Goal: Transaction & Acquisition: Book appointment/travel/reservation

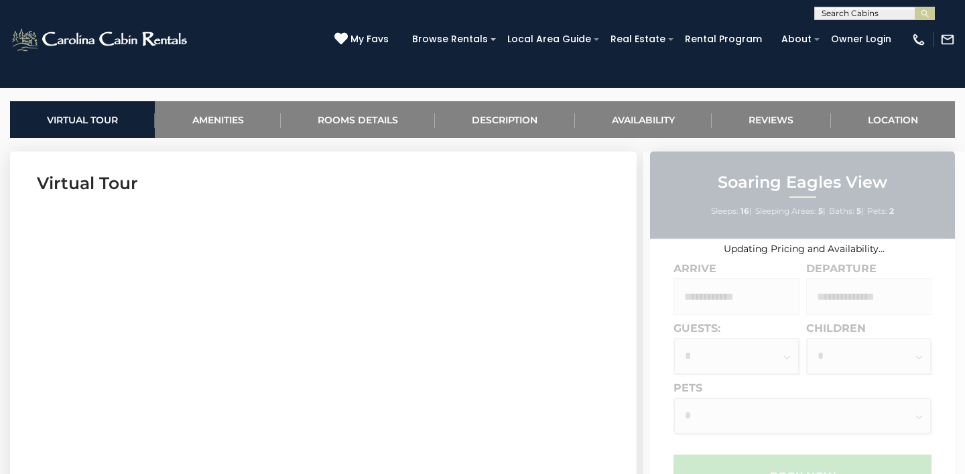
scroll to position [443, 0]
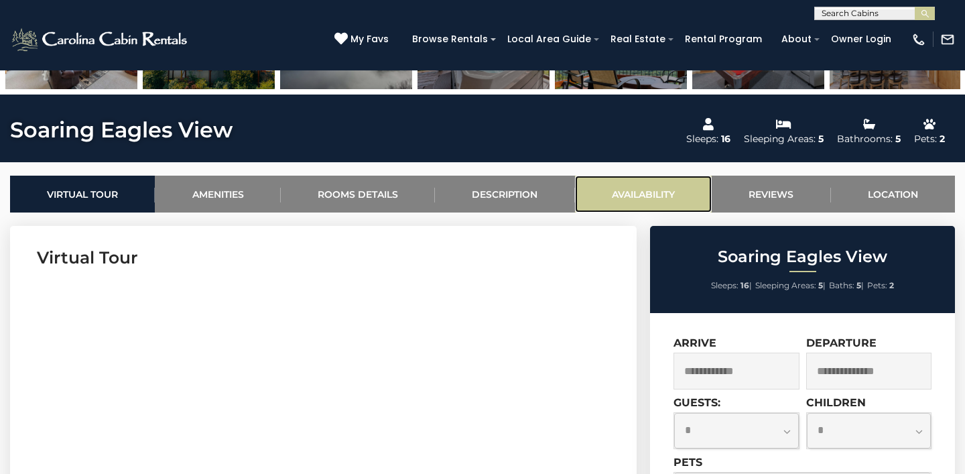
click at [655, 196] on link "Availability" at bounding box center [643, 194] width 137 height 37
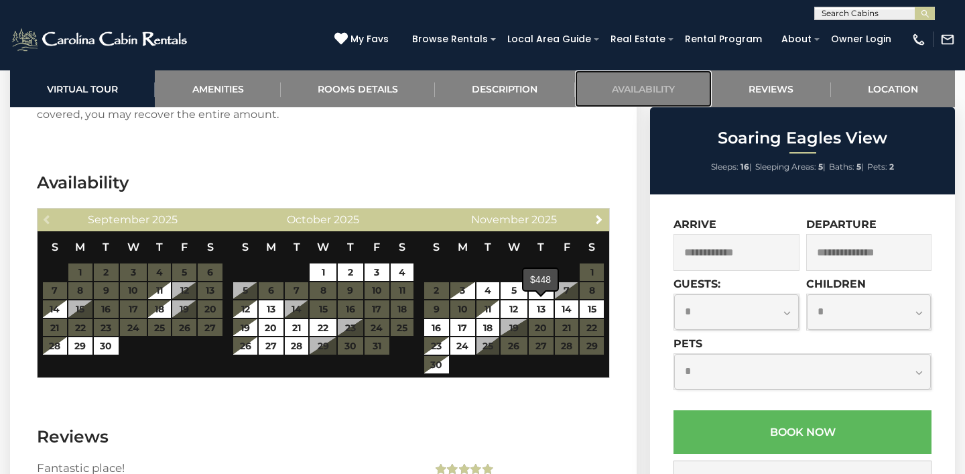
scroll to position [2565, 0]
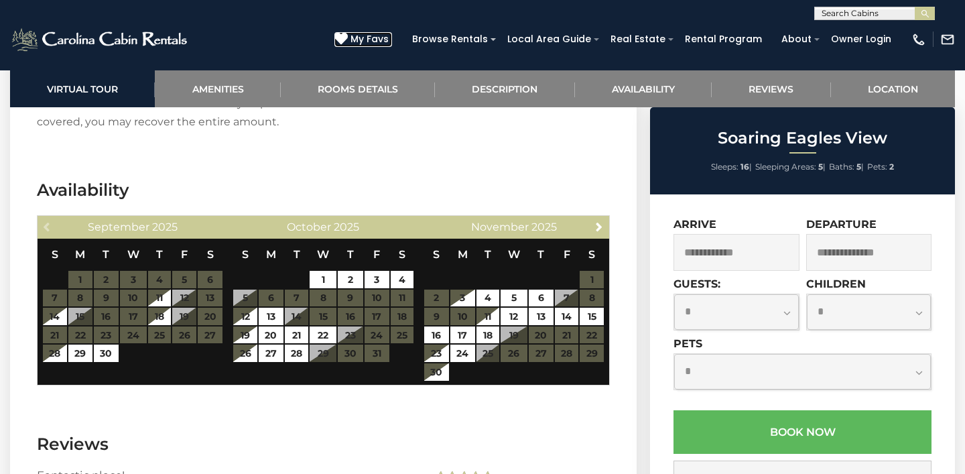
click at [382, 41] on span "My Favs" at bounding box center [370, 39] width 38 height 14
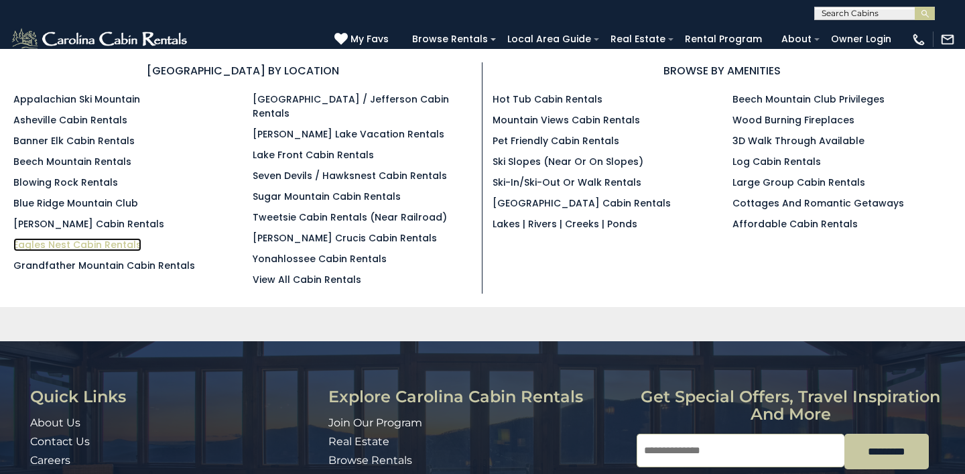
click at [50, 245] on link "Eagles Nest Cabin Rentals" at bounding box center [77, 244] width 128 height 13
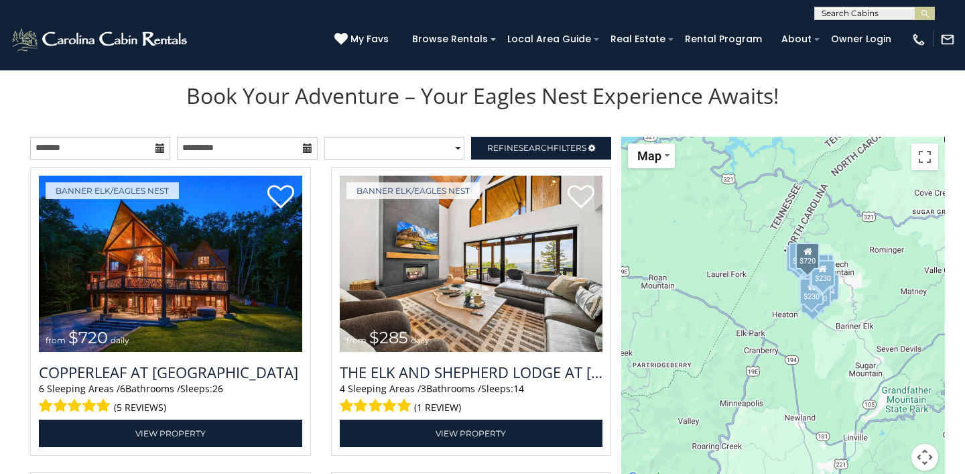
scroll to position [1402, 0]
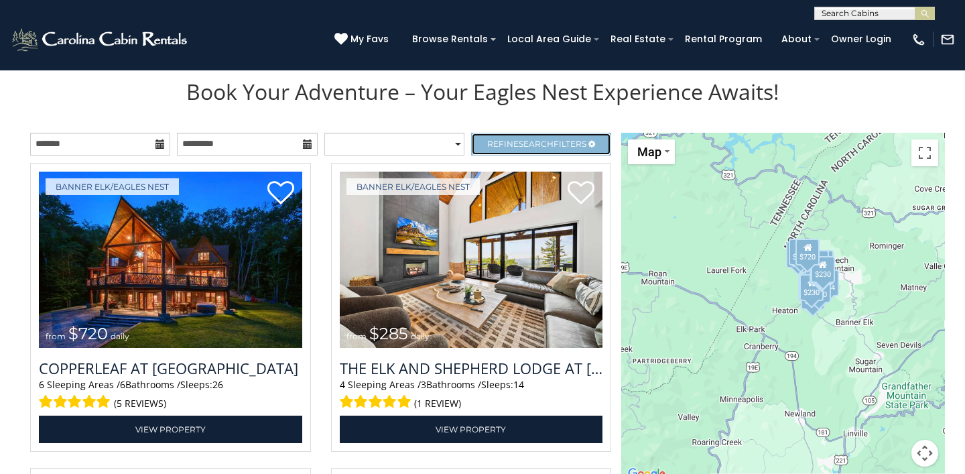
click at [491, 151] on link "Refine Search Filters" at bounding box center [541, 144] width 140 height 23
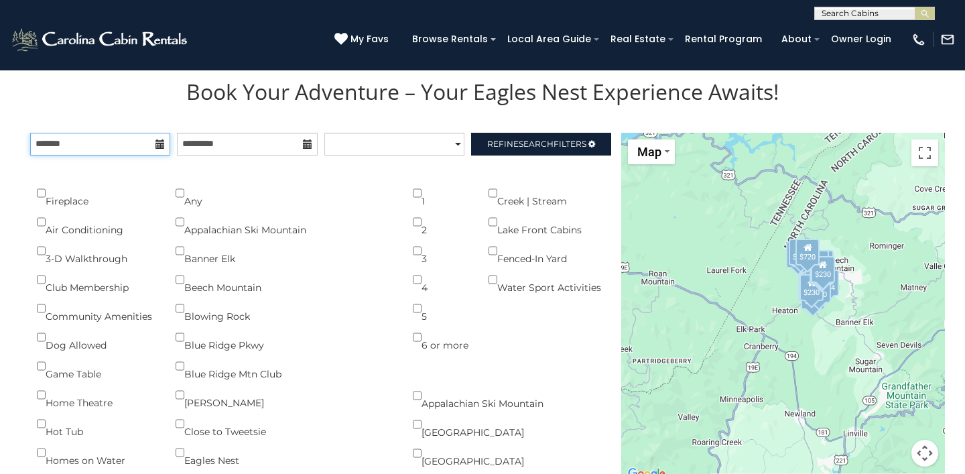
click at [166, 143] on input "text" at bounding box center [100, 144] width 140 height 23
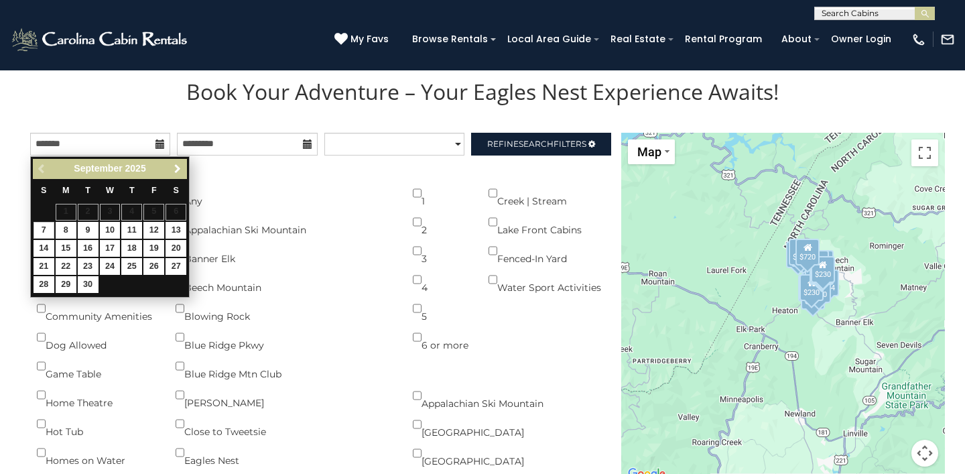
click at [182, 168] on link "Next" at bounding box center [177, 169] width 17 height 17
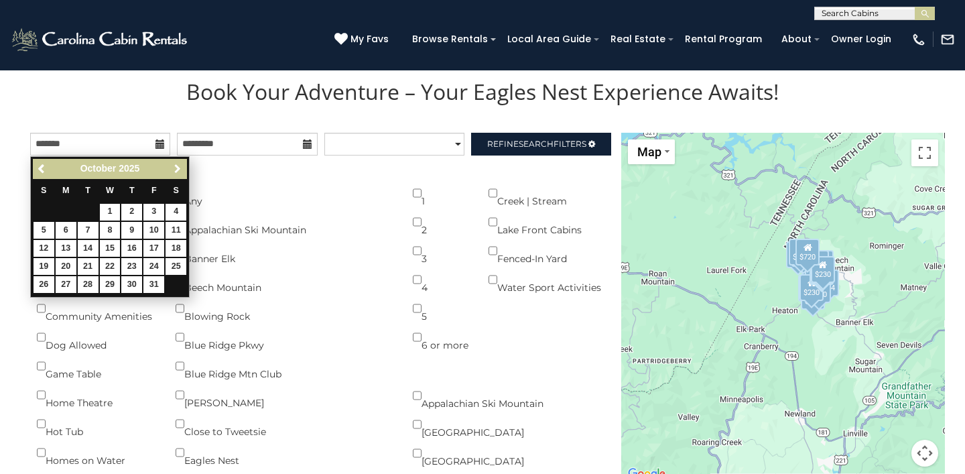
click at [181, 168] on span "Next" at bounding box center [177, 169] width 11 height 11
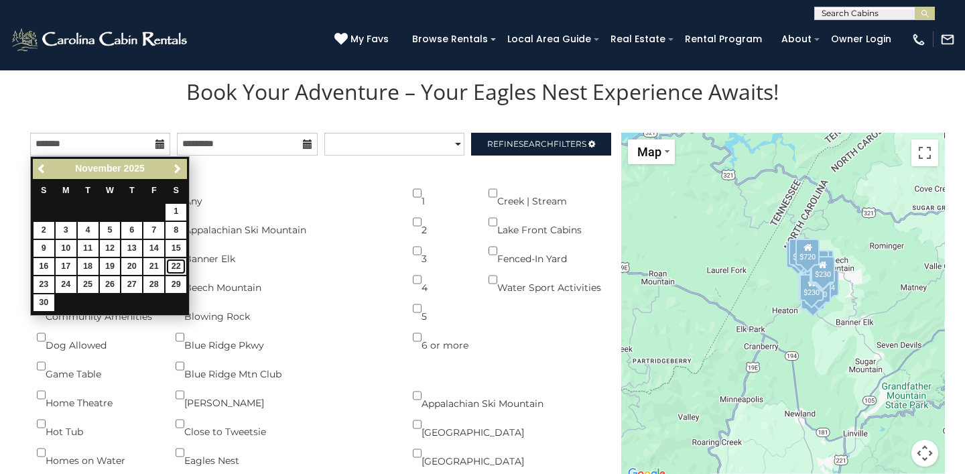
click at [178, 267] on link "22" at bounding box center [176, 266] width 21 height 17
type input "**********"
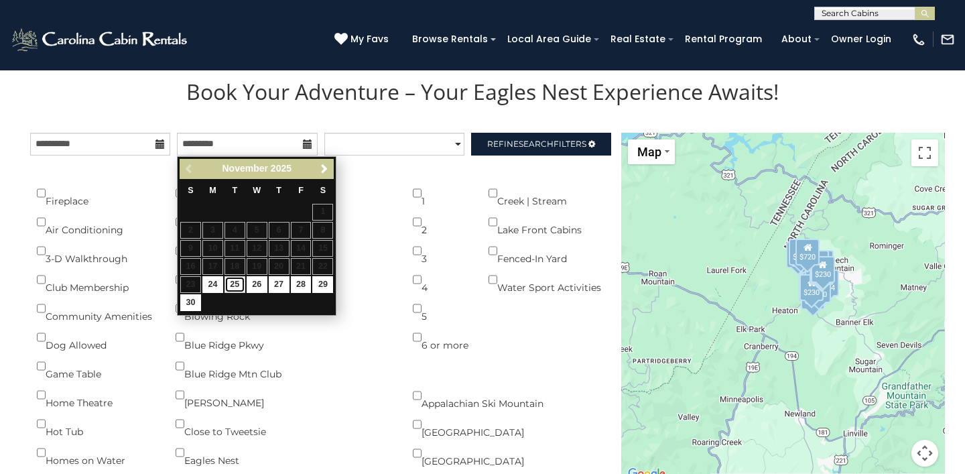
click at [237, 286] on link "25" at bounding box center [235, 284] width 21 height 17
type input "**********"
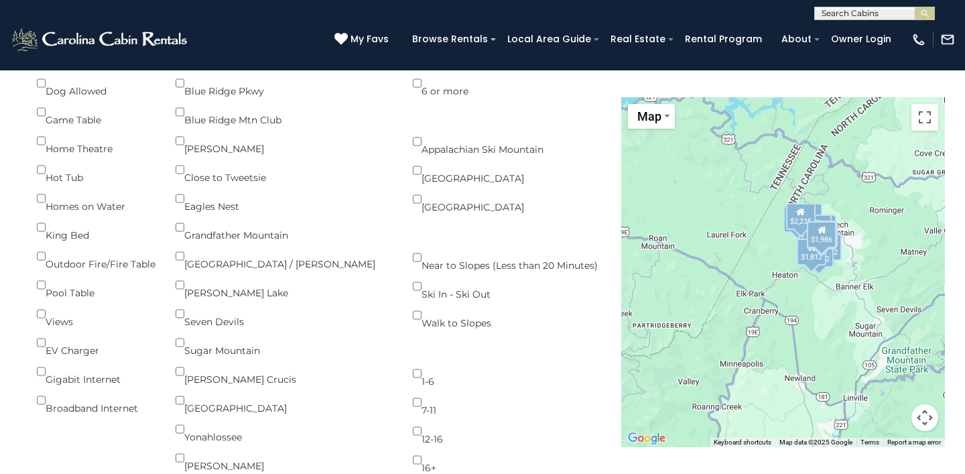
scroll to position [1663, 0]
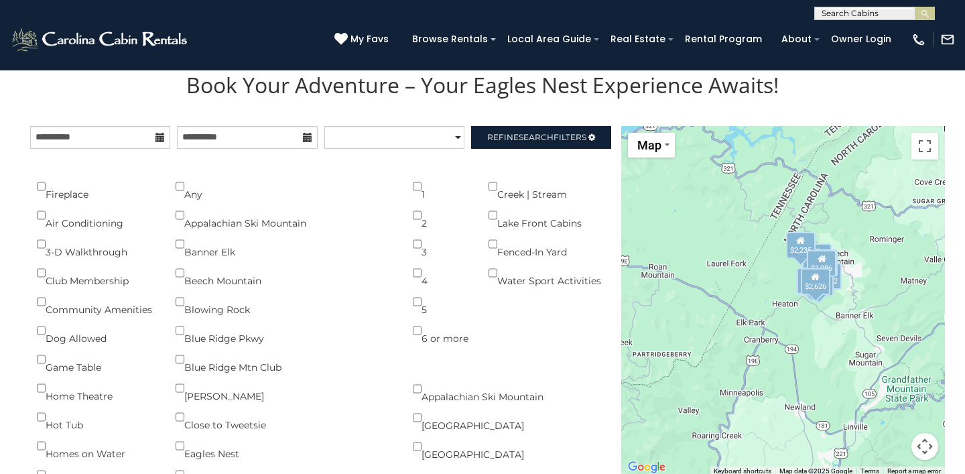
scroll to position [1410, 0]
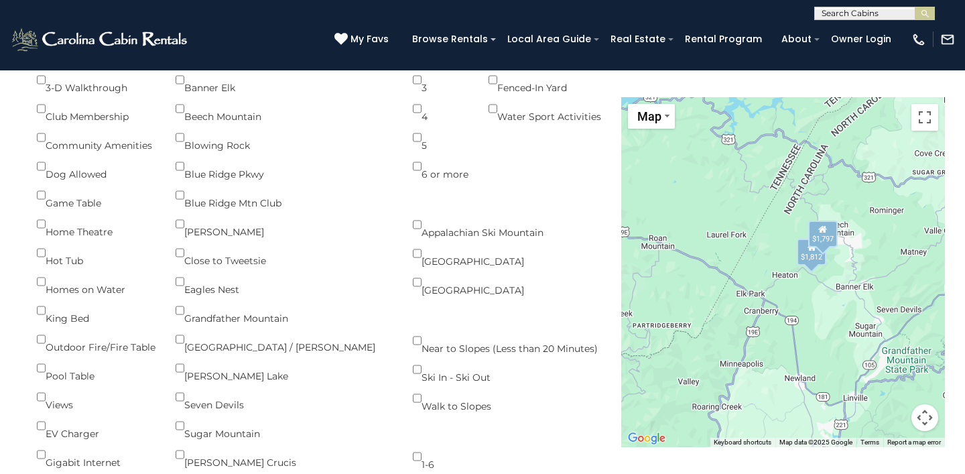
scroll to position [1577, 0]
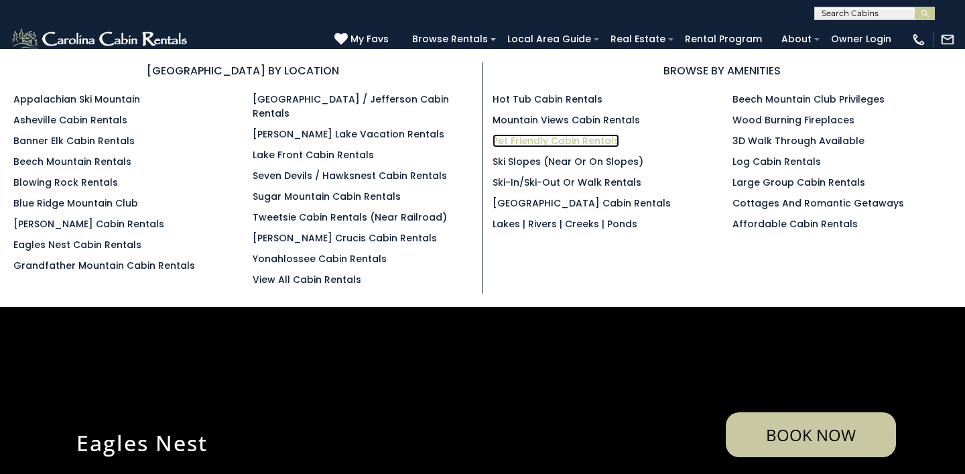
click at [526, 142] on link "Pet Friendly Cabin Rentals" at bounding box center [556, 140] width 127 height 13
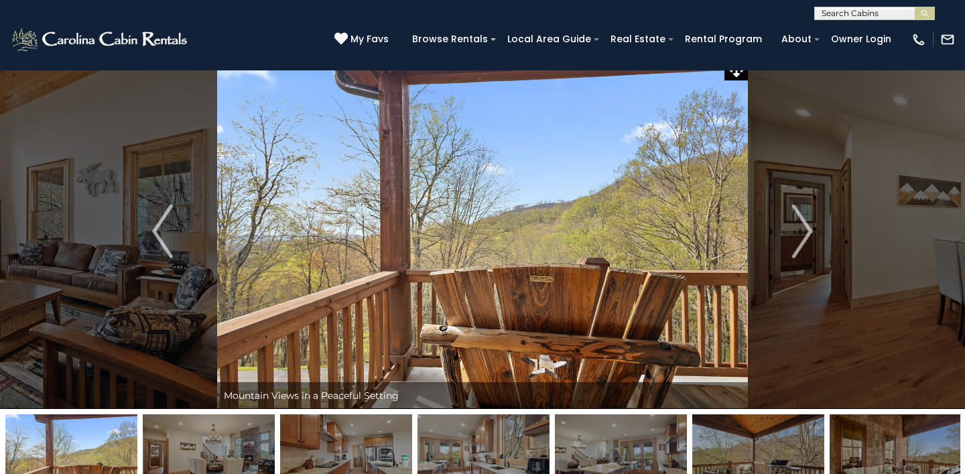
scroll to position [17, 0]
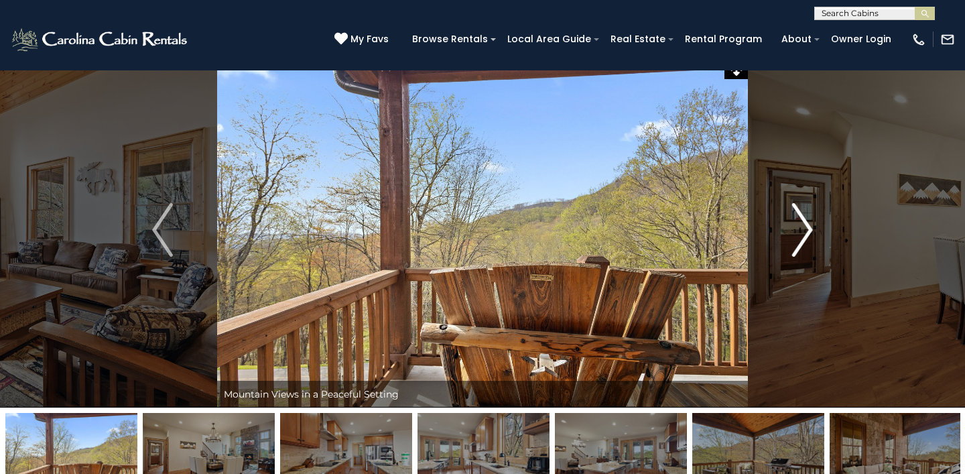
click at [807, 237] on img "Next" at bounding box center [802, 230] width 20 height 54
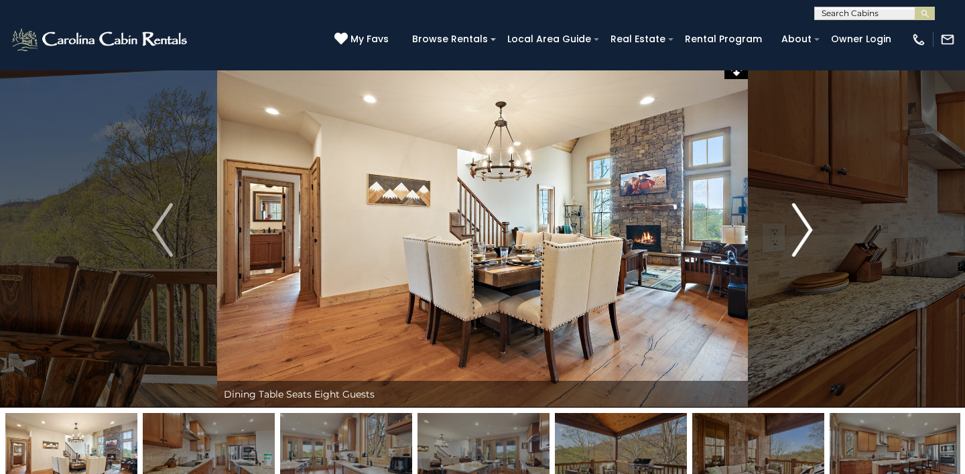
click at [807, 237] on img "Next" at bounding box center [802, 230] width 20 height 54
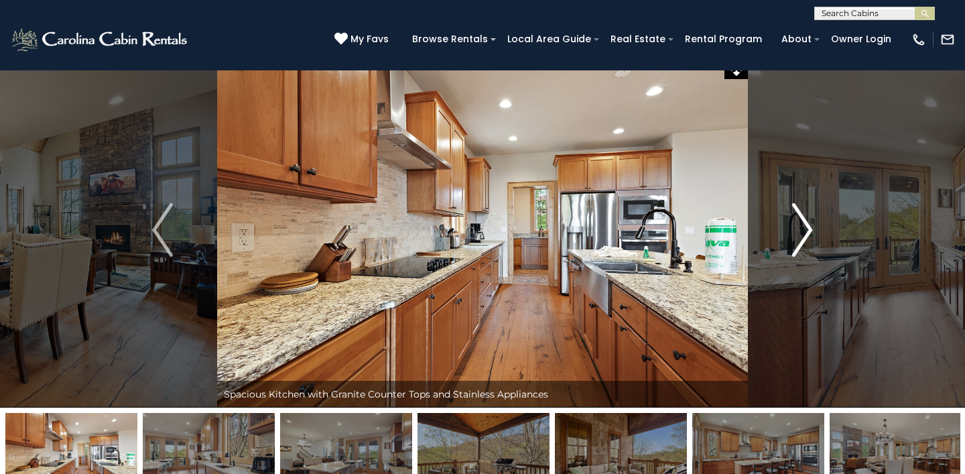
click at [807, 237] on img "Next" at bounding box center [802, 230] width 20 height 54
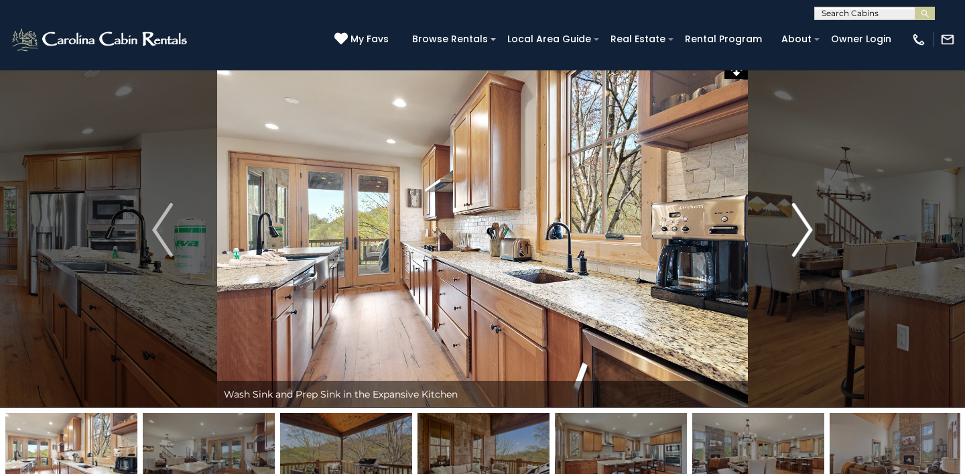
click at [807, 237] on img "Next" at bounding box center [802, 230] width 20 height 54
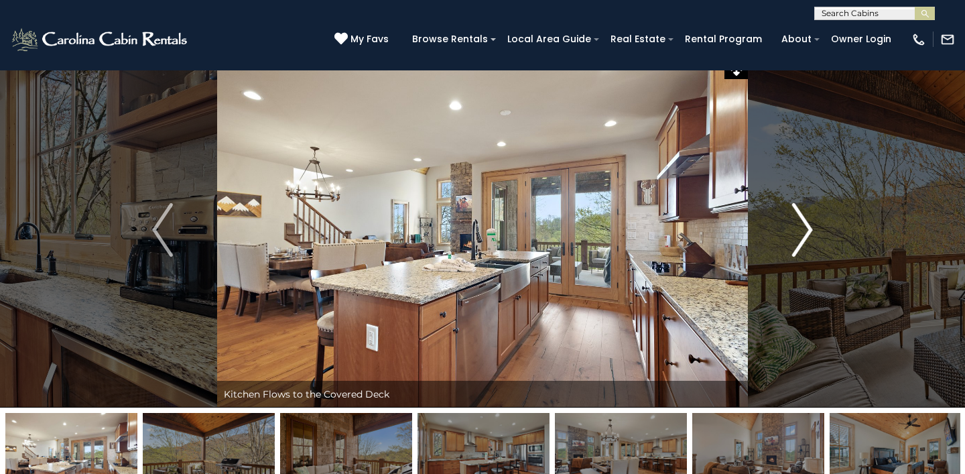
click at [807, 237] on img "Next" at bounding box center [802, 230] width 20 height 54
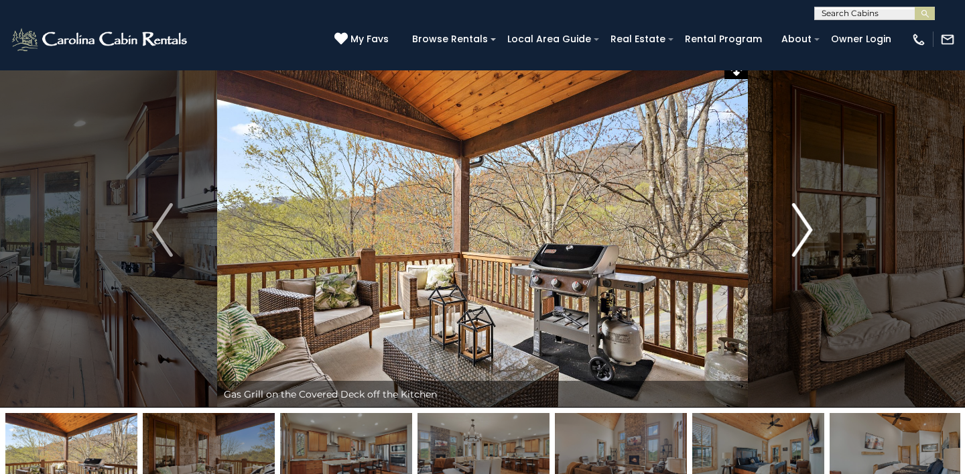
click at [807, 237] on img "Next" at bounding box center [802, 230] width 20 height 54
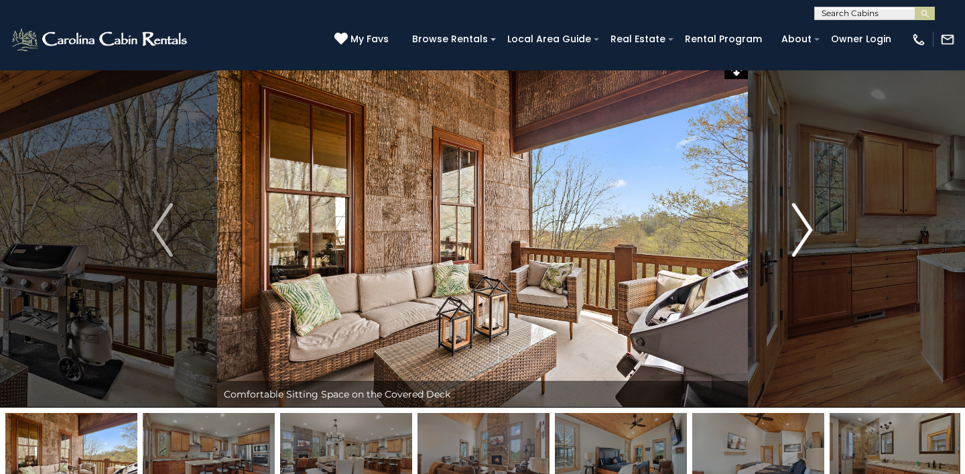
click at [807, 237] on img "Next" at bounding box center [802, 230] width 20 height 54
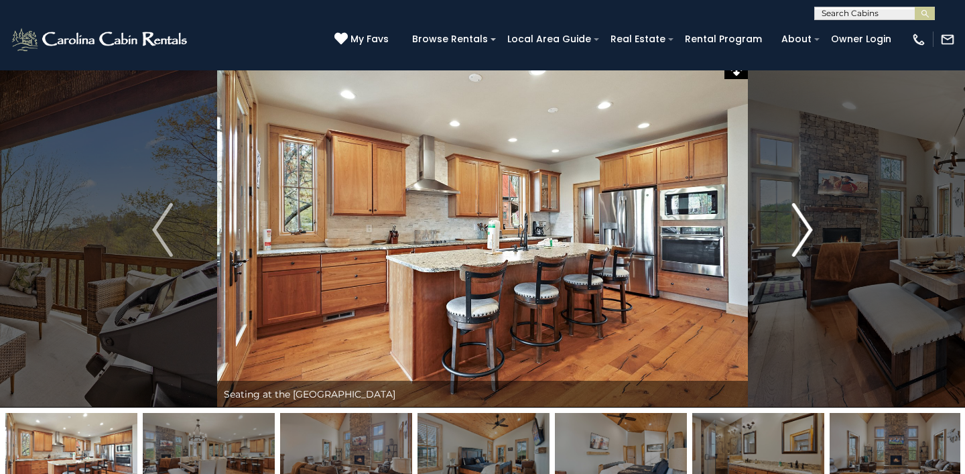
click at [807, 238] on img "Next" at bounding box center [802, 230] width 20 height 54
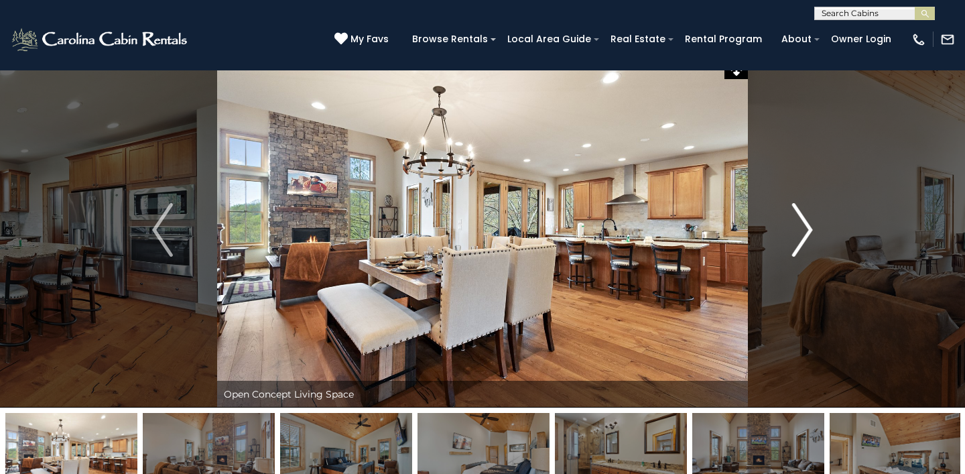
click at [807, 238] on img "Next" at bounding box center [802, 230] width 20 height 54
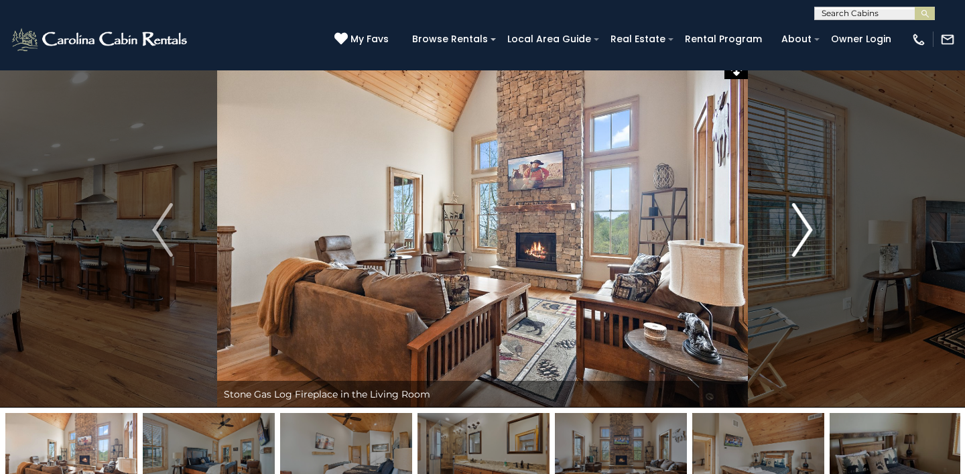
click at [807, 238] on img "Next" at bounding box center [802, 230] width 20 height 54
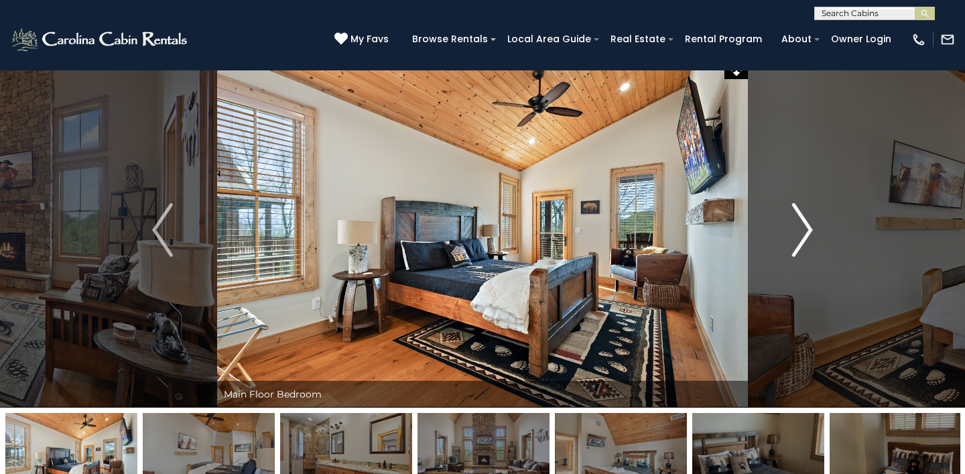
click at [807, 238] on img "Next" at bounding box center [802, 230] width 20 height 54
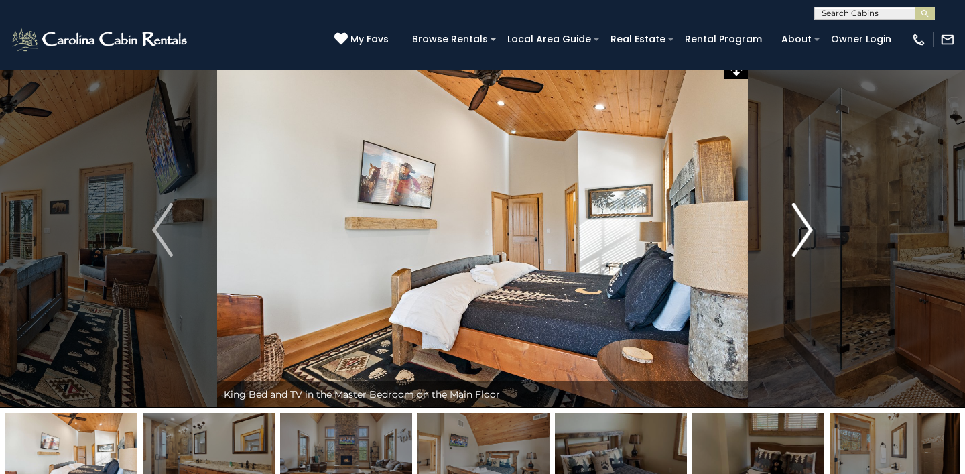
click at [807, 238] on img "Next" at bounding box center [802, 230] width 20 height 54
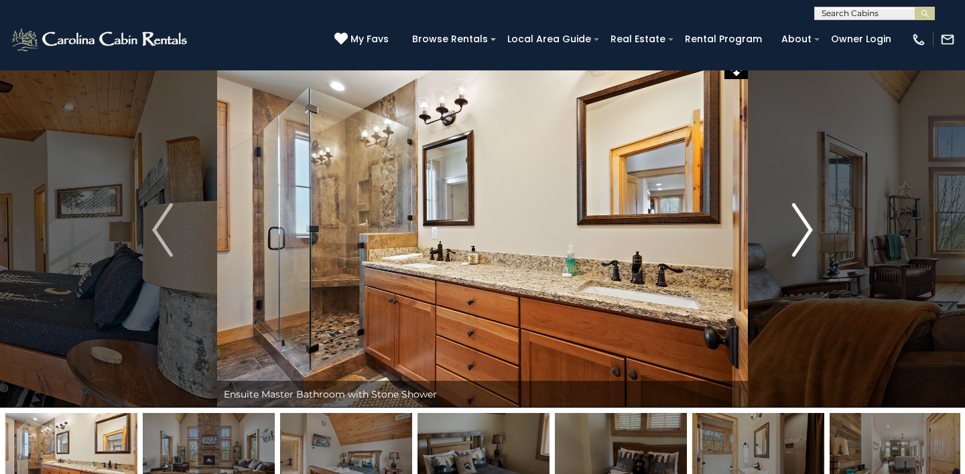
click at [807, 238] on img "Next" at bounding box center [802, 230] width 20 height 54
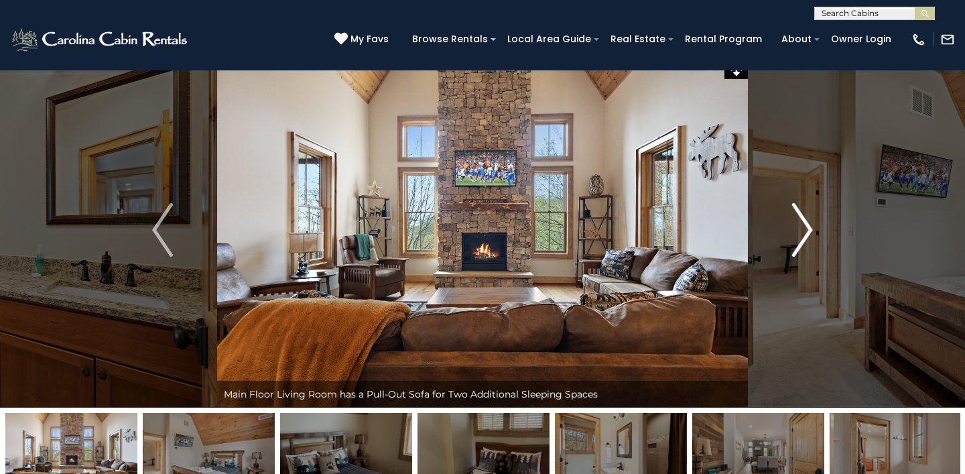
click at [807, 238] on img "Next" at bounding box center [802, 230] width 20 height 54
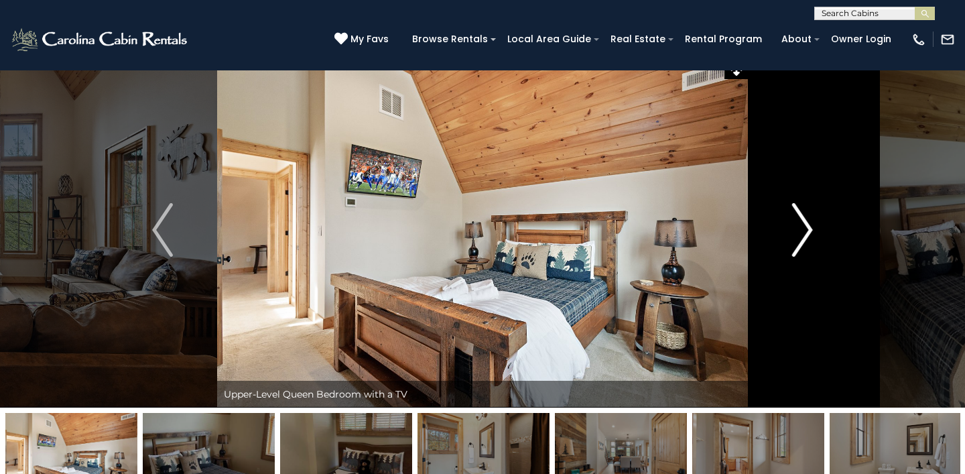
click at [807, 238] on img "Next" at bounding box center [802, 230] width 20 height 54
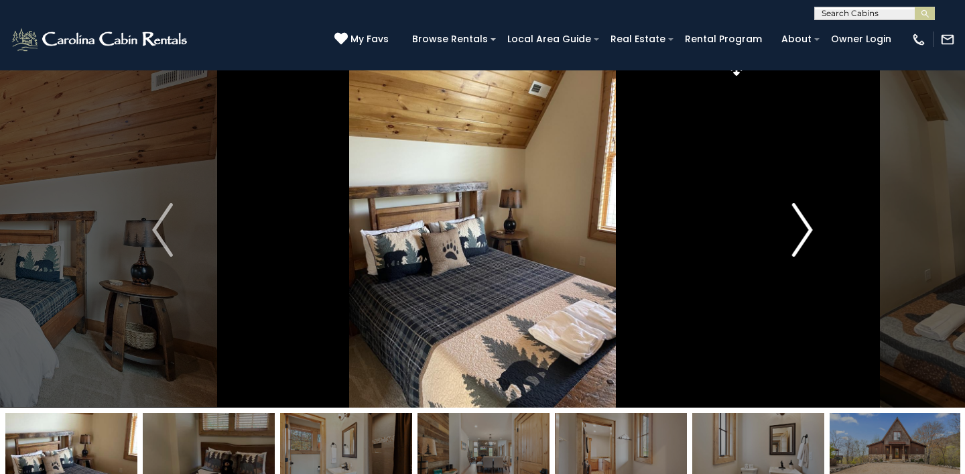
click at [807, 238] on img "Next" at bounding box center [802, 230] width 20 height 54
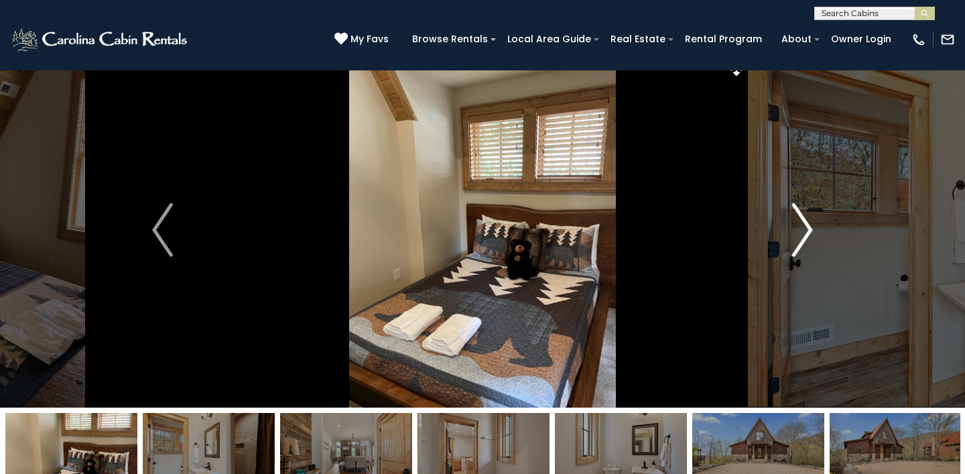
click at [807, 238] on img "Next" at bounding box center [802, 230] width 20 height 54
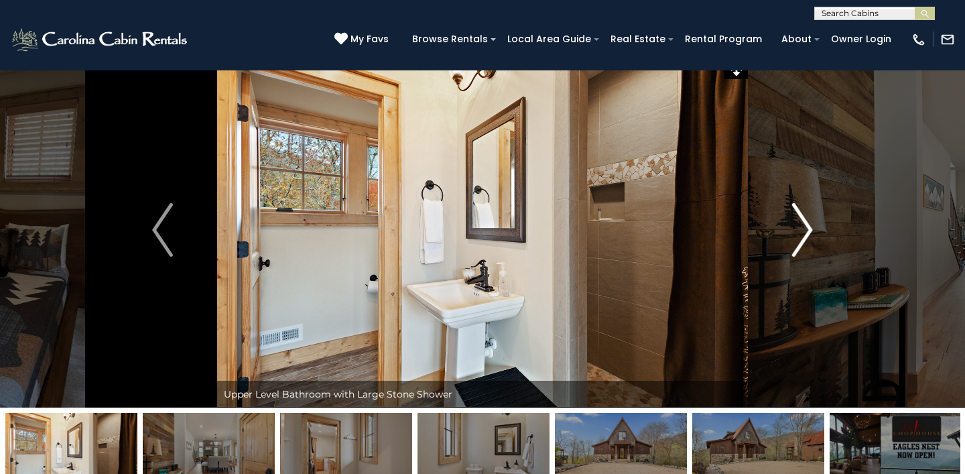
click at [807, 238] on img "Next" at bounding box center [802, 230] width 20 height 54
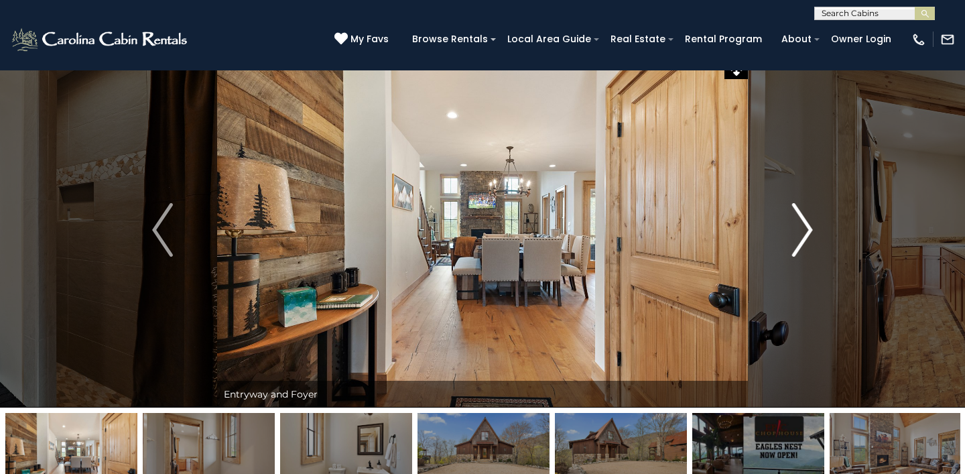
click at [807, 238] on img "Next" at bounding box center [802, 230] width 20 height 54
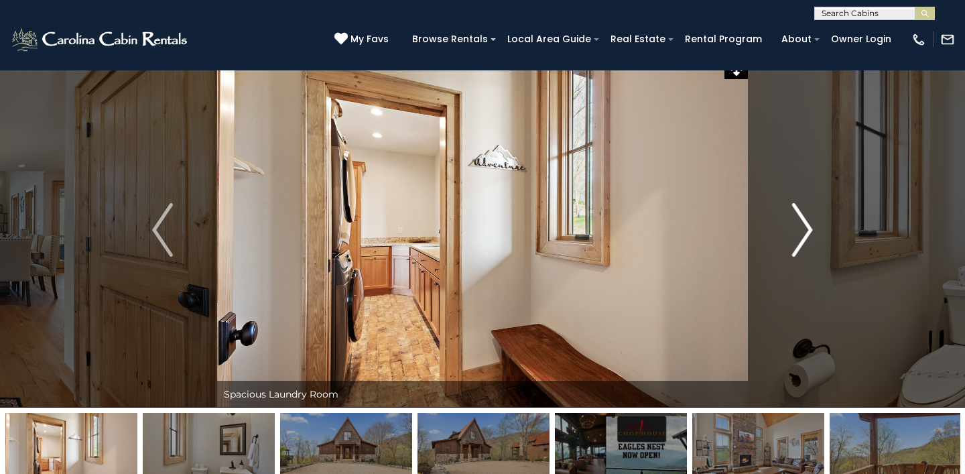
click at [807, 238] on img "Next" at bounding box center [802, 230] width 20 height 54
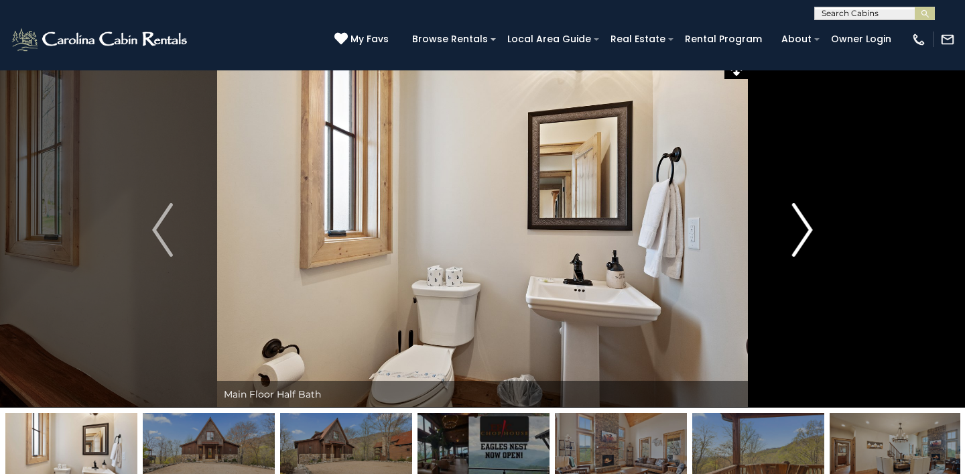
click at [807, 238] on img "Next" at bounding box center [802, 230] width 20 height 54
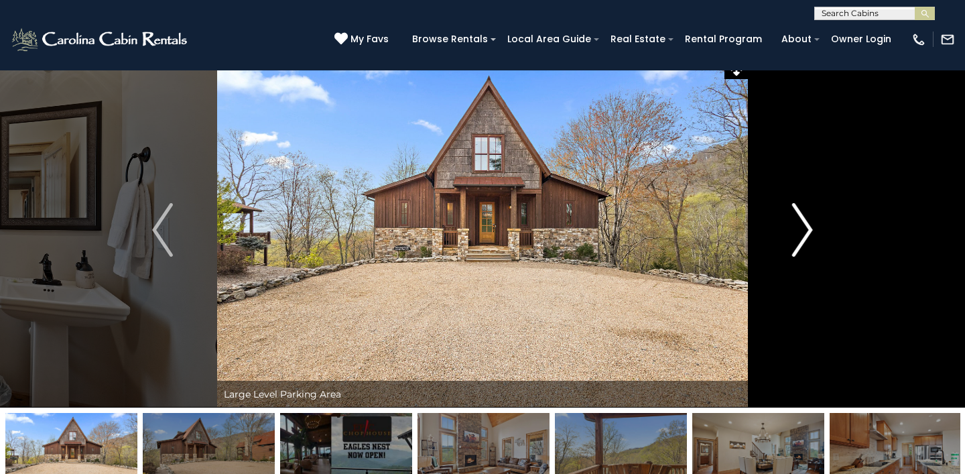
click at [807, 238] on img "Next" at bounding box center [802, 230] width 20 height 54
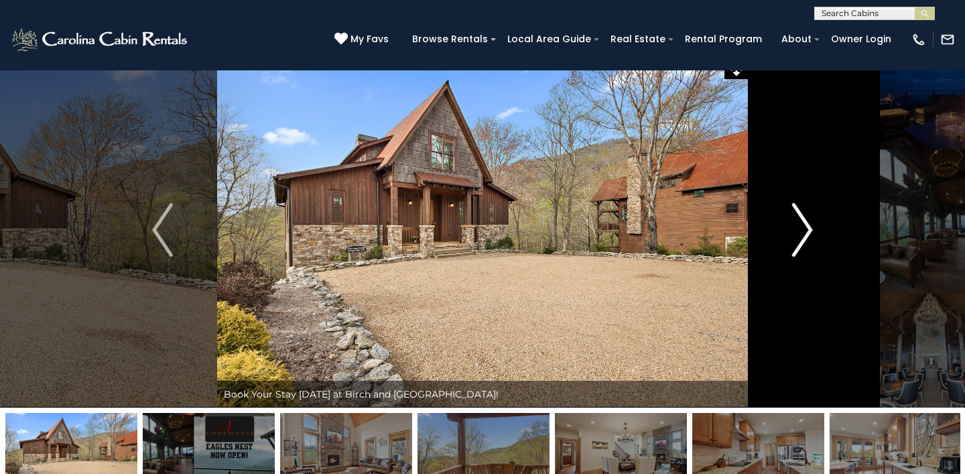
click at [807, 238] on img "Next" at bounding box center [802, 230] width 20 height 54
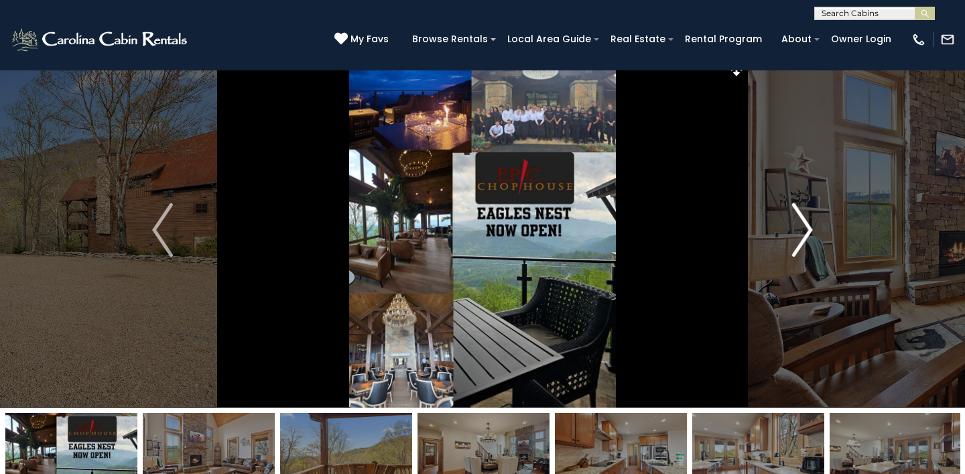
click at [807, 238] on img "Next" at bounding box center [802, 230] width 20 height 54
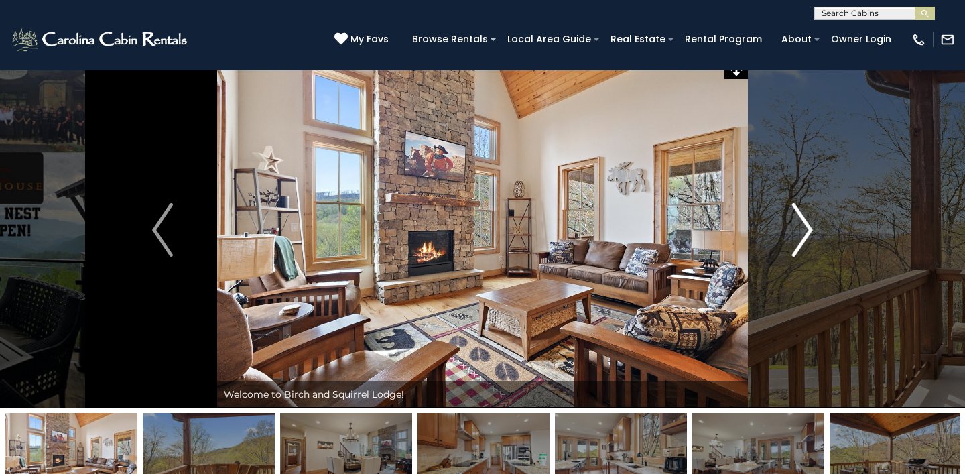
click at [807, 238] on img "Next" at bounding box center [802, 230] width 20 height 54
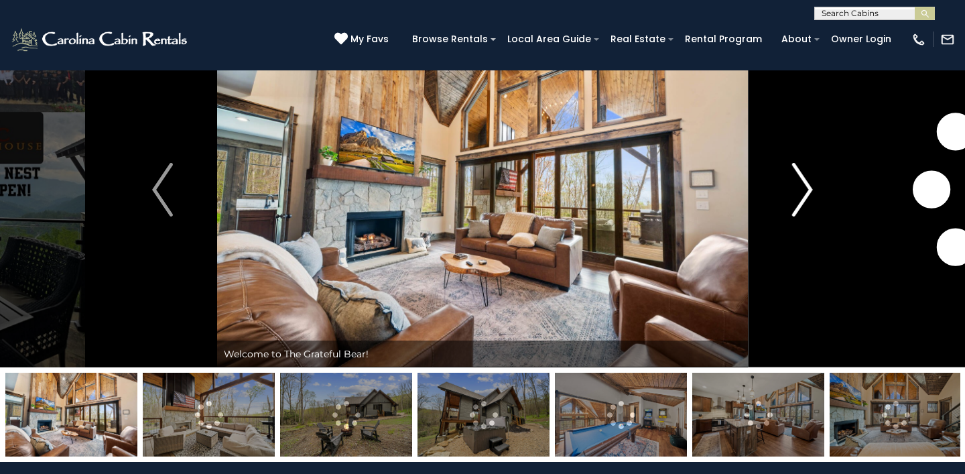
scroll to position [55, 0]
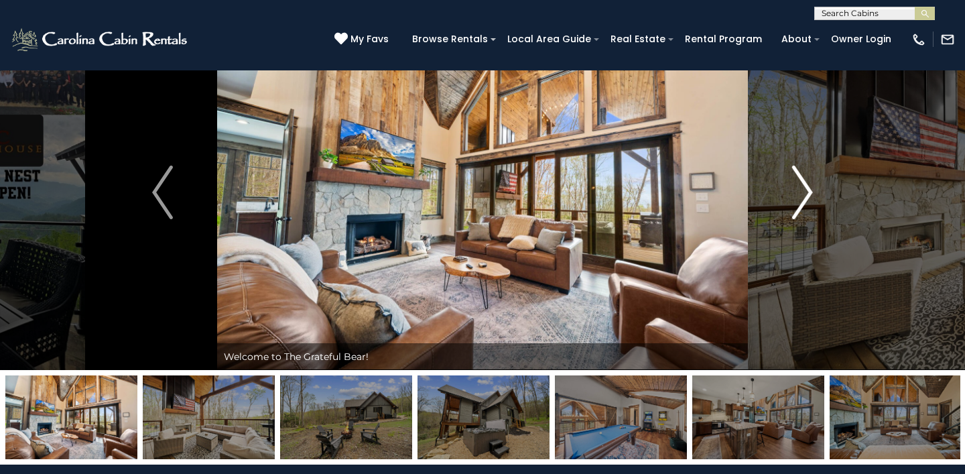
click at [800, 195] on img "Next" at bounding box center [802, 193] width 20 height 54
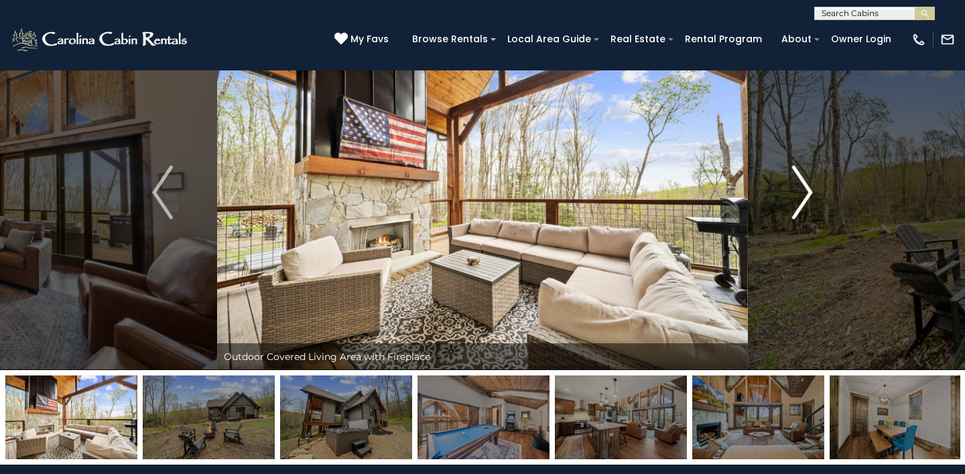
click at [800, 195] on img "Next" at bounding box center [802, 193] width 20 height 54
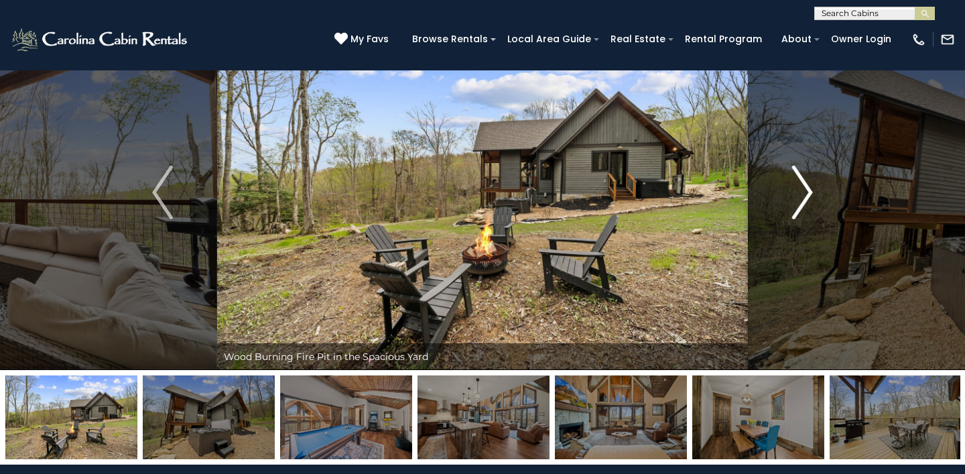
click at [800, 196] on img "Next" at bounding box center [802, 193] width 20 height 54
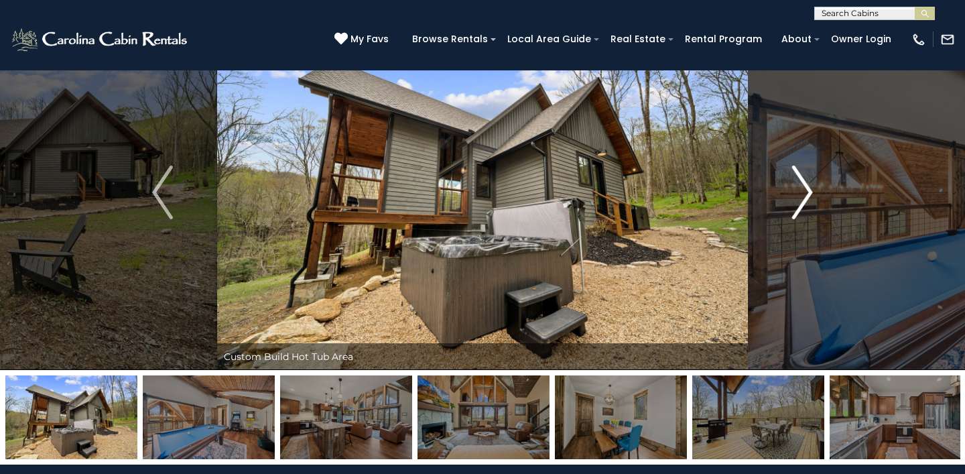
click at [800, 196] on img "Next" at bounding box center [802, 193] width 20 height 54
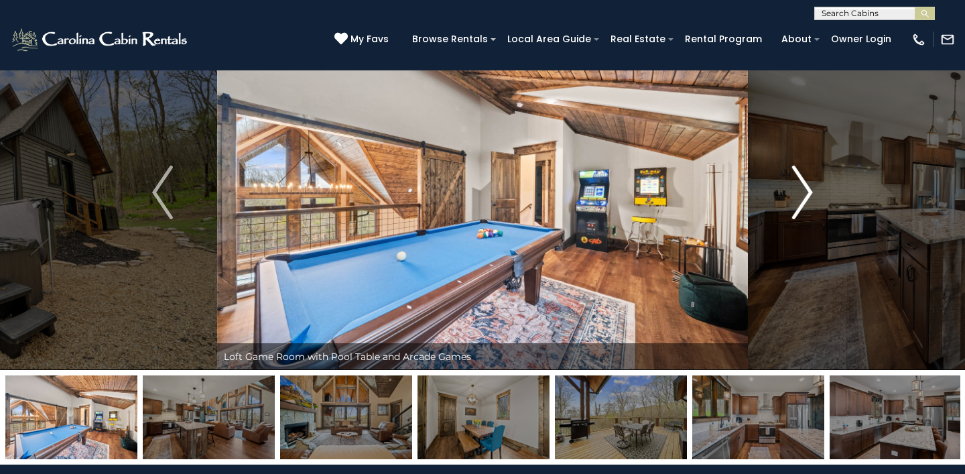
click at [804, 196] on img "Next" at bounding box center [802, 193] width 20 height 54
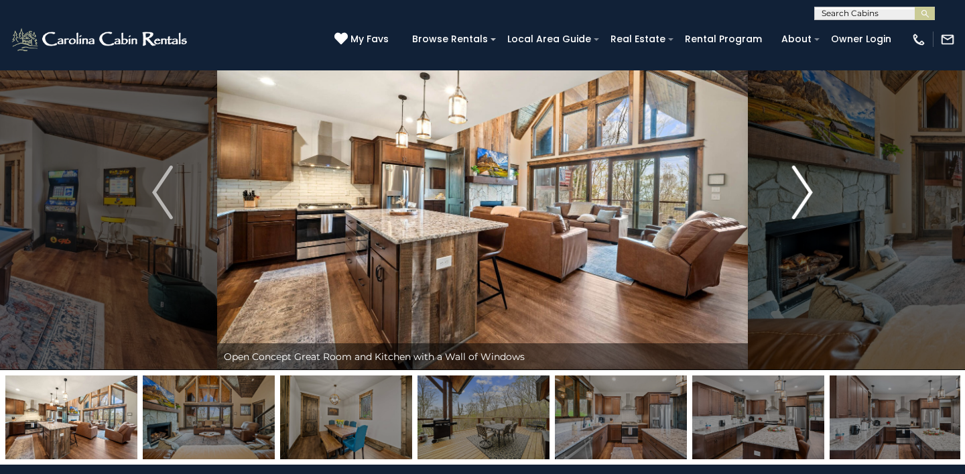
click at [804, 196] on img "Next" at bounding box center [802, 193] width 20 height 54
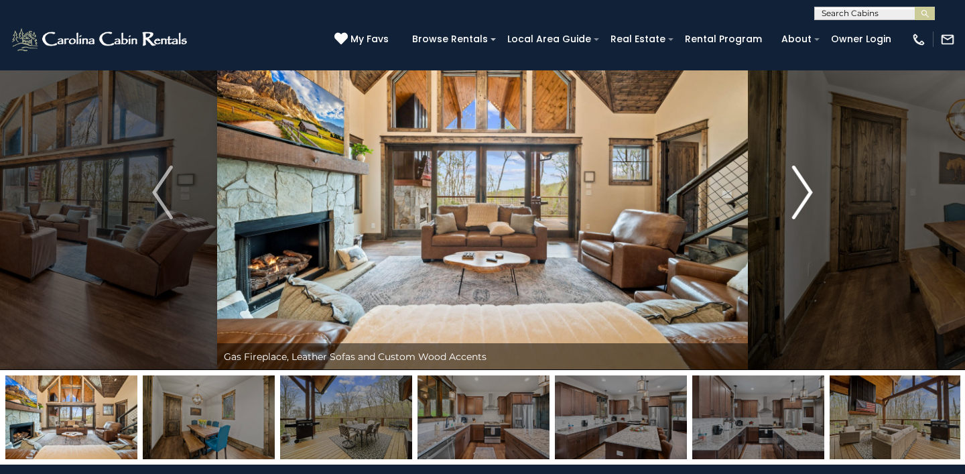
click at [805, 196] on img "Next" at bounding box center [802, 193] width 20 height 54
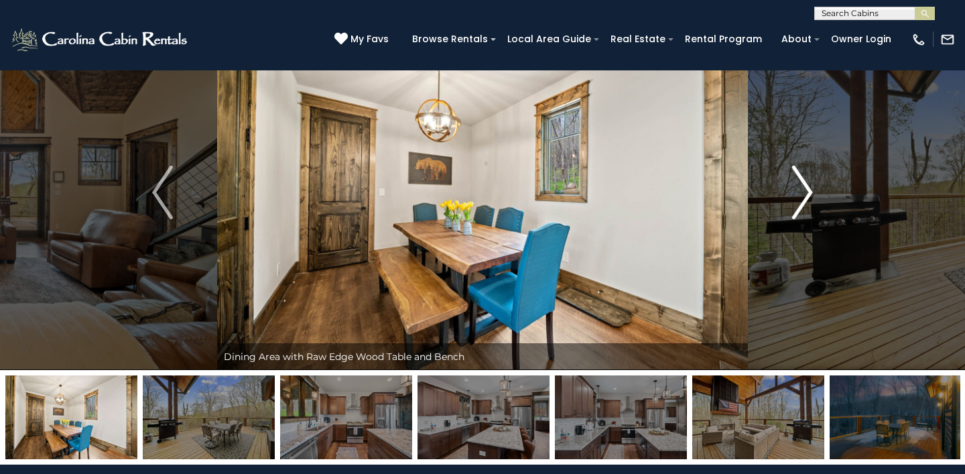
click at [805, 197] on img "Next" at bounding box center [802, 193] width 20 height 54
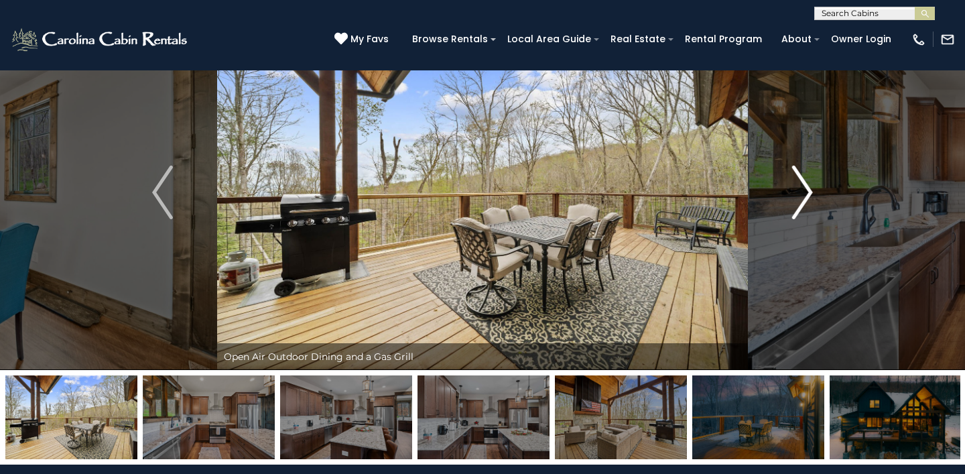
click at [806, 197] on img "Next" at bounding box center [802, 193] width 20 height 54
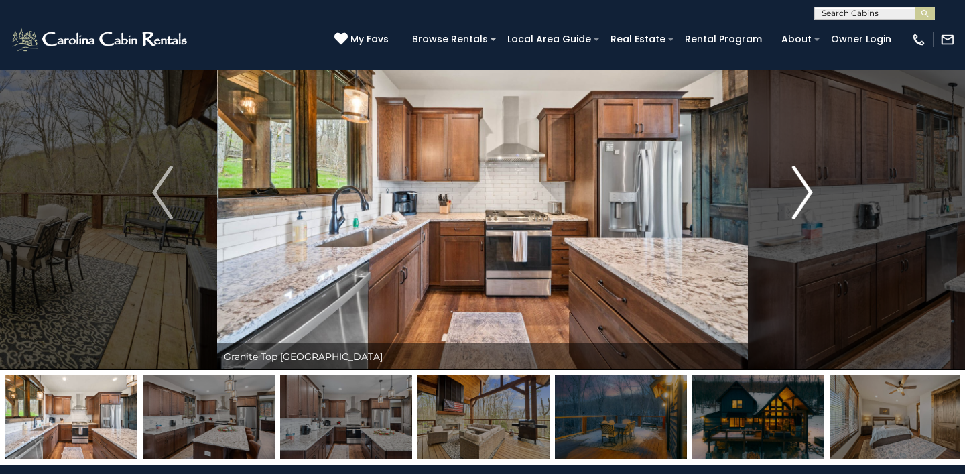
click at [806, 198] on img "Next" at bounding box center [802, 193] width 20 height 54
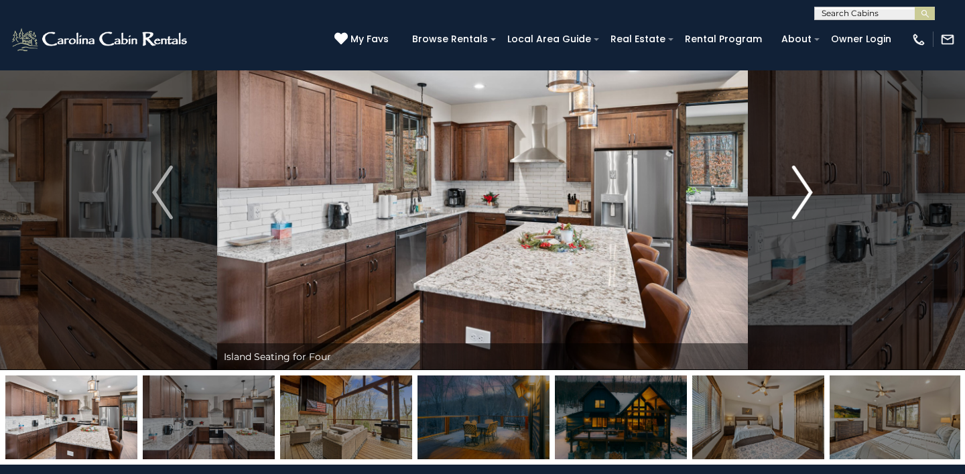
click at [806, 198] on img "Next" at bounding box center [802, 193] width 20 height 54
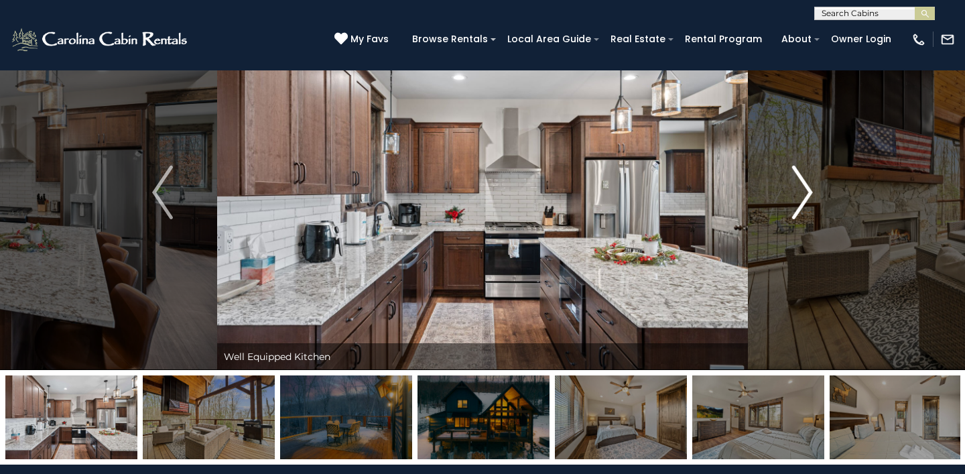
click at [806, 198] on img "Next" at bounding box center [802, 193] width 20 height 54
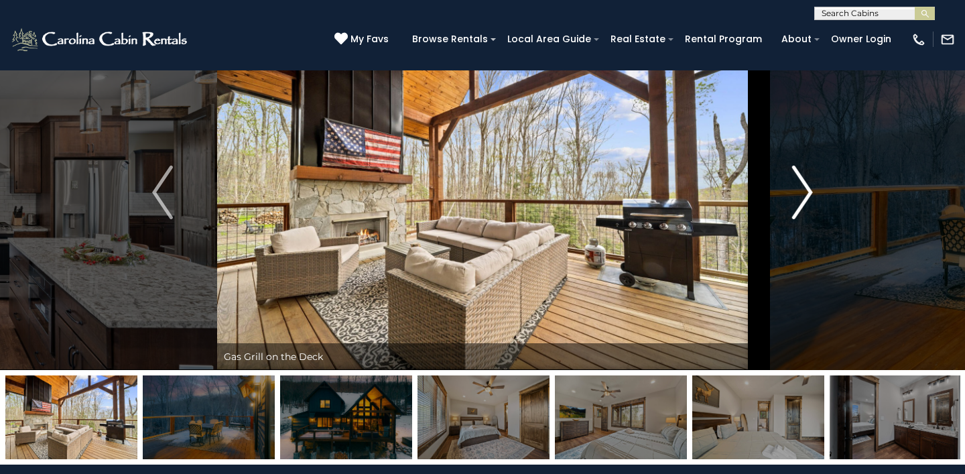
click at [806, 198] on img "Next" at bounding box center [802, 193] width 20 height 54
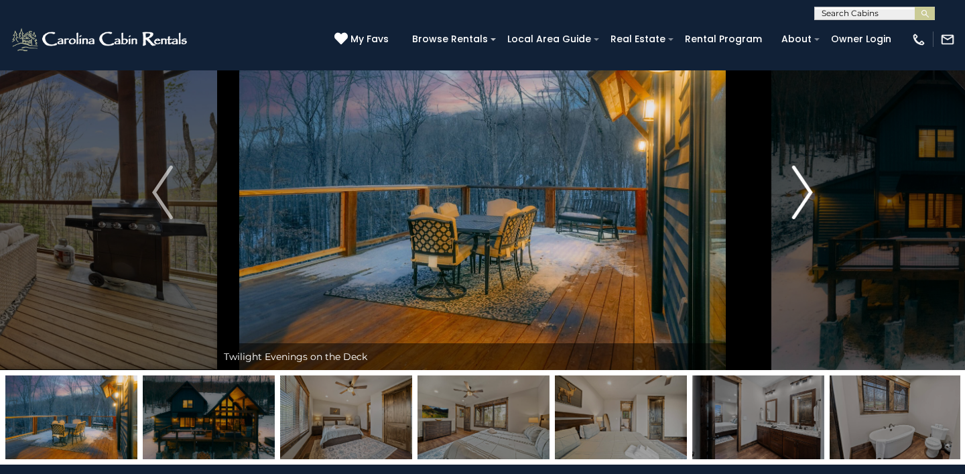
click at [807, 199] on img "Next" at bounding box center [802, 193] width 20 height 54
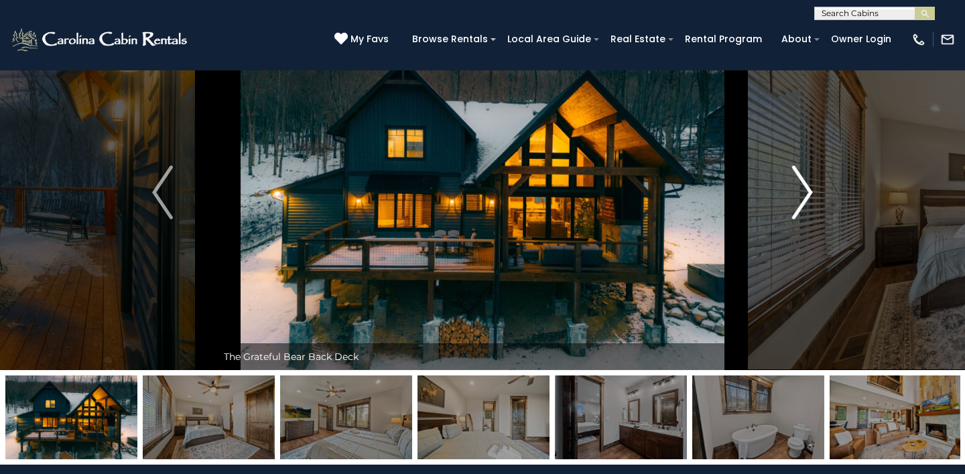
click at [807, 199] on img "Next" at bounding box center [802, 193] width 20 height 54
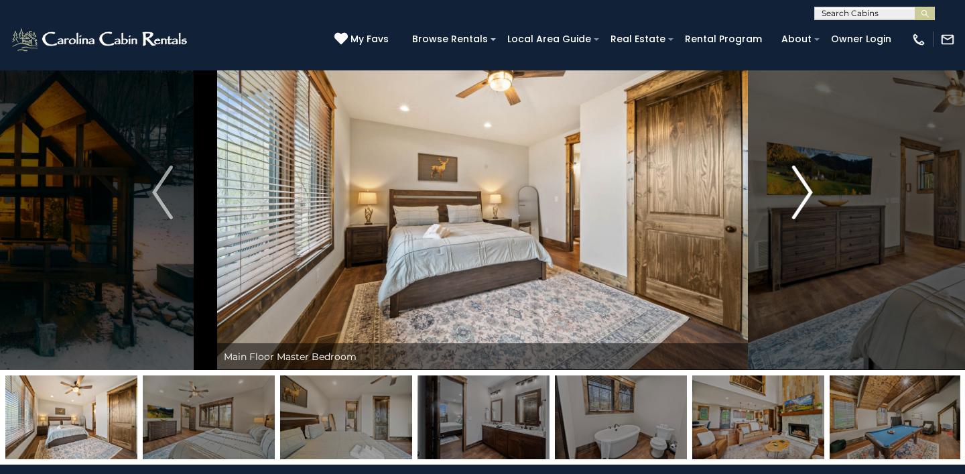
click at [807, 199] on img "Next" at bounding box center [802, 193] width 20 height 54
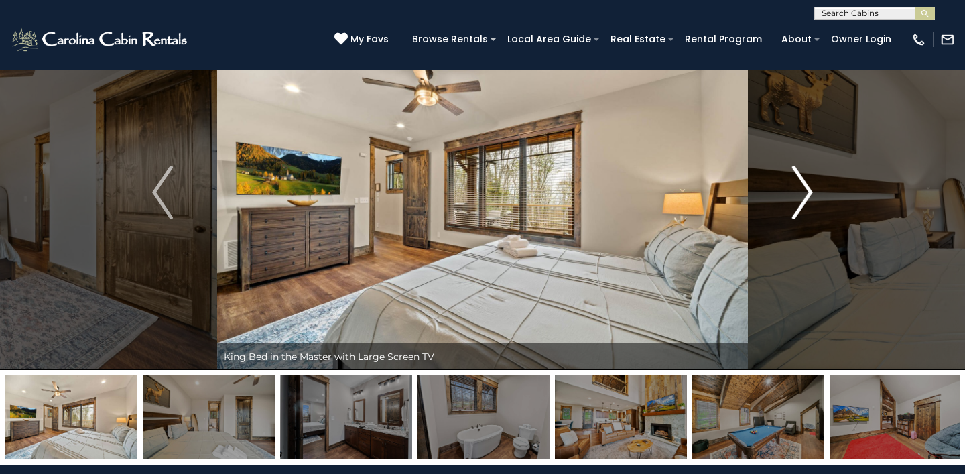
click at [807, 199] on img "Next" at bounding box center [802, 193] width 20 height 54
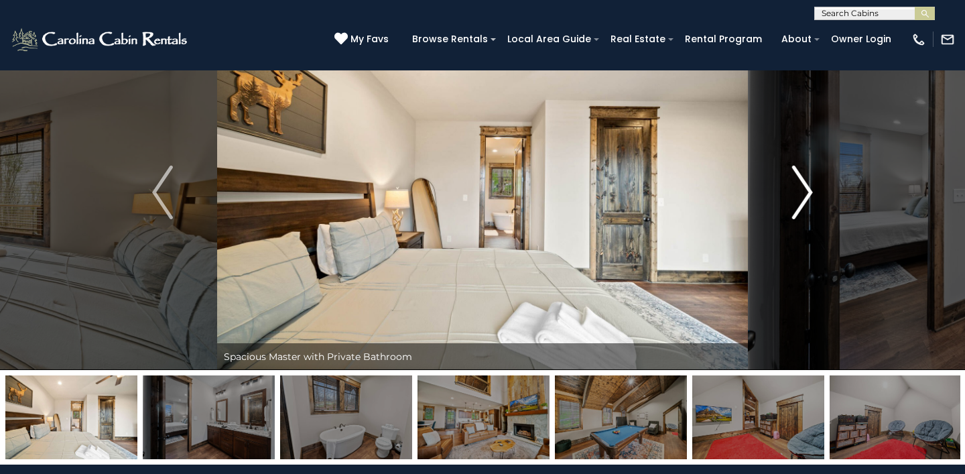
click at [807, 199] on img "Next" at bounding box center [802, 193] width 20 height 54
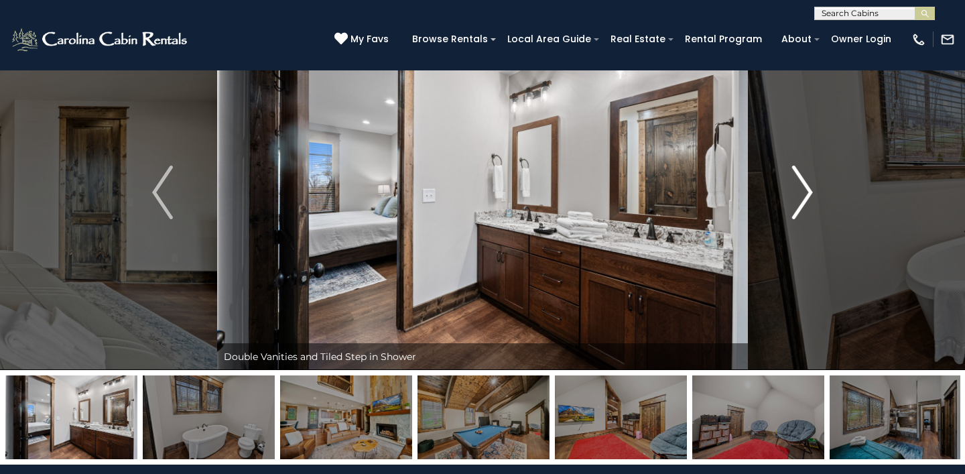
click at [807, 200] on img "Next" at bounding box center [802, 193] width 20 height 54
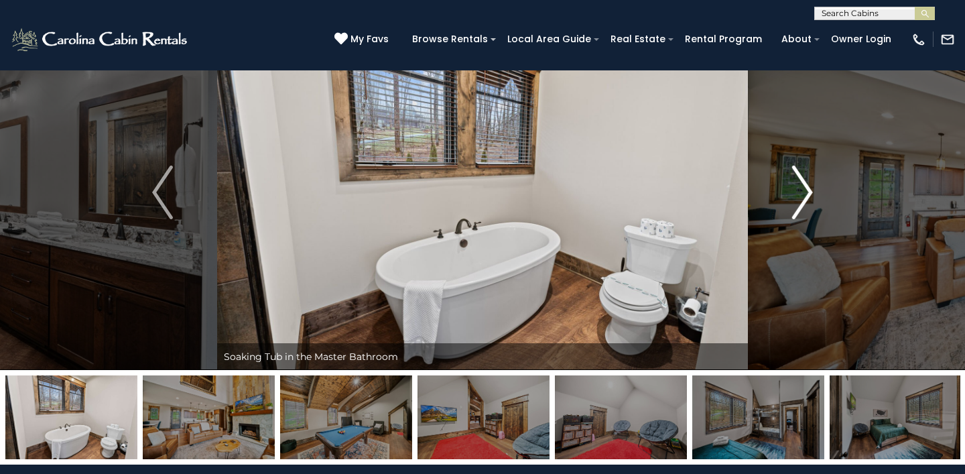
click at [807, 200] on img "Next" at bounding box center [802, 193] width 20 height 54
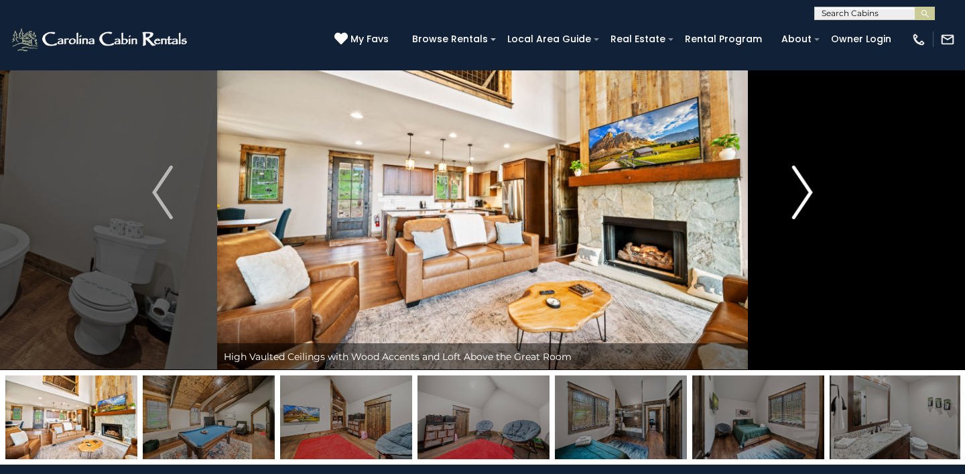
click at [807, 200] on img "Next" at bounding box center [802, 193] width 20 height 54
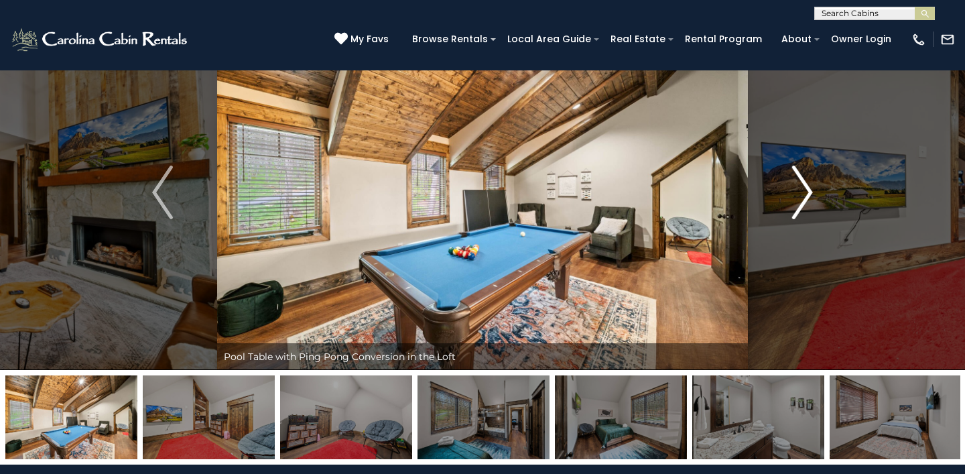
click at [807, 200] on img "Next" at bounding box center [802, 193] width 20 height 54
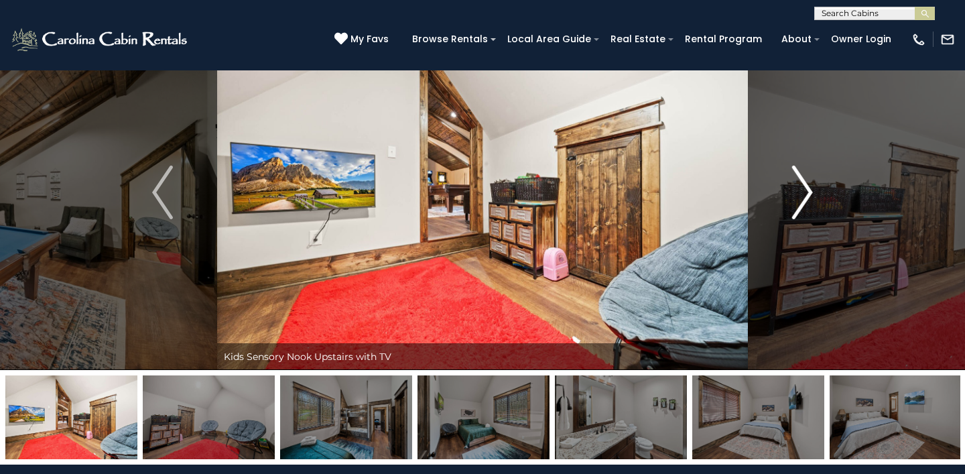
click at [807, 200] on img "Next" at bounding box center [802, 193] width 20 height 54
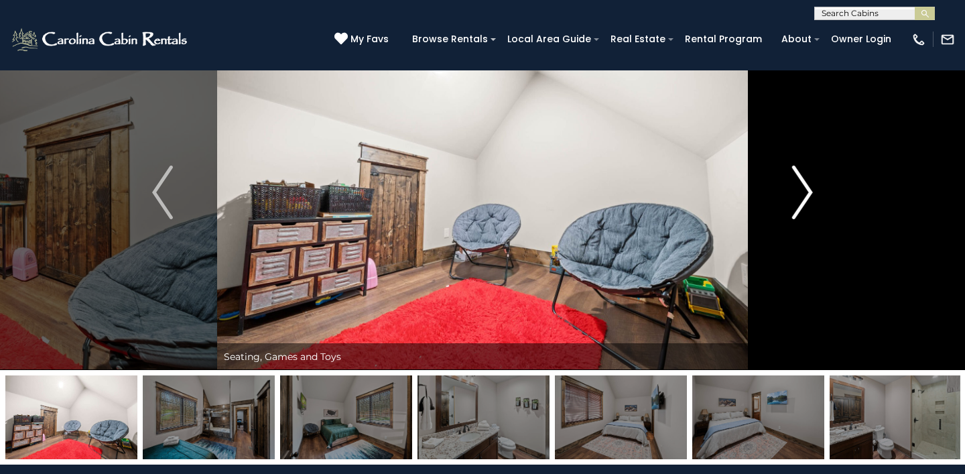
click at [807, 200] on img "Next" at bounding box center [802, 193] width 20 height 54
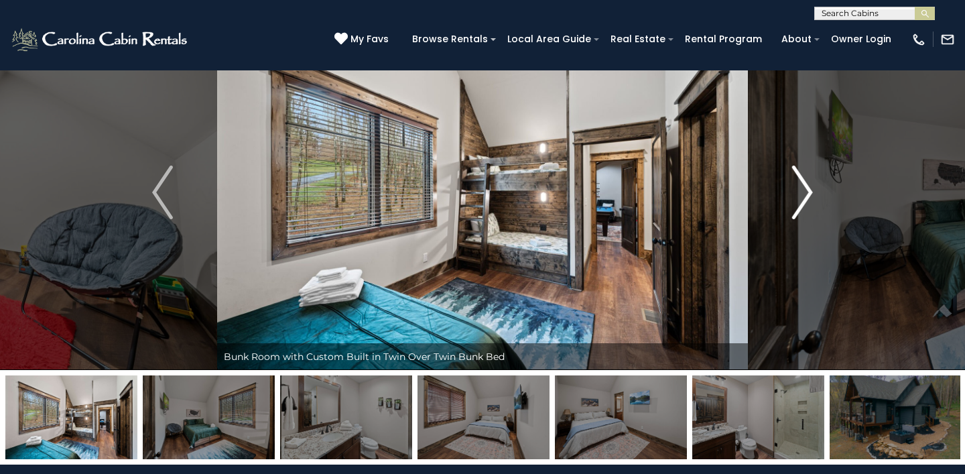
click at [807, 200] on img "Next" at bounding box center [802, 193] width 20 height 54
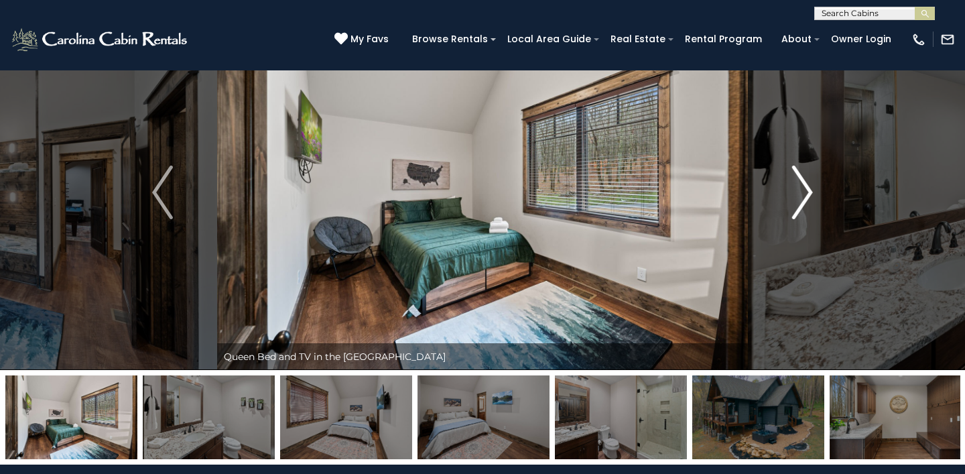
click at [807, 201] on img "Next" at bounding box center [802, 193] width 20 height 54
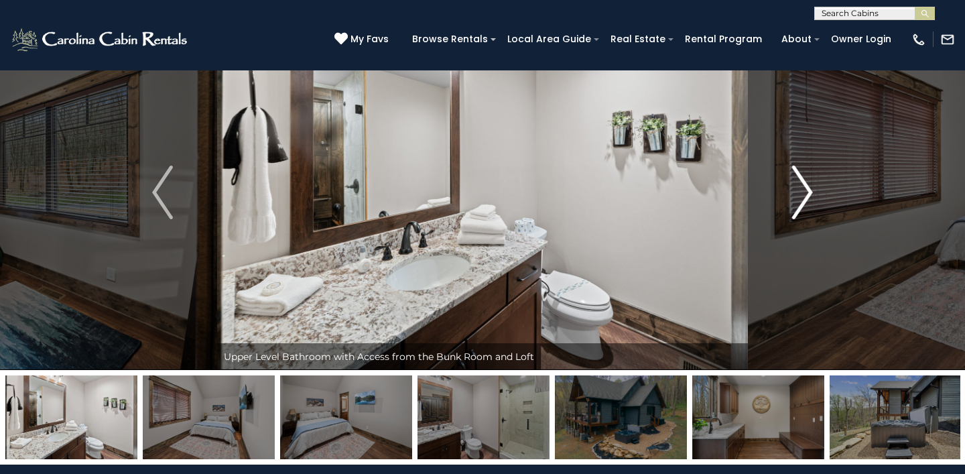
click at [807, 202] on img "Next" at bounding box center [802, 193] width 20 height 54
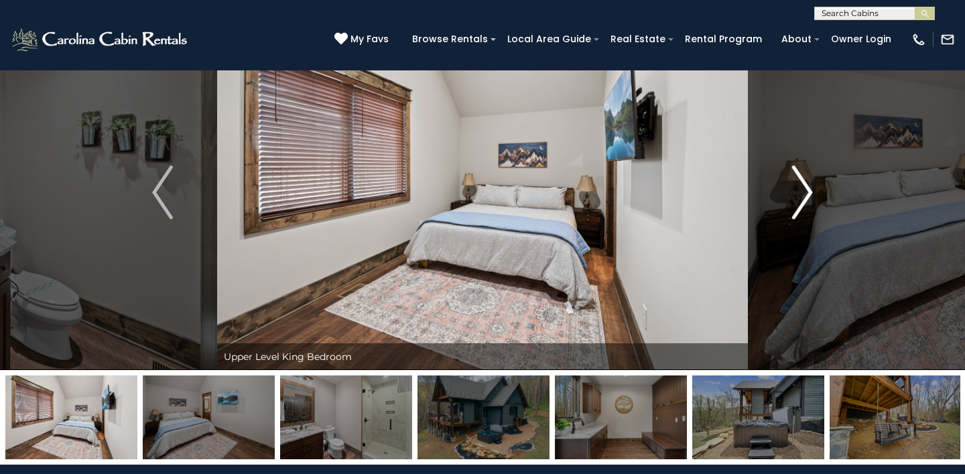
click at [807, 202] on img "Next" at bounding box center [802, 193] width 20 height 54
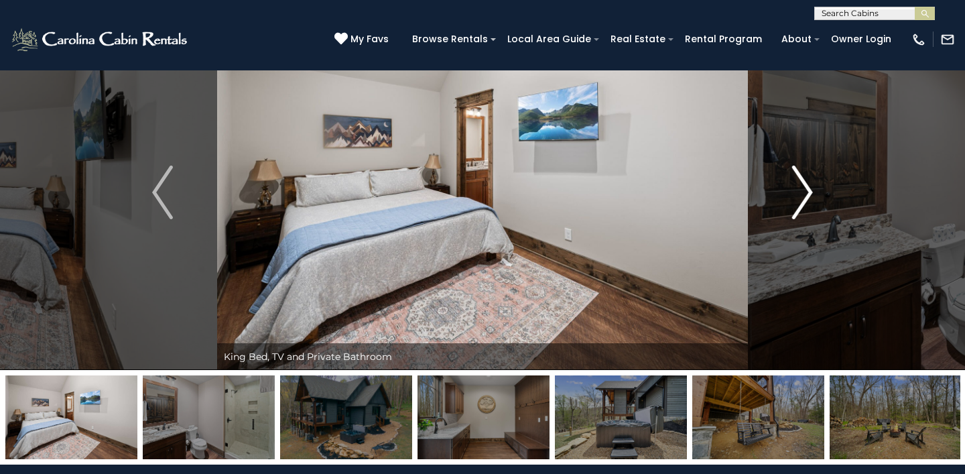
click at [807, 202] on img "Next" at bounding box center [802, 193] width 20 height 54
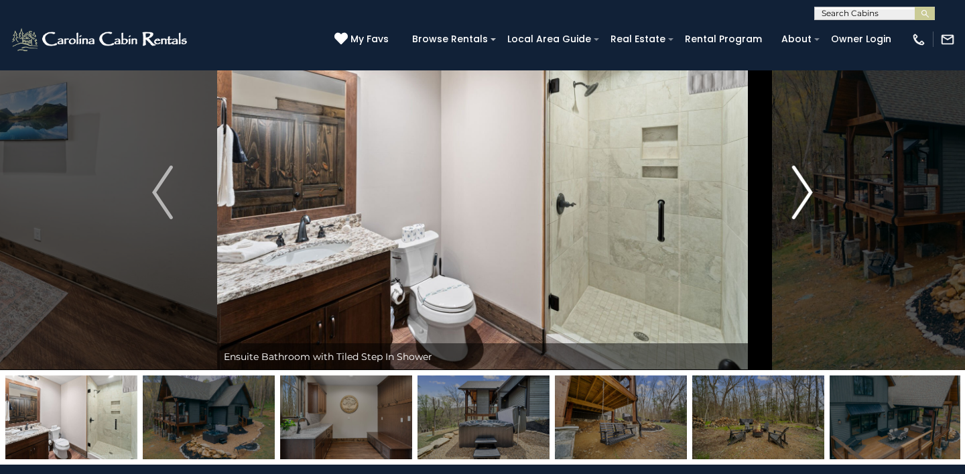
click at [807, 202] on img "Next" at bounding box center [802, 193] width 20 height 54
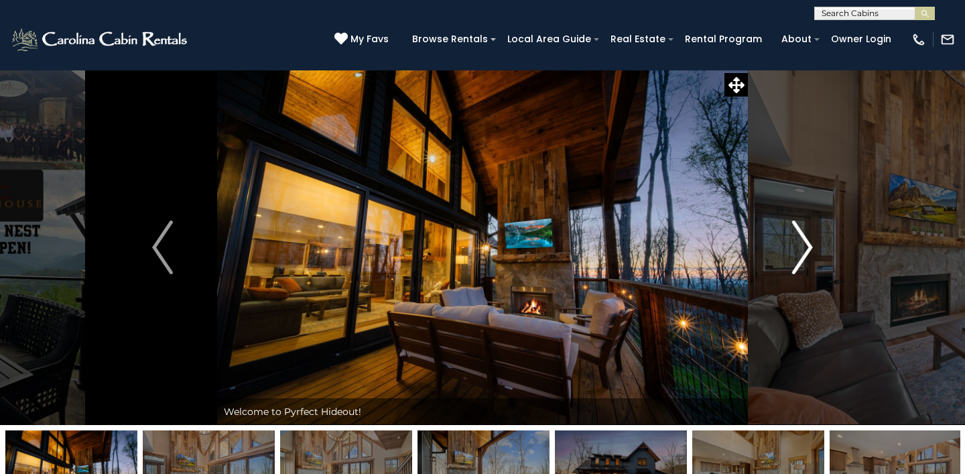
click at [805, 241] on img "Next" at bounding box center [802, 248] width 20 height 54
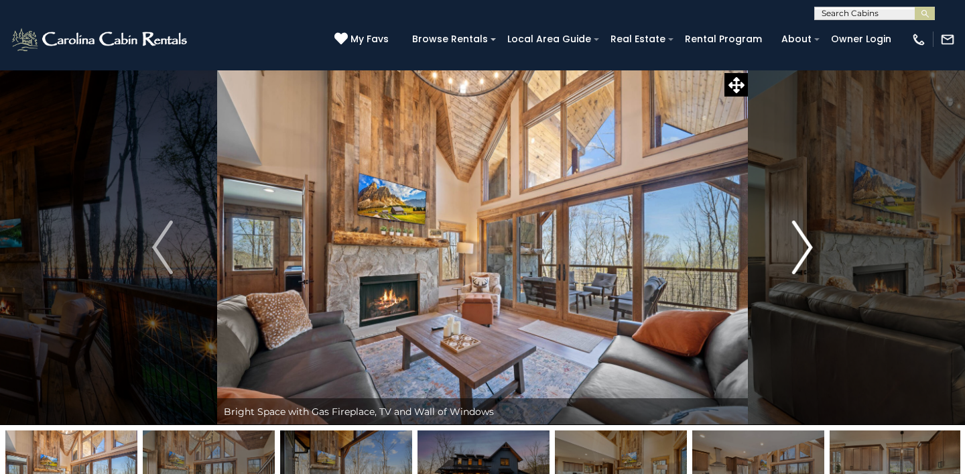
click at [805, 241] on img "Next" at bounding box center [802, 248] width 20 height 54
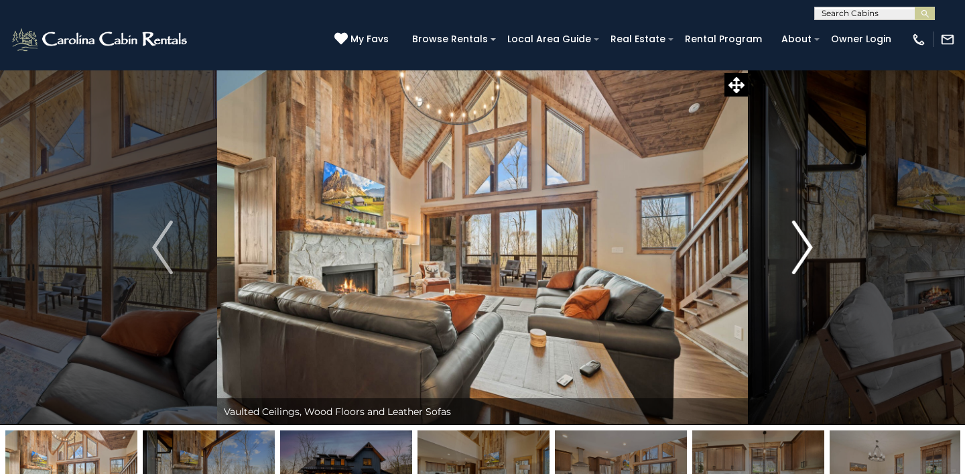
click at [806, 244] on img "Next" at bounding box center [802, 248] width 20 height 54
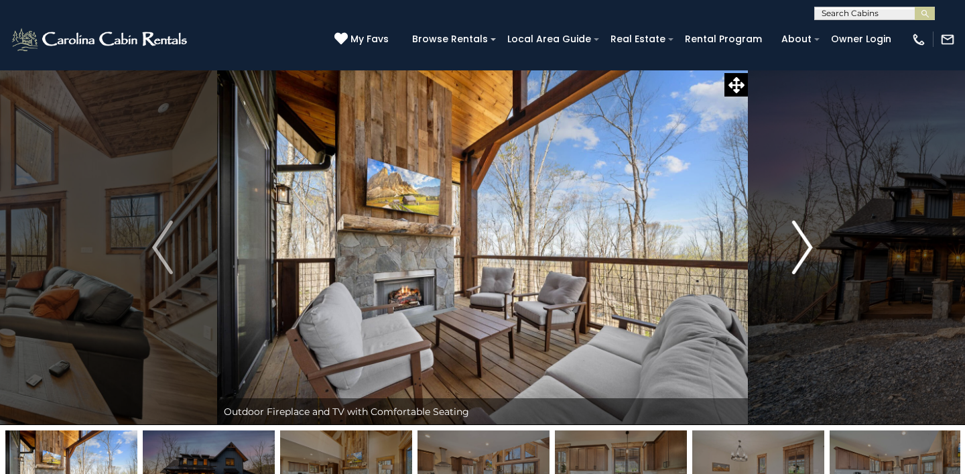
click at [806, 245] on img "Next" at bounding box center [802, 248] width 20 height 54
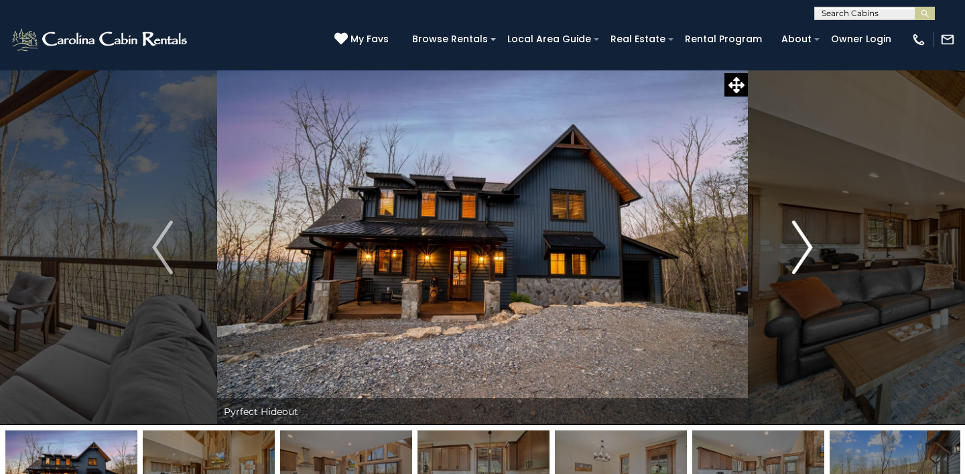
click at [806, 245] on img "Next" at bounding box center [802, 248] width 20 height 54
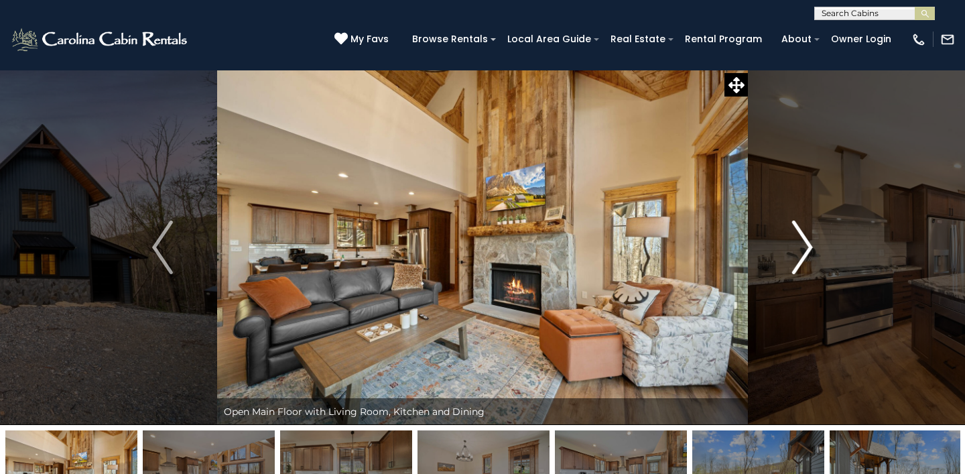
click at [807, 246] on img "Next" at bounding box center [802, 248] width 20 height 54
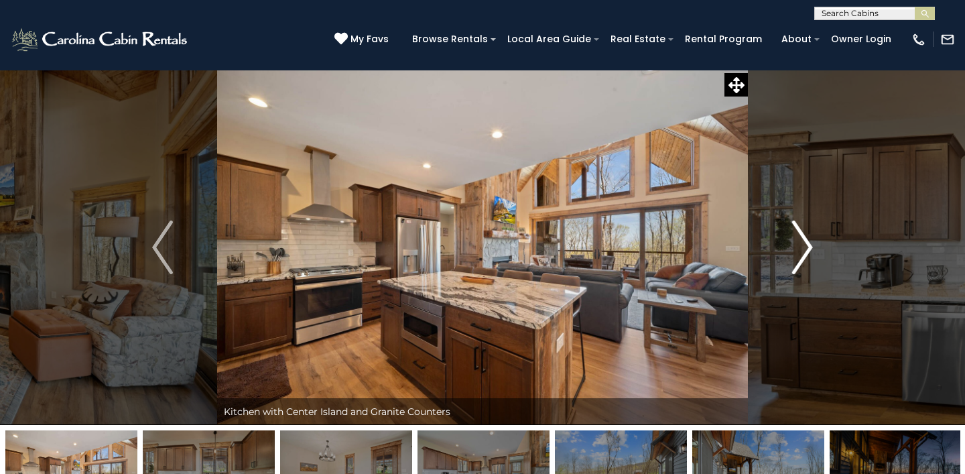
click at [807, 247] on img "Next" at bounding box center [802, 248] width 20 height 54
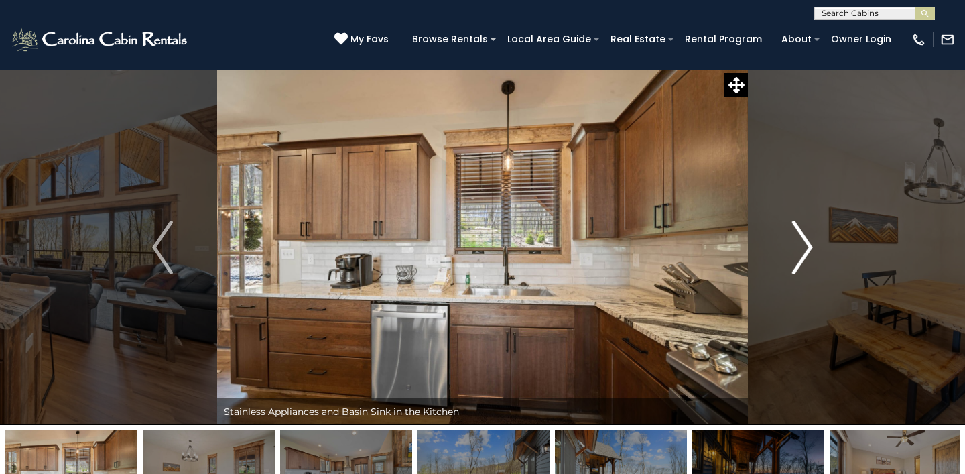
click at [807, 248] on img "Next" at bounding box center [802, 248] width 20 height 54
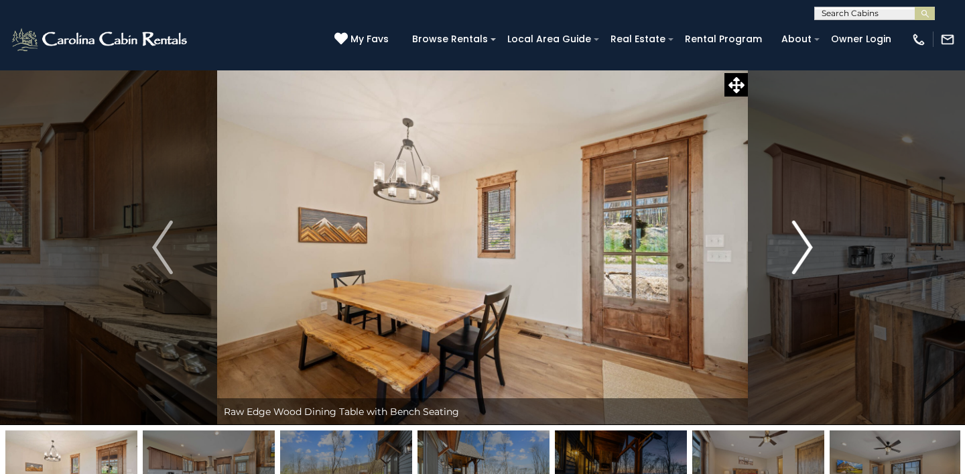
click at [807, 248] on img "Next" at bounding box center [802, 248] width 20 height 54
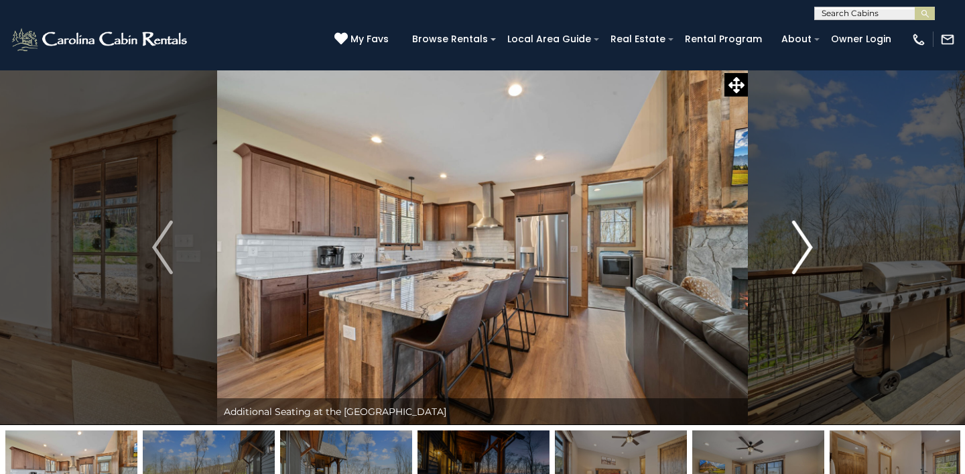
click at [807, 249] on img "Next" at bounding box center [802, 248] width 20 height 54
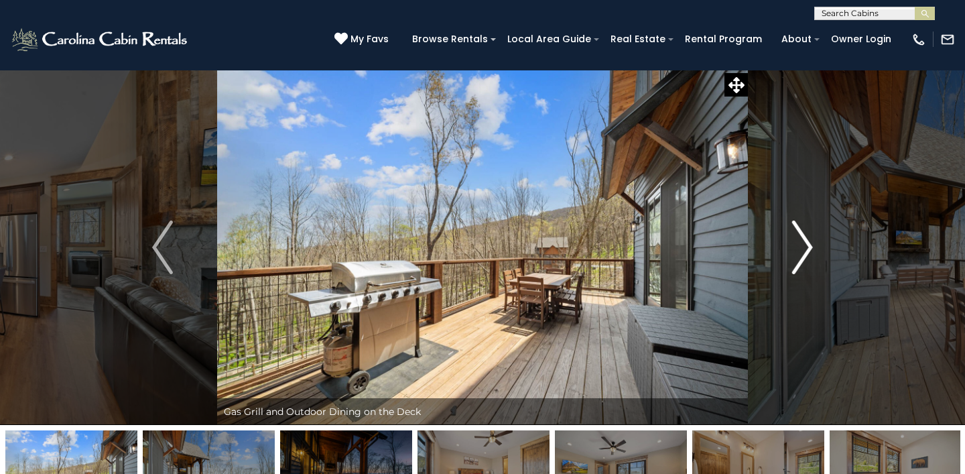
click at [807, 249] on img "Next" at bounding box center [802, 248] width 20 height 54
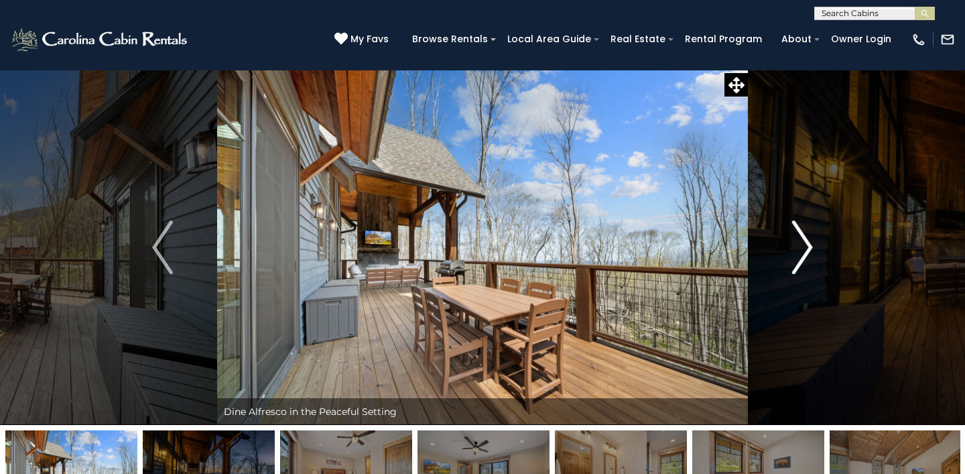
click at [807, 250] on img "Next" at bounding box center [802, 248] width 20 height 54
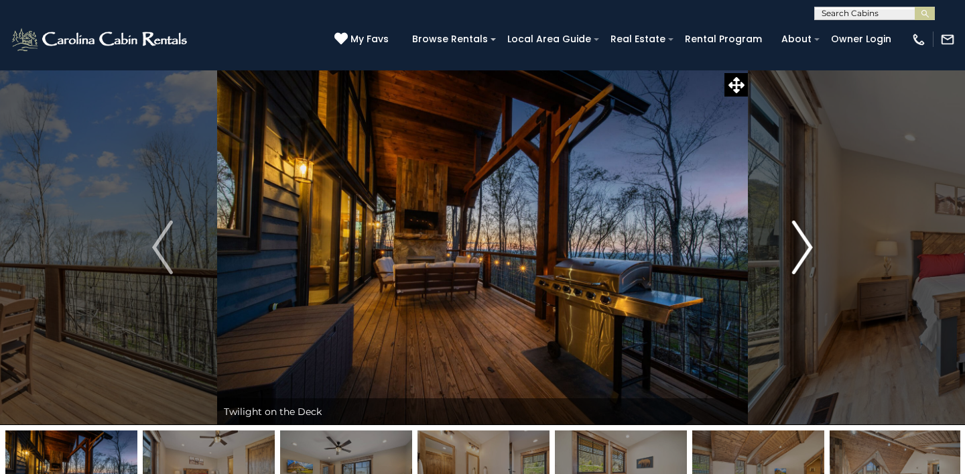
click at [807, 252] on img "Next" at bounding box center [802, 248] width 20 height 54
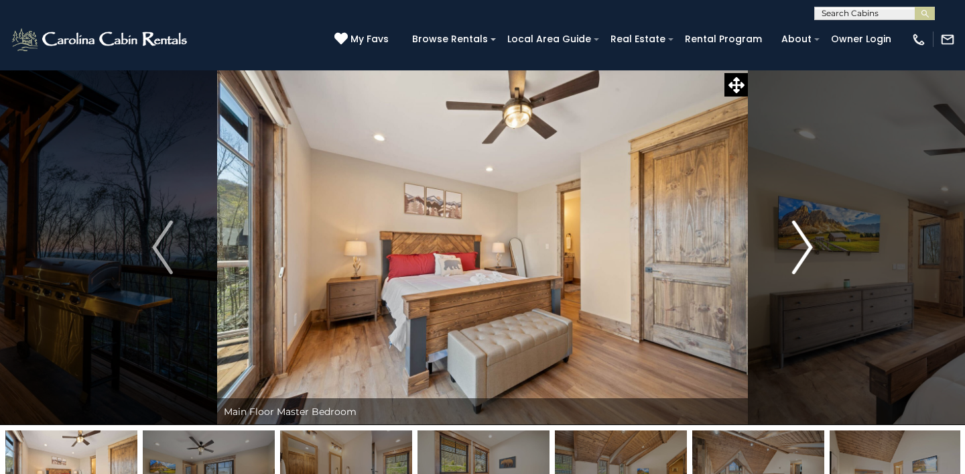
click at [807, 253] on img "Next" at bounding box center [802, 248] width 20 height 54
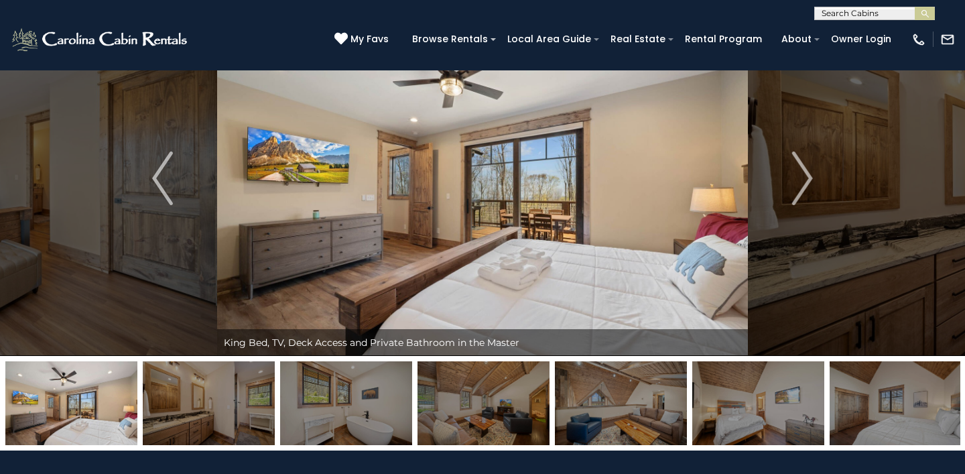
scroll to position [81, 0]
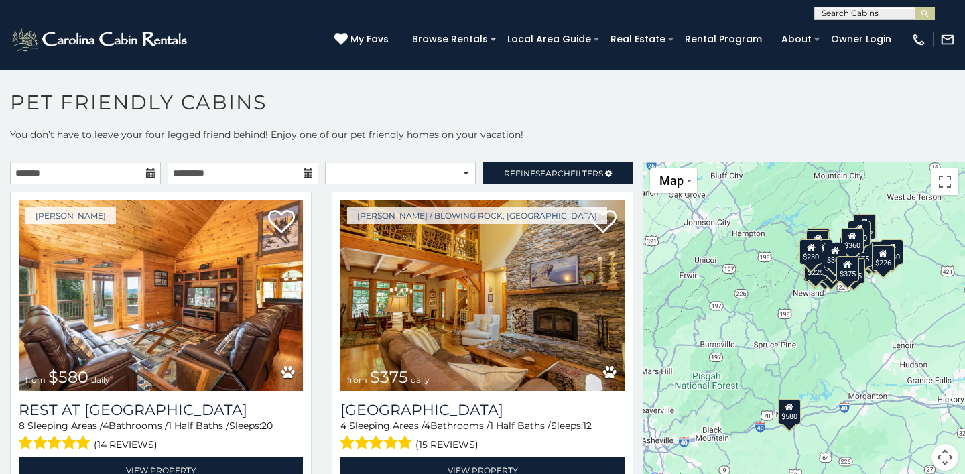
click at [147, 178] on icon at bounding box center [150, 172] width 9 height 9
click at [150, 174] on icon at bounding box center [150, 172] width 9 height 9
click at [151, 176] on icon at bounding box center [150, 172] width 9 height 9
click at [534, 172] on span "Refine Search Filters" at bounding box center [553, 173] width 99 height 10
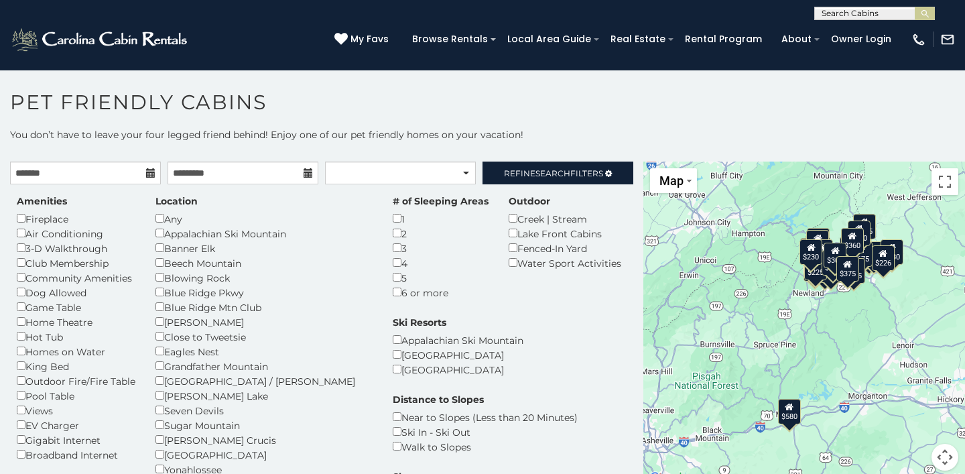
click at [152, 173] on icon at bounding box center [150, 172] width 9 height 9
click at [214, 186] on div "Amenities Fireplace Air Conditioning 3-D Walkthrough Club Membership Community …" at bounding box center [322, 383] width 630 height 398
click at [231, 176] on input "text" at bounding box center [243, 173] width 151 height 23
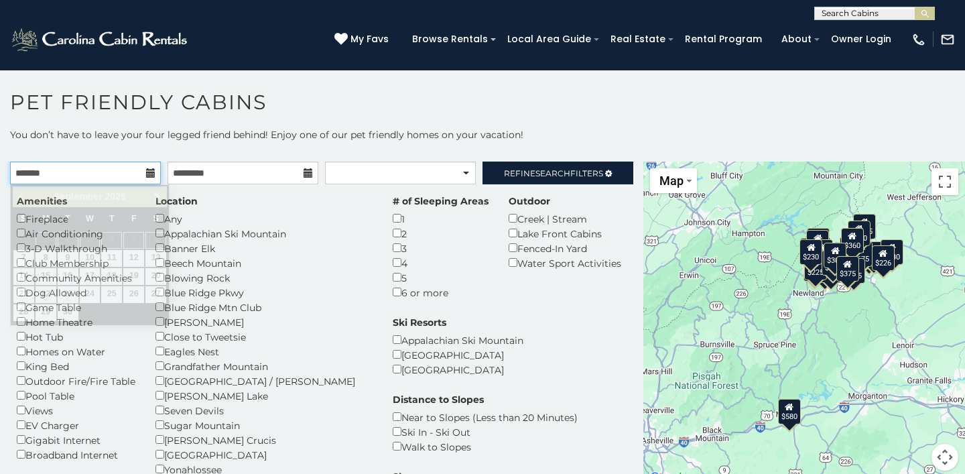
click at [145, 177] on input "text" at bounding box center [85, 173] width 151 height 23
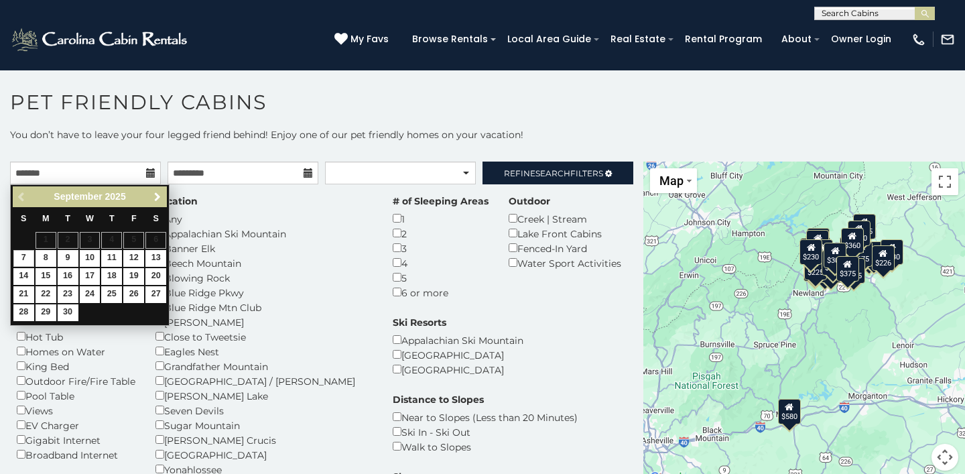
click at [159, 197] on span "Next" at bounding box center [157, 197] width 11 height 11
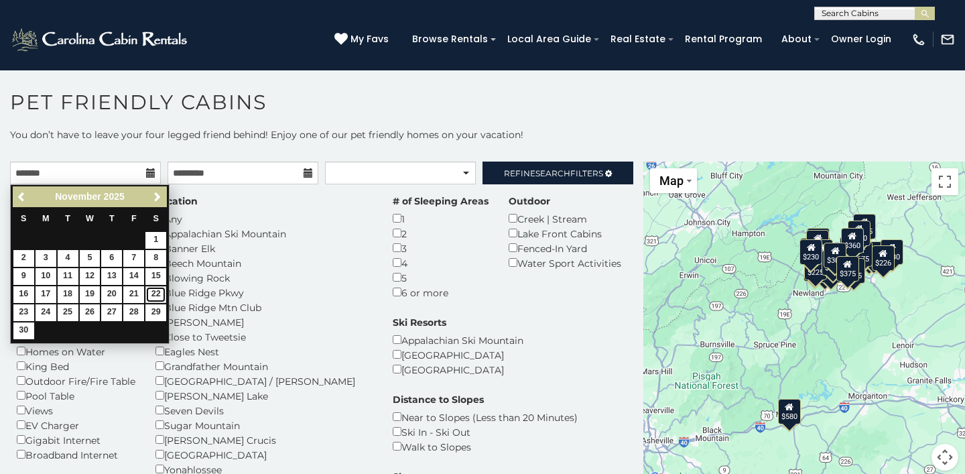
click at [155, 291] on link "22" at bounding box center [155, 294] width 21 height 17
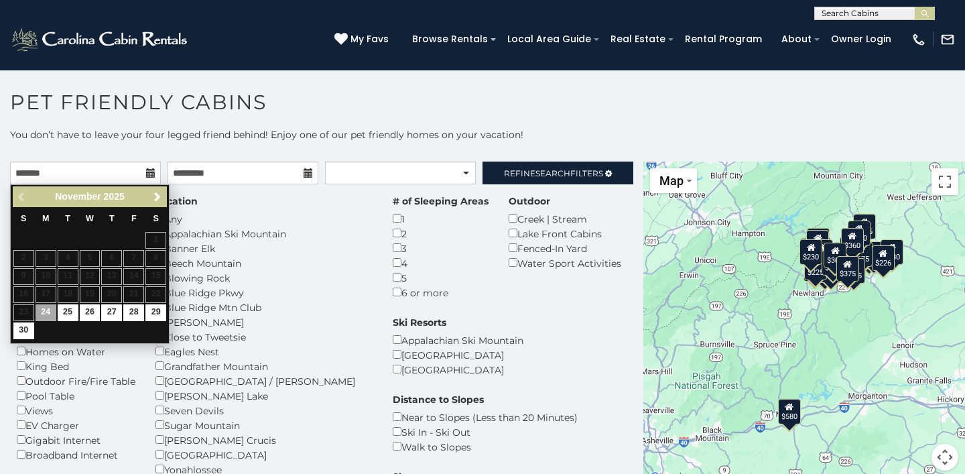
type input "**********"
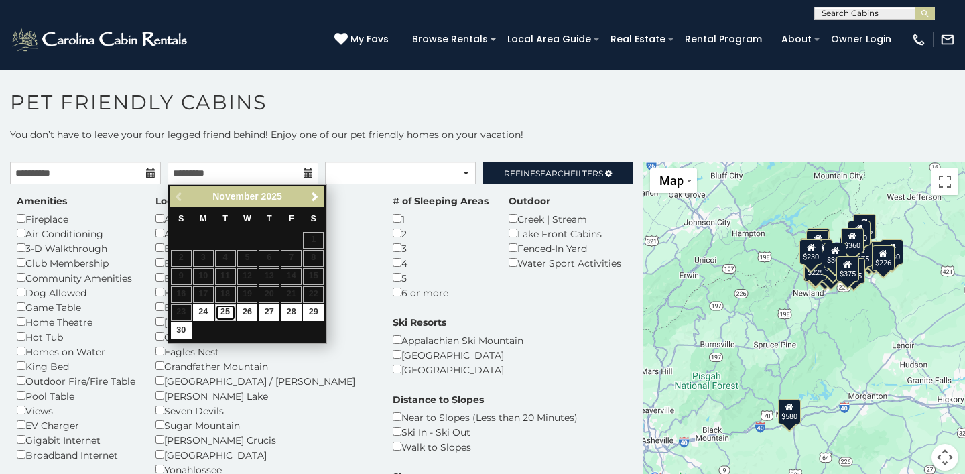
click at [225, 316] on link "25" at bounding box center [225, 312] width 21 height 17
type input "**********"
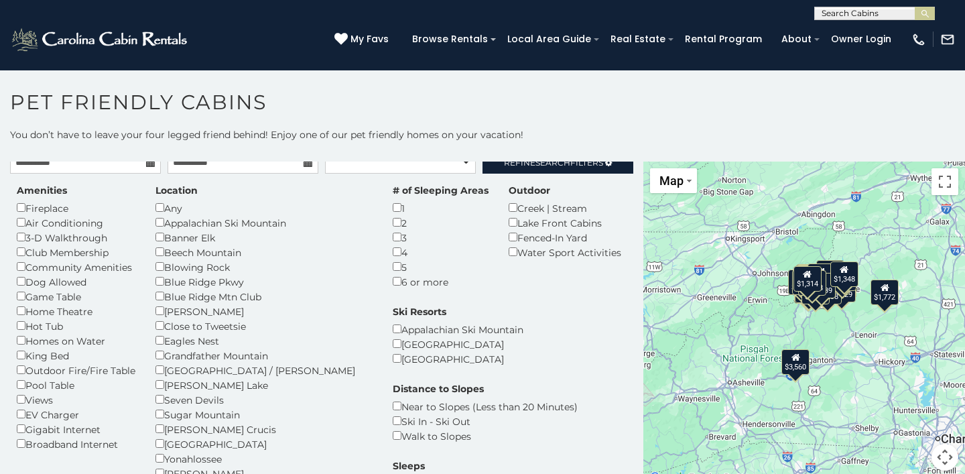
scroll to position [16, 0]
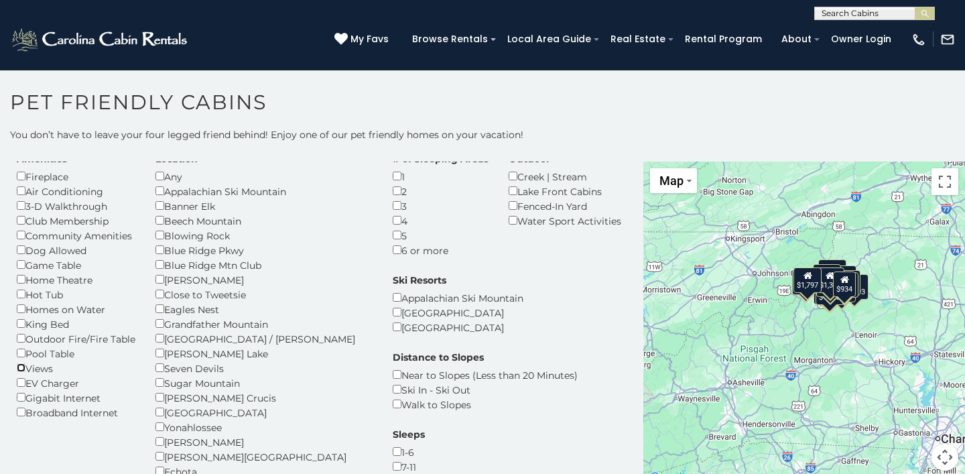
scroll to position [40, 0]
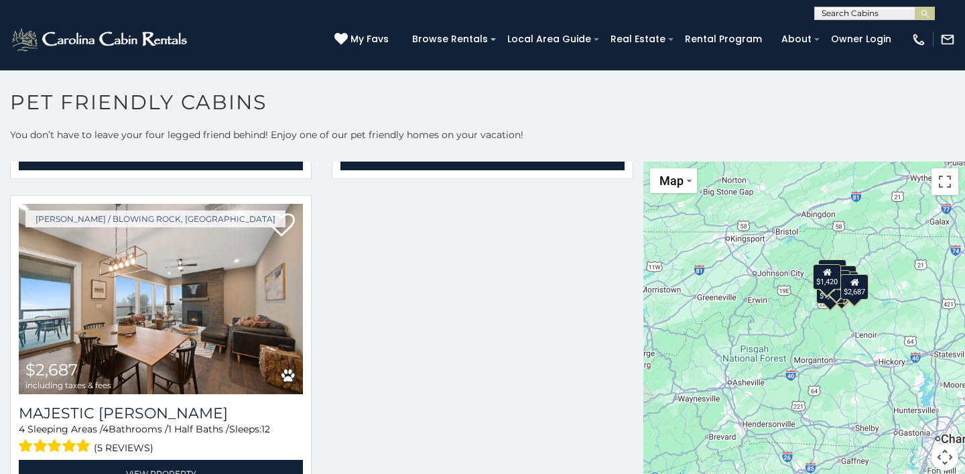
scroll to position [1984, 0]
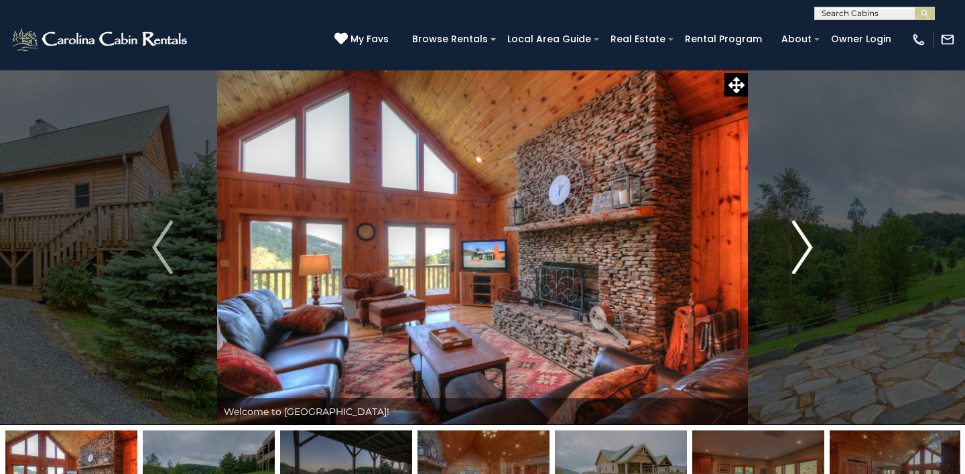
click at [801, 251] on img "Next" at bounding box center [802, 248] width 20 height 54
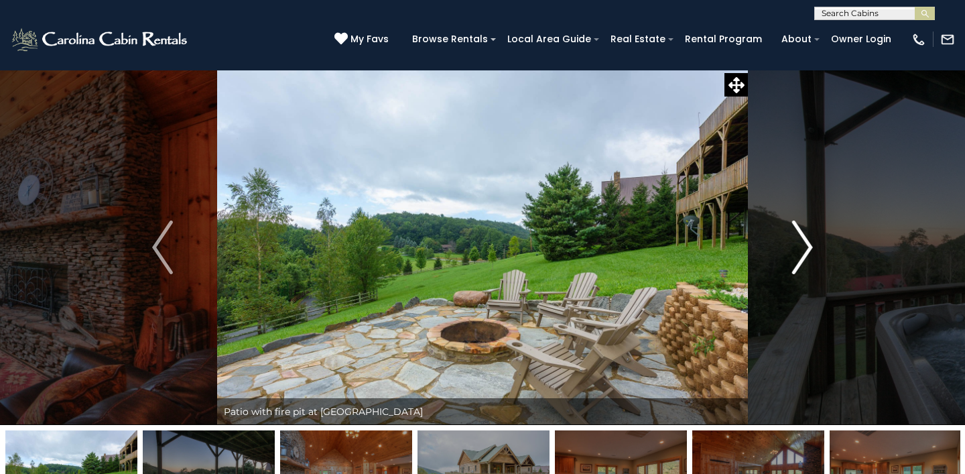
click at [801, 251] on img "Next" at bounding box center [802, 248] width 20 height 54
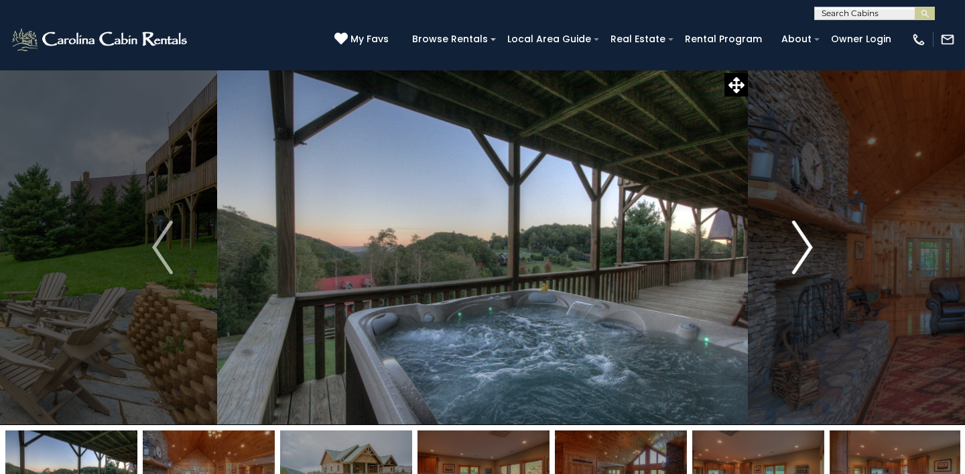
click at [801, 252] on img "Next" at bounding box center [802, 248] width 20 height 54
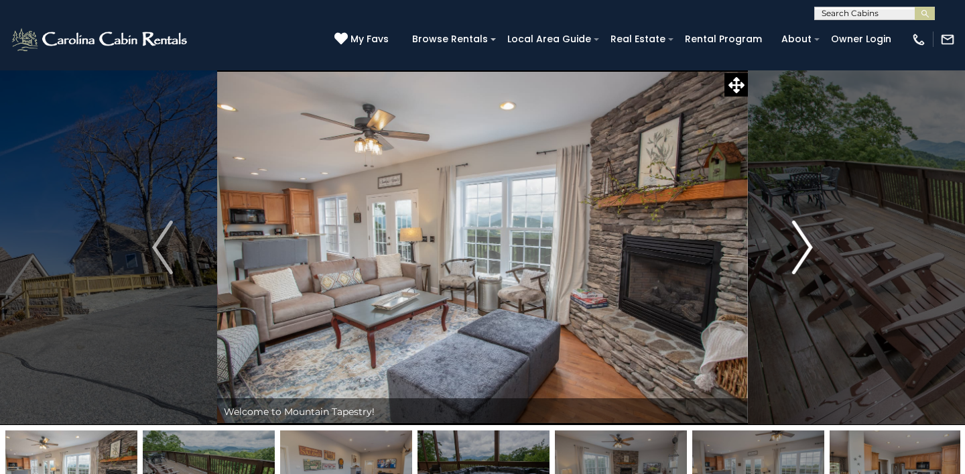
click at [807, 245] on img "Next" at bounding box center [802, 248] width 20 height 54
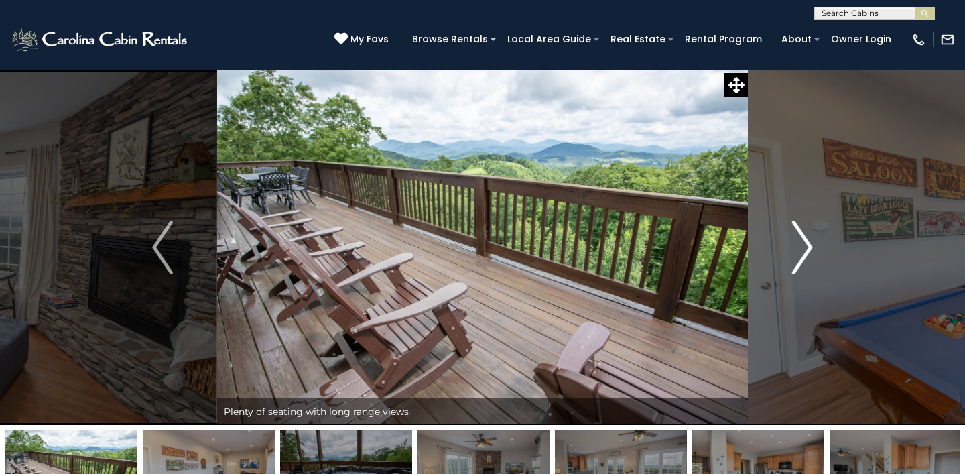
click at [807, 247] on img "Next" at bounding box center [802, 248] width 20 height 54
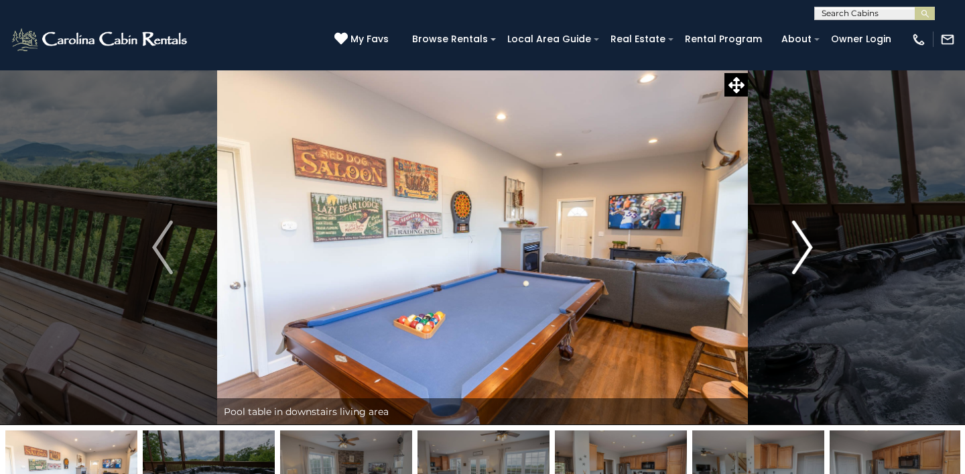
click at [807, 247] on img "Next" at bounding box center [802, 248] width 20 height 54
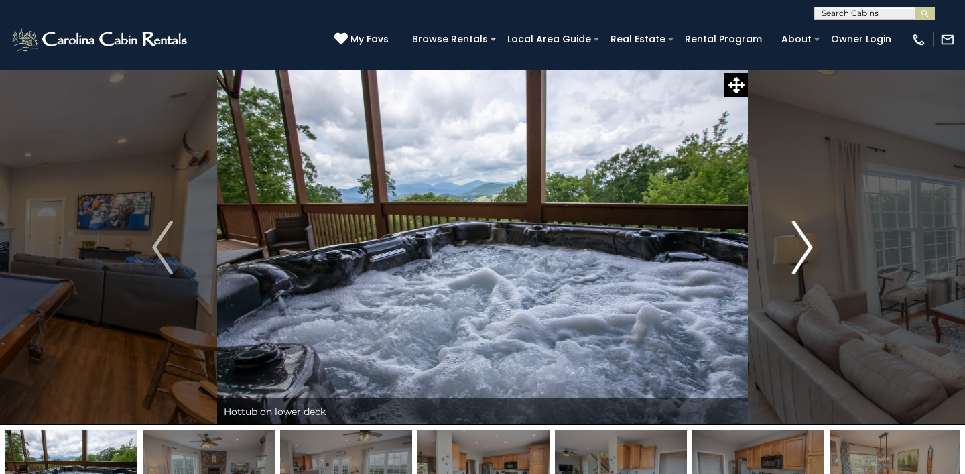
click at [807, 248] on img "Next" at bounding box center [802, 248] width 20 height 54
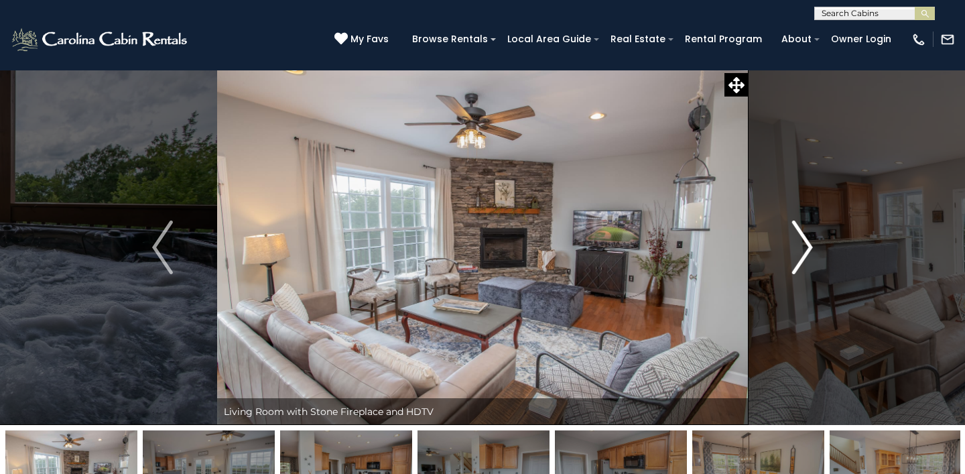
click at [807, 249] on img "Next" at bounding box center [802, 248] width 20 height 54
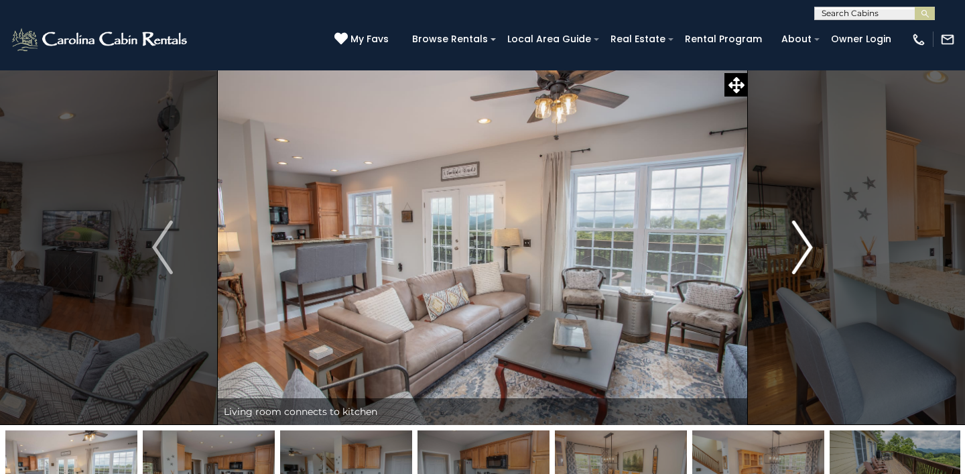
click at [807, 251] on img "Next" at bounding box center [802, 248] width 20 height 54
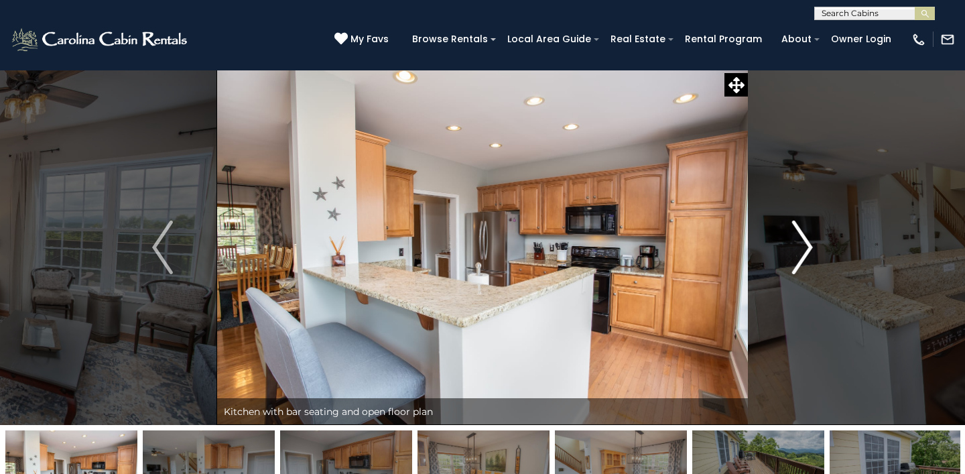
click at [807, 252] on img "Next" at bounding box center [802, 248] width 20 height 54
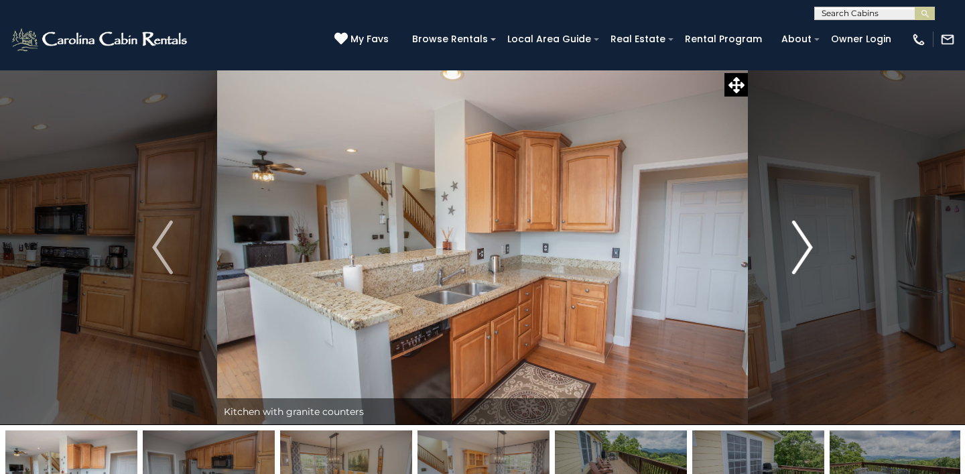
click at [807, 253] on img "Next" at bounding box center [802, 248] width 20 height 54
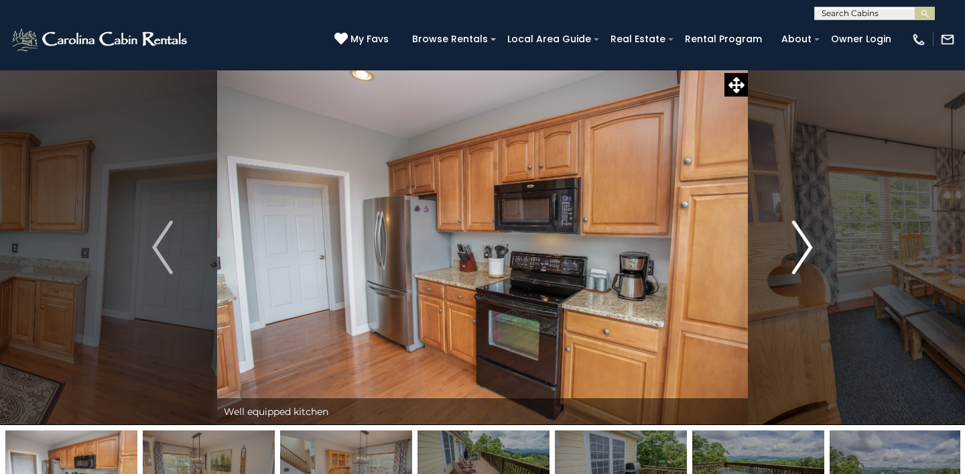
click at [807, 253] on img "Next" at bounding box center [802, 248] width 20 height 54
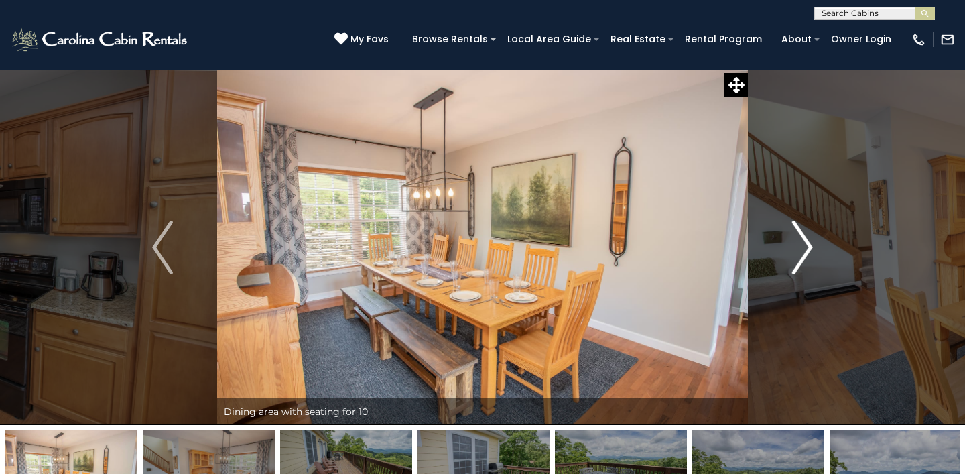
click at [807, 253] on img "Next" at bounding box center [802, 248] width 20 height 54
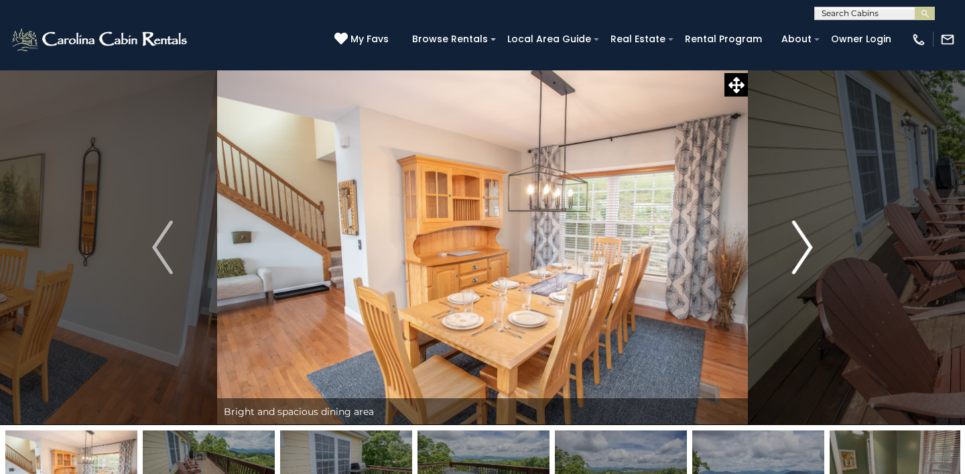
click at [807, 254] on img "Next" at bounding box center [802, 248] width 20 height 54
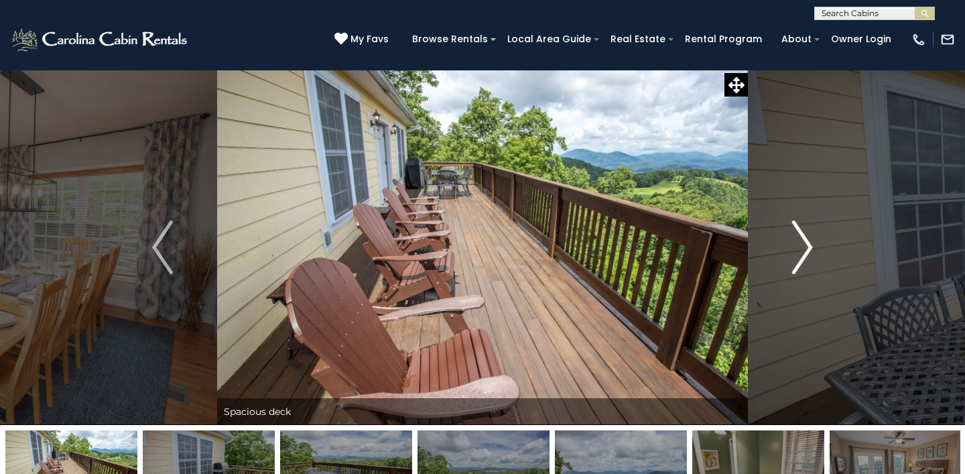
click at [806, 253] on img "Next" at bounding box center [802, 248] width 20 height 54
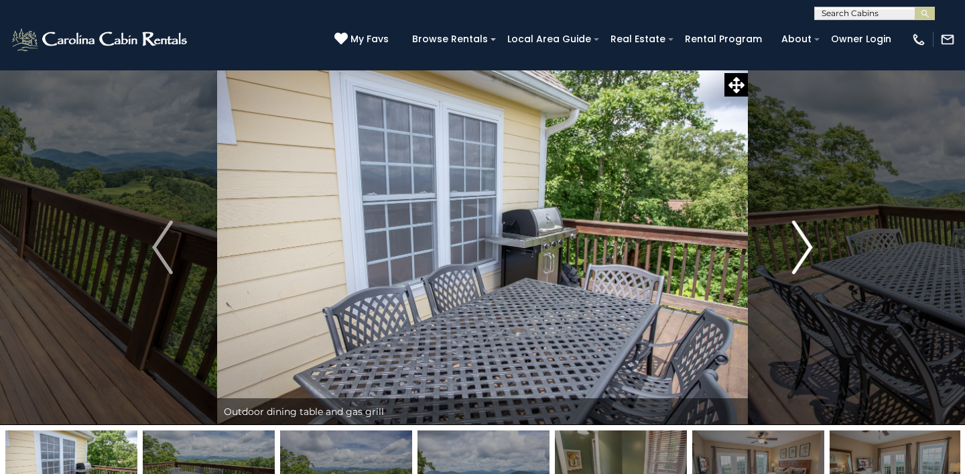
click at [806, 253] on img "Next" at bounding box center [802, 248] width 20 height 54
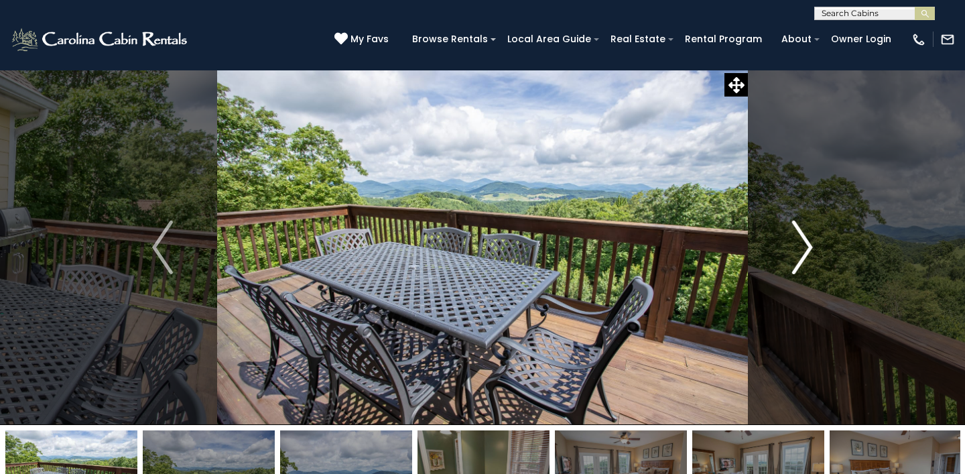
click at [806, 253] on img "Next" at bounding box center [802, 248] width 20 height 54
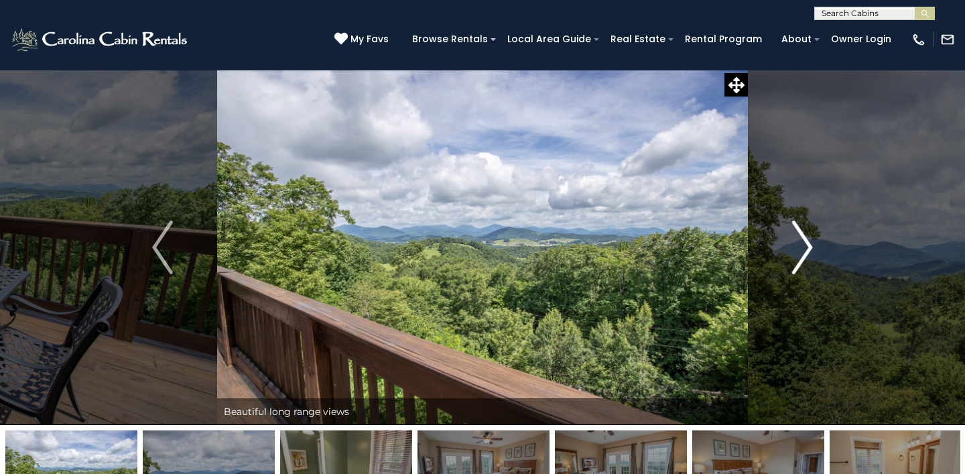
click at [806, 253] on img "Next" at bounding box center [802, 248] width 20 height 54
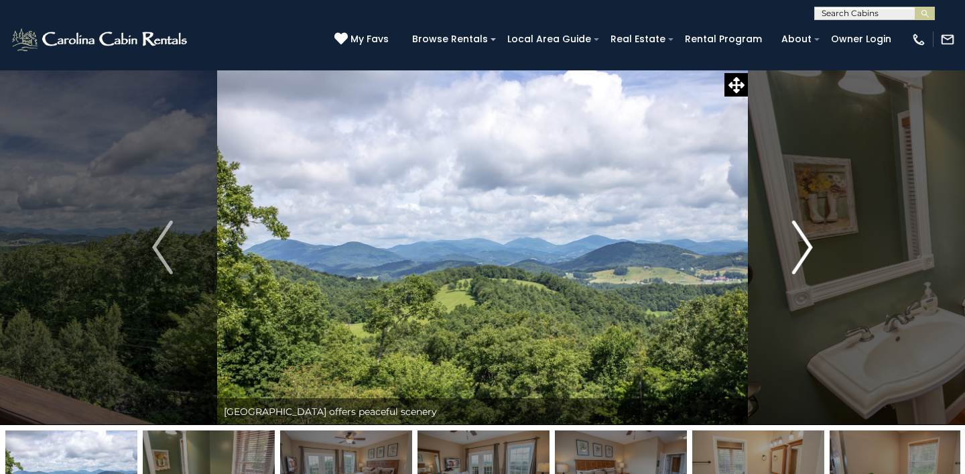
click at [806, 254] on img "Next" at bounding box center [802, 248] width 20 height 54
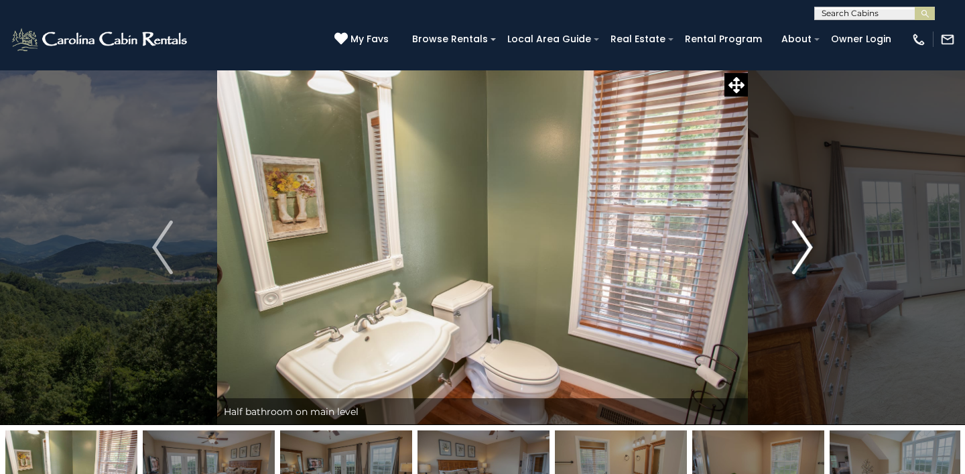
click at [803, 251] on img "Next" at bounding box center [802, 248] width 20 height 54
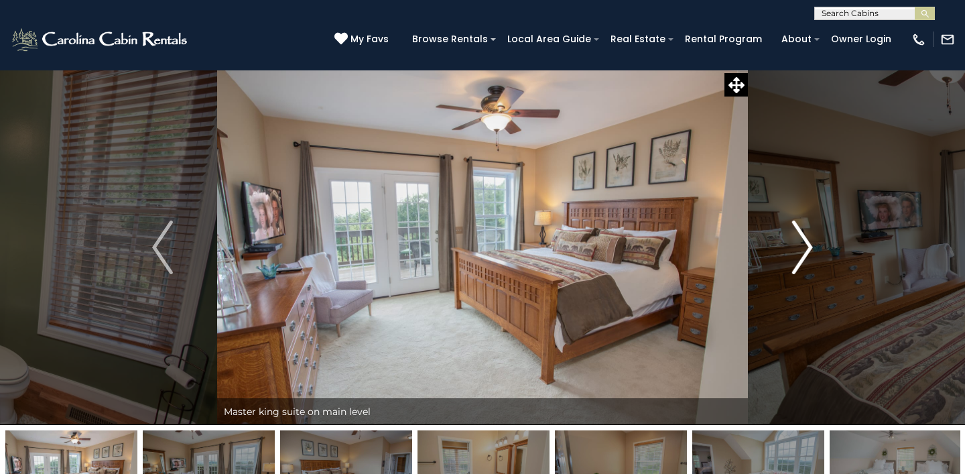
click at [803, 252] on img "Next" at bounding box center [802, 248] width 20 height 54
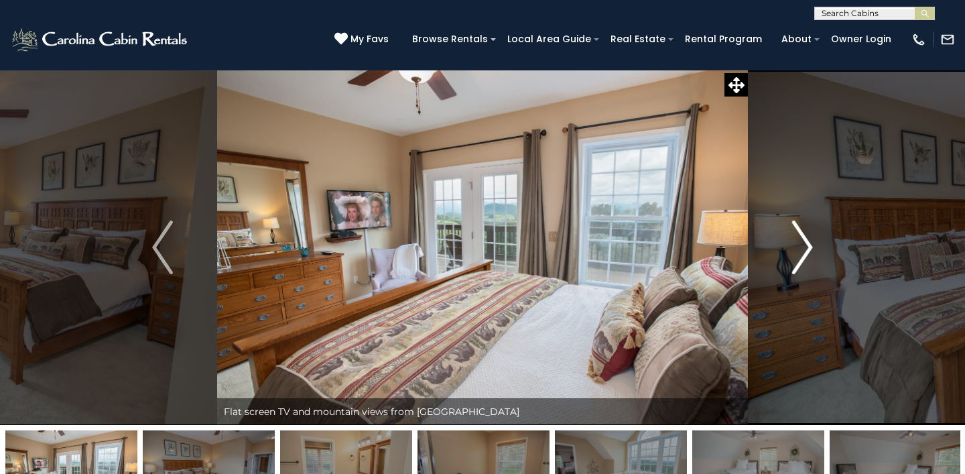
click at [803, 252] on img "Next" at bounding box center [802, 248] width 20 height 54
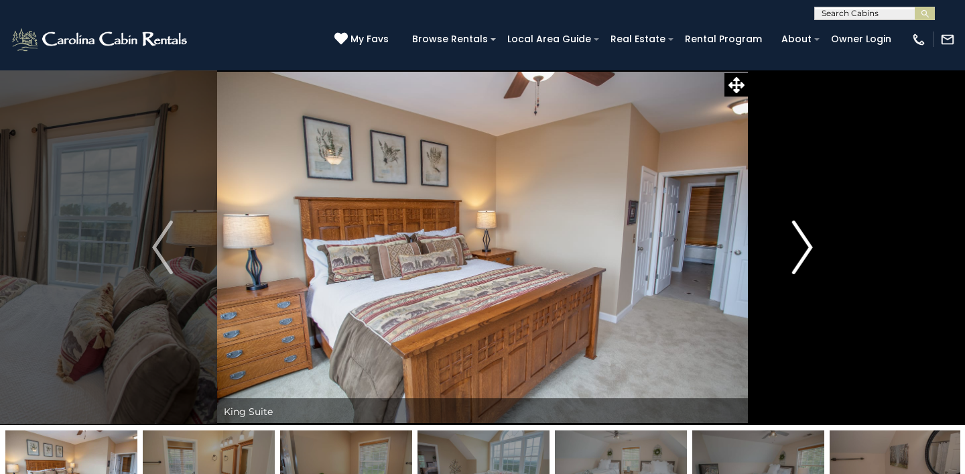
click at [803, 253] on img "Next" at bounding box center [802, 248] width 20 height 54
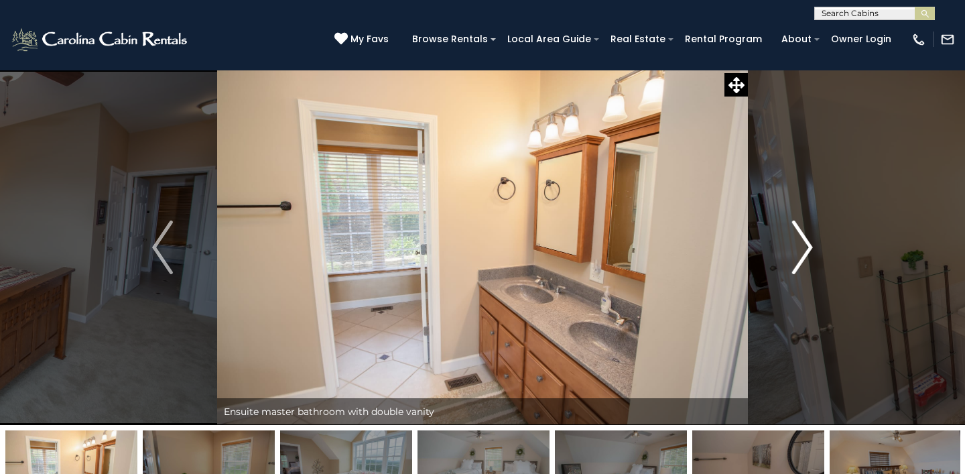
click at [803, 253] on img "Next" at bounding box center [802, 248] width 20 height 54
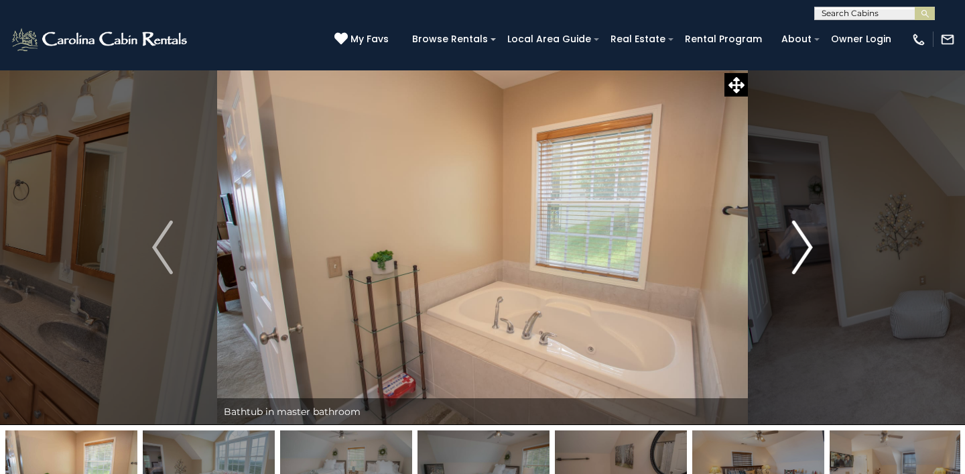
click at [803, 254] on img "Next" at bounding box center [802, 248] width 20 height 54
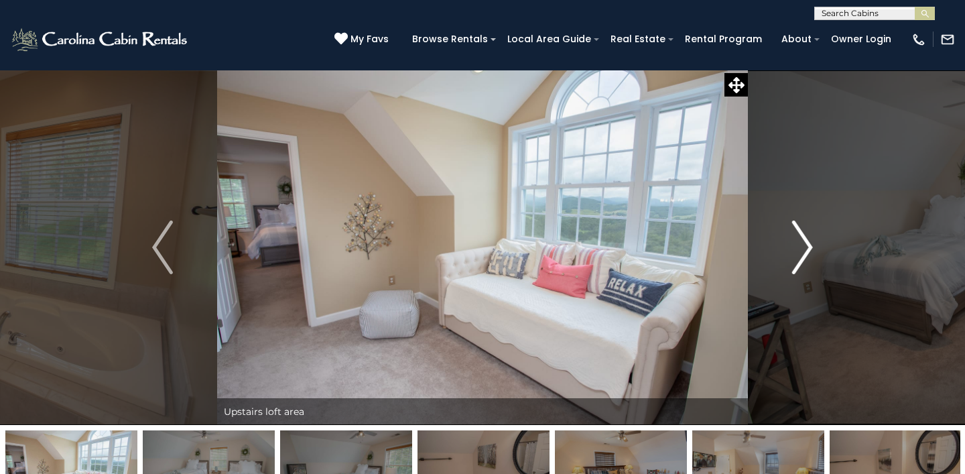
click at [803, 254] on img "Next" at bounding box center [802, 248] width 20 height 54
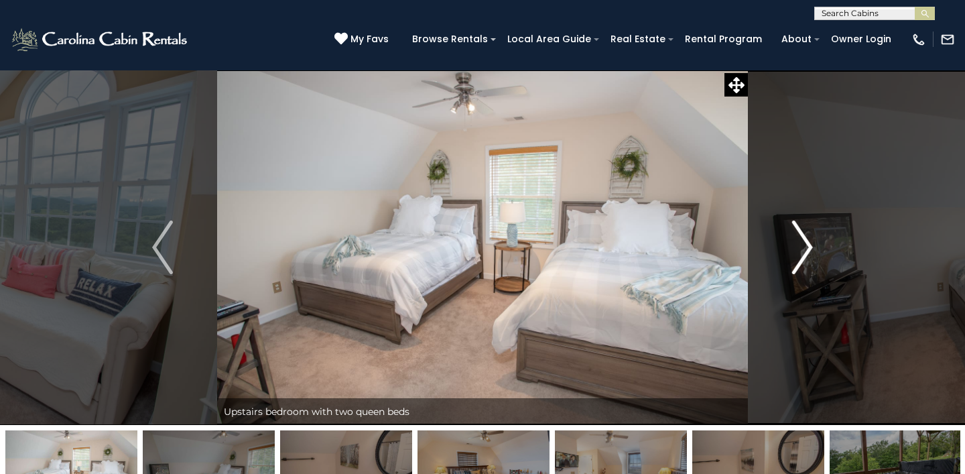
click at [803, 255] on img "Next" at bounding box center [802, 248] width 20 height 54
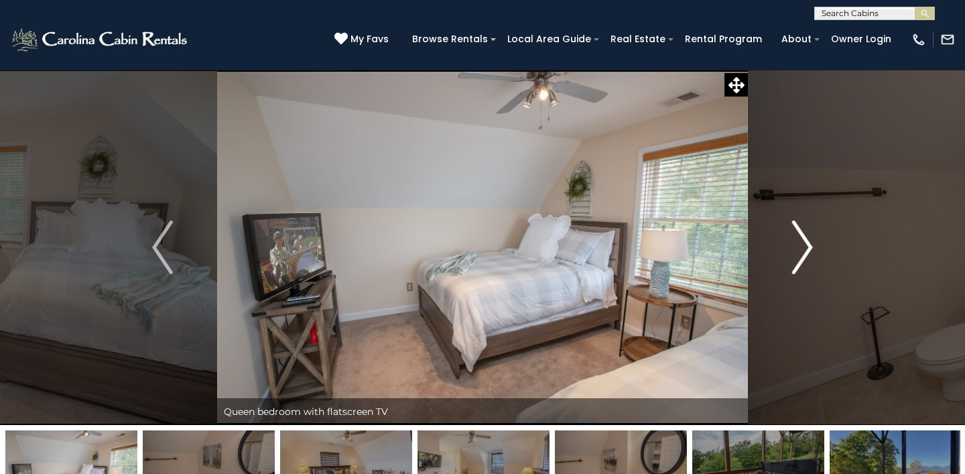
click at [803, 256] on img "Next" at bounding box center [802, 248] width 20 height 54
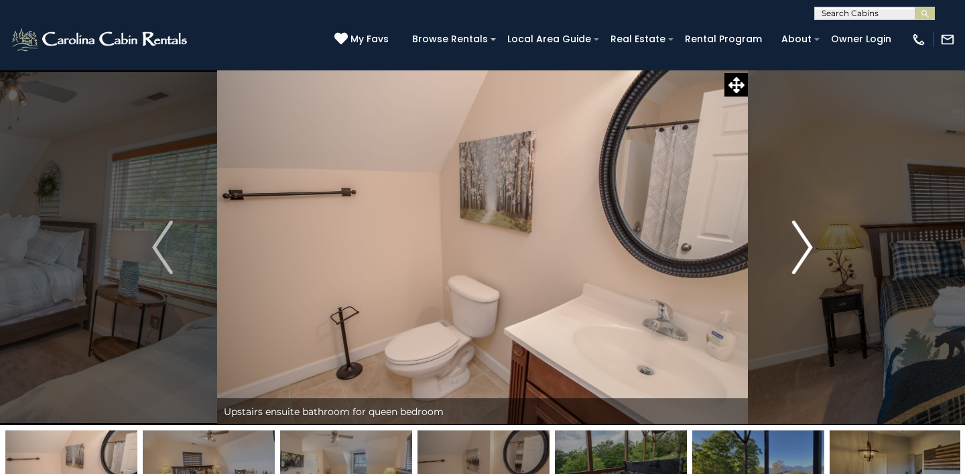
click at [803, 256] on img "Next" at bounding box center [802, 248] width 20 height 54
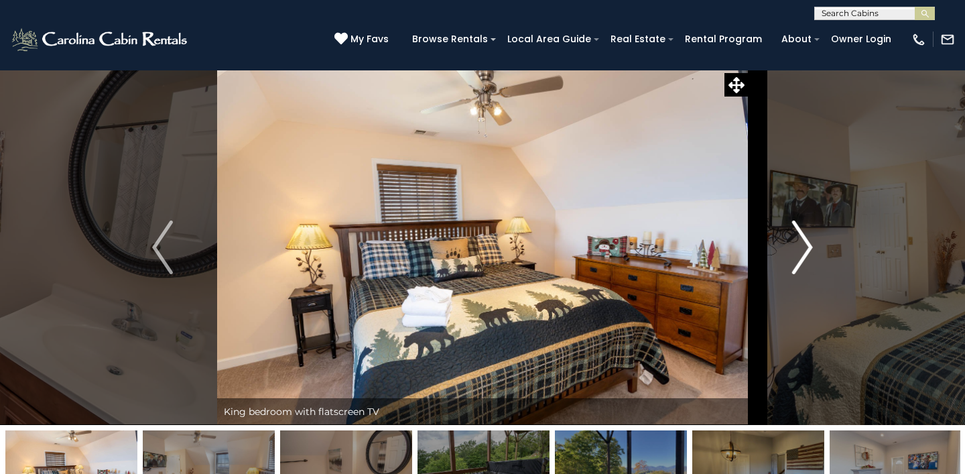
click at [803, 256] on img "Next" at bounding box center [802, 248] width 20 height 54
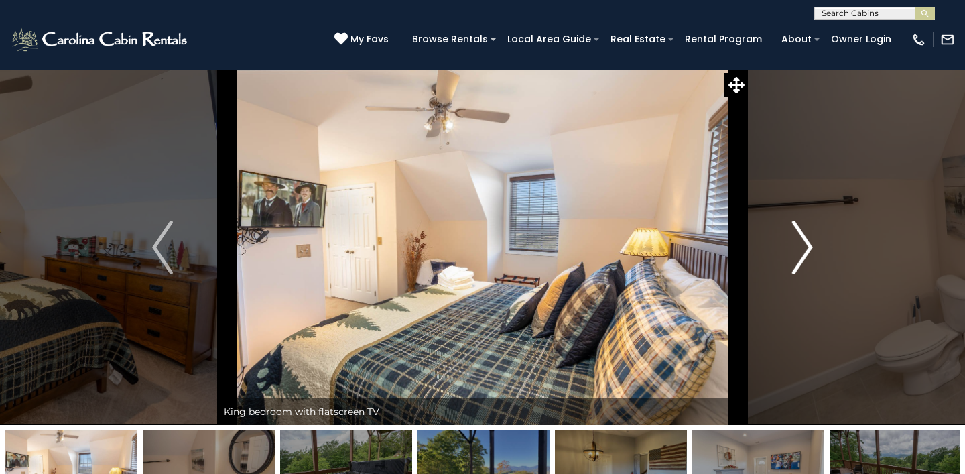
click at [803, 257] on img "Next" at bounding box center [802, 248] width 20 height 54
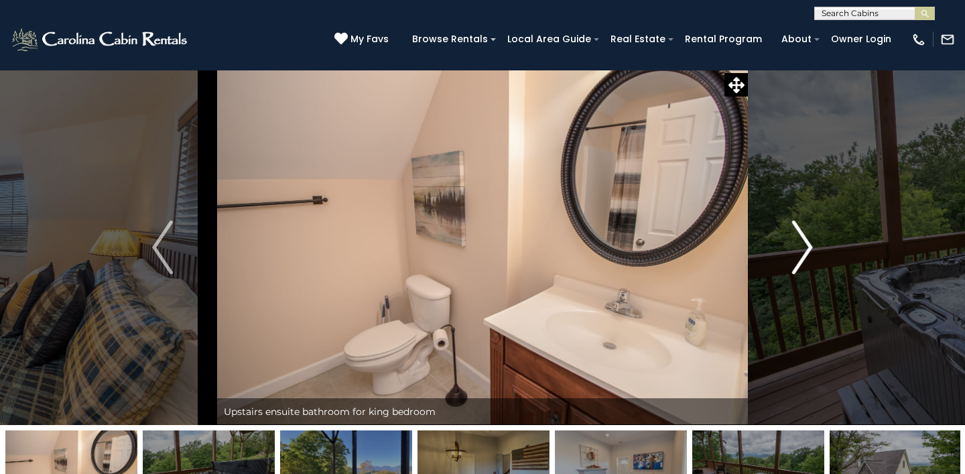
click at [803, 257] on img "Next" at bounding box center [802, 248] width 20 height 54
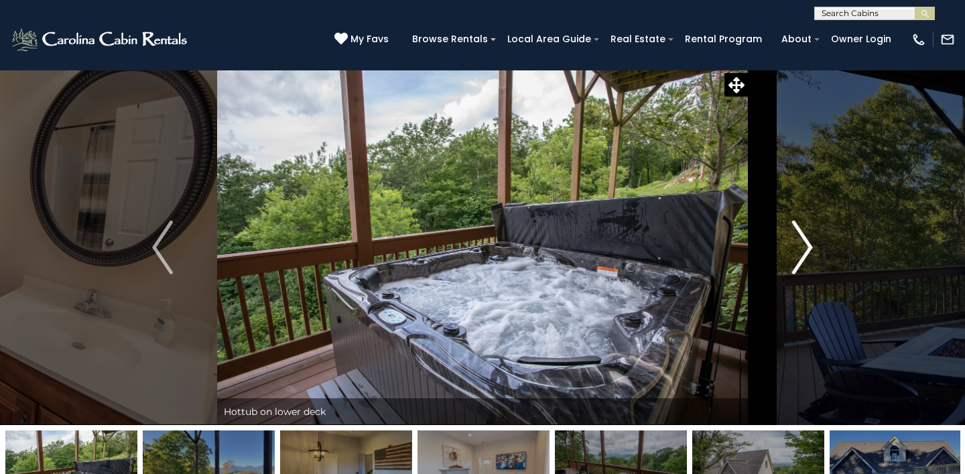
click at [803, 257] on img "Next" at bounding box center [802, 248] width 20 height 54
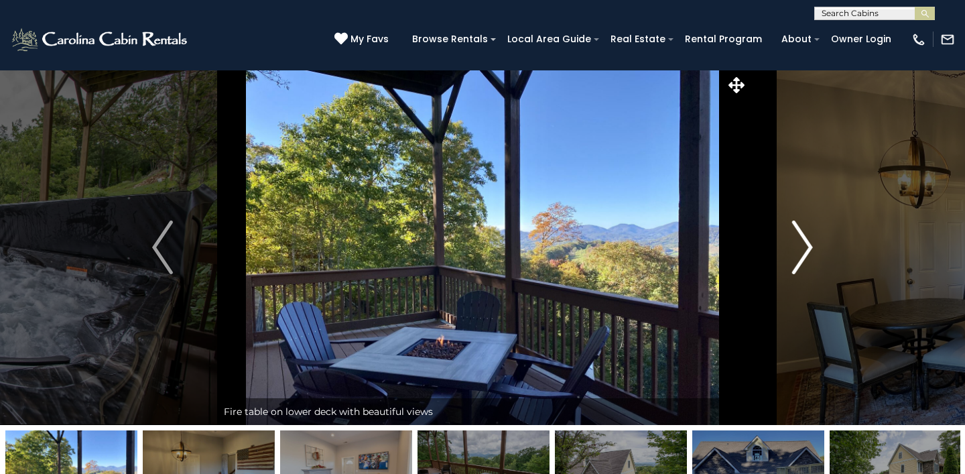
click at [803, 257] on img "Next" at bounding box center [802, 248] width 20 height 54
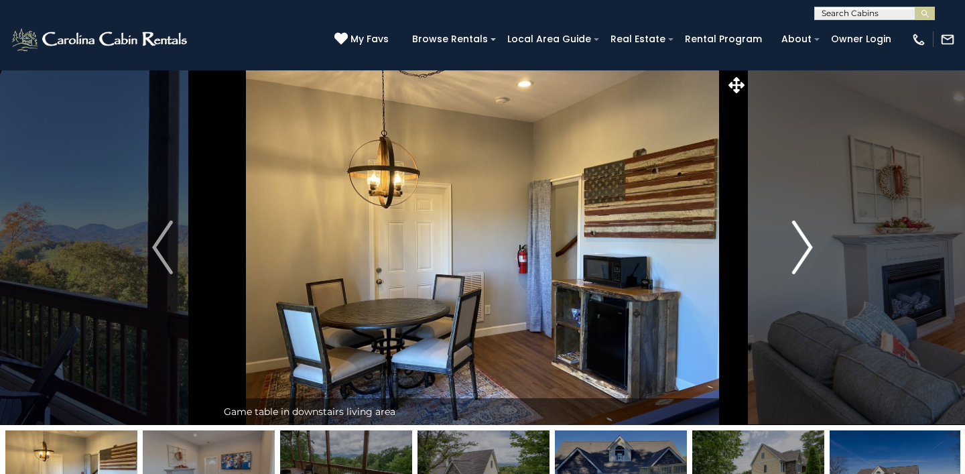
click at [803, 257] on img "Next" at bounding box center [802, 248] width 20 height 54
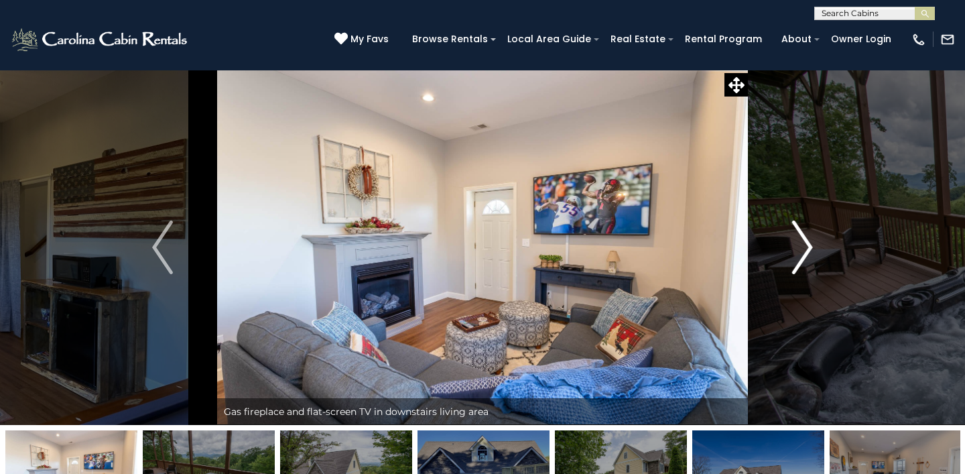
click at [803, 257] on img "Next" at bounding box center [802, 248] width 20 height 54
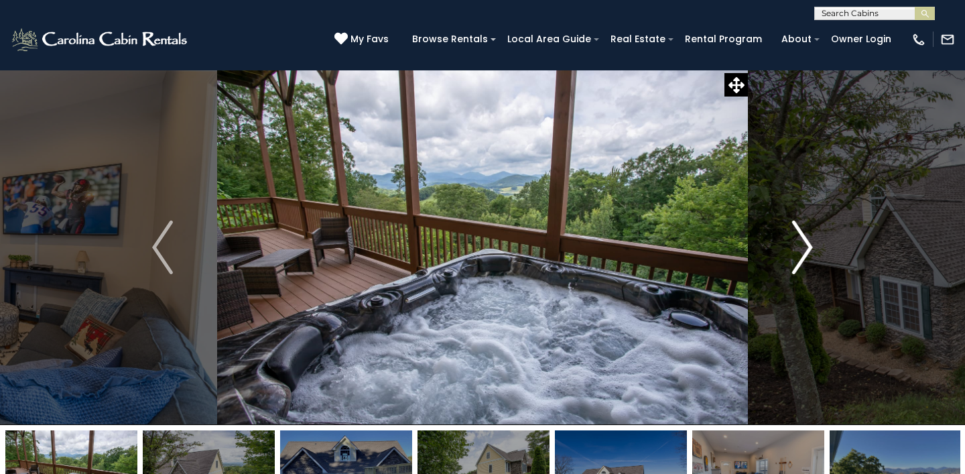
click at [803, 257] on img "Next" at bounding box center [802, 248] width 20 height 54
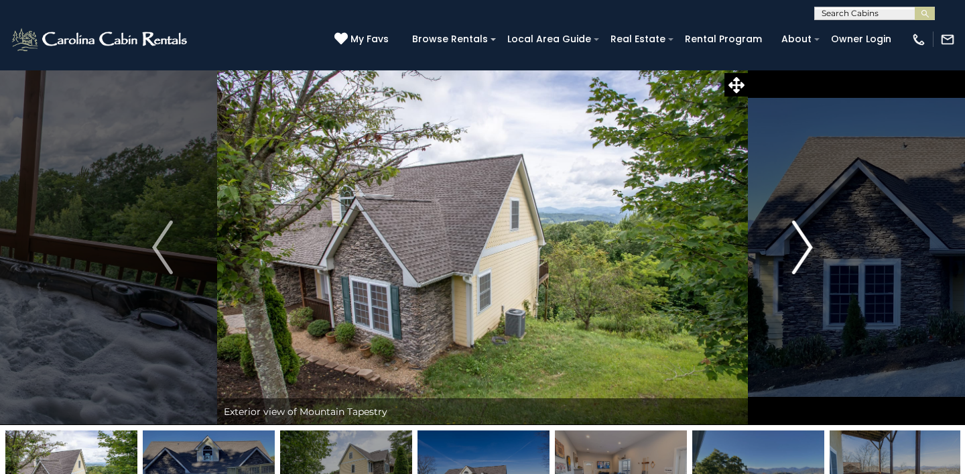
click at [803, 257] on img "Next" at bounding box center [802, 248] width 20 height 54
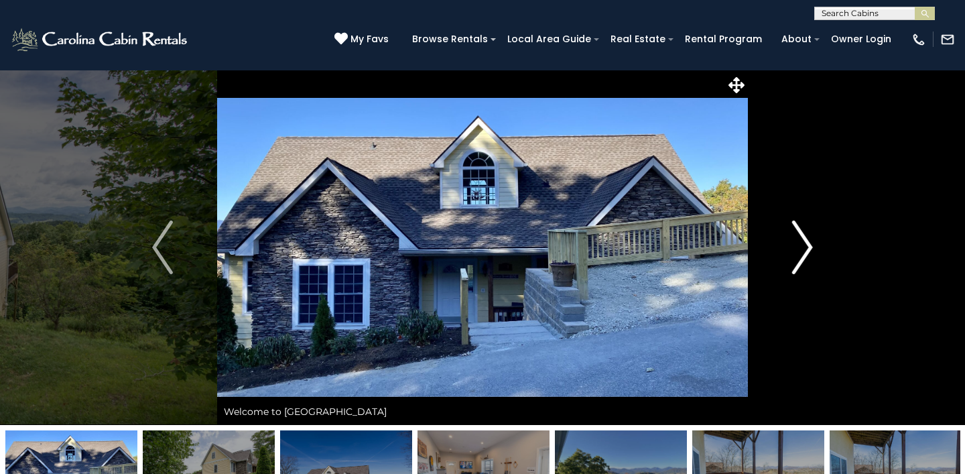
click at [803, 257] on img "Next" at bounding box center [802, 248] width 20 height 54
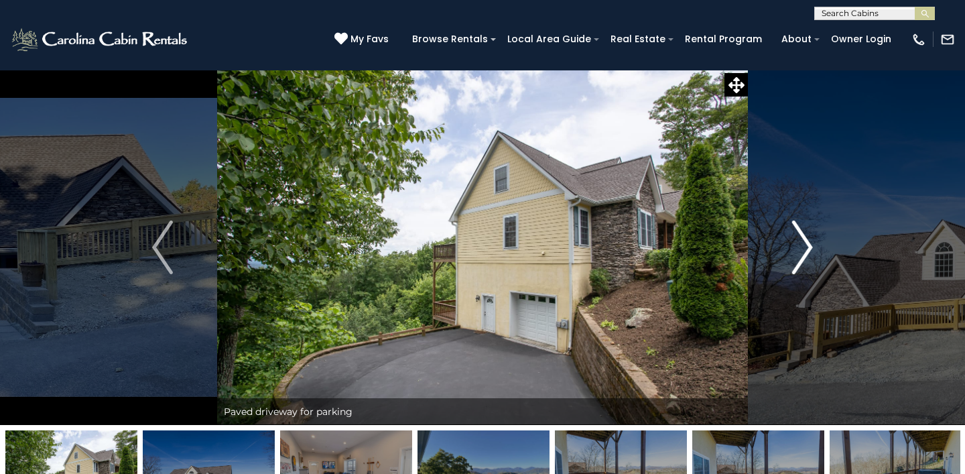
click at [803, 257] on img "Next" at bounding box center [802, 248] width 20 height 54
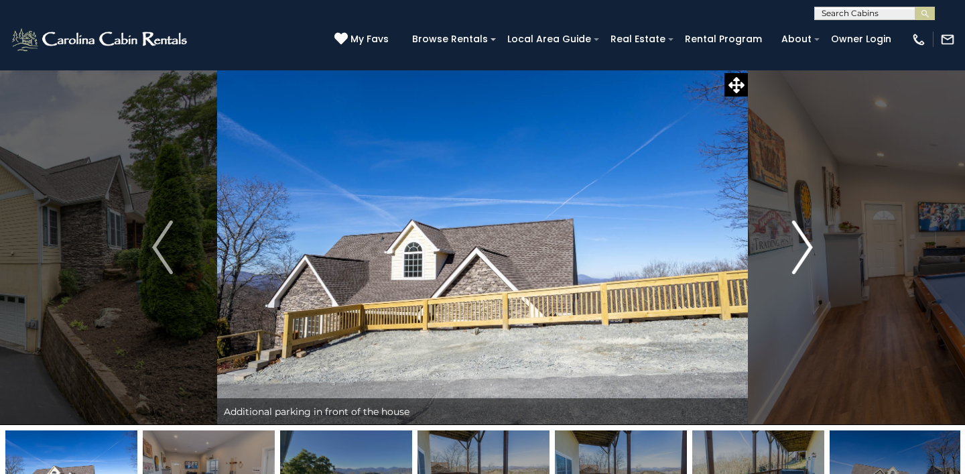
click at [803, 257] on img "Next" at bounding box center [802, 248] width 20 height 54
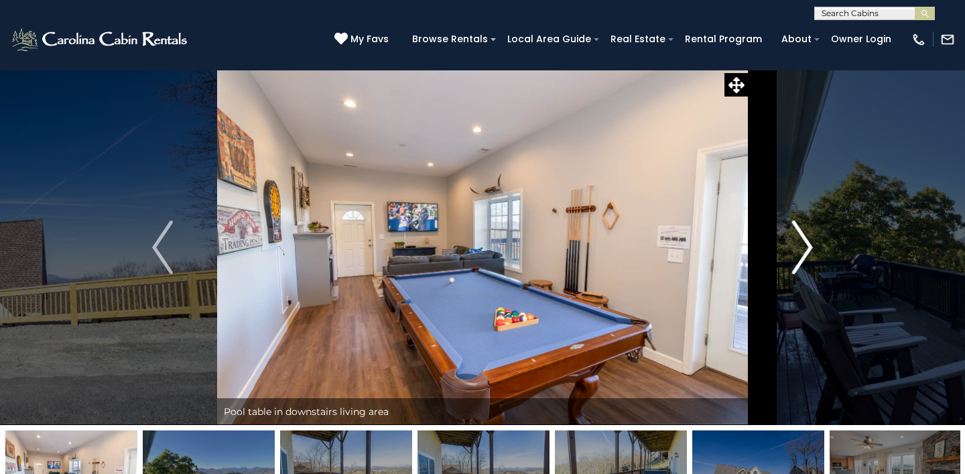
click at [803, 257] on img "Next" at bounding box center [802, 248] width 20 height 54
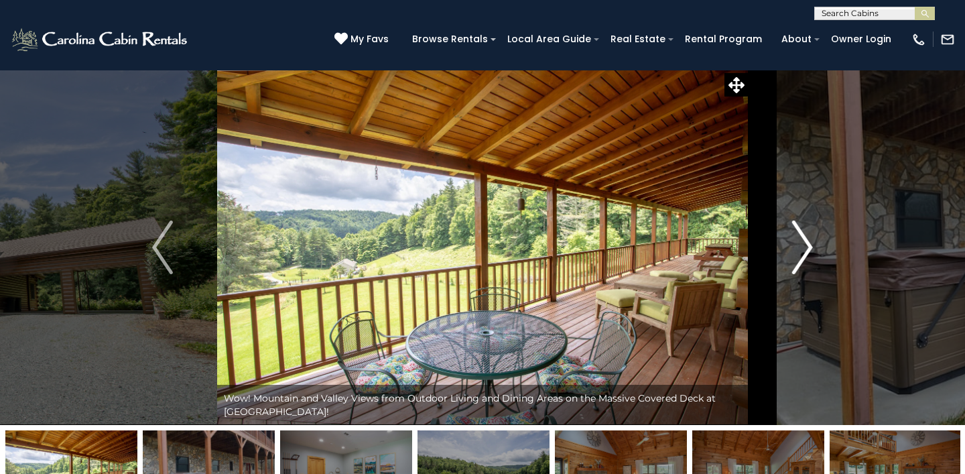
click at [802, 240] on img "Next" at bounding box center [802, 248] width 20 height 54
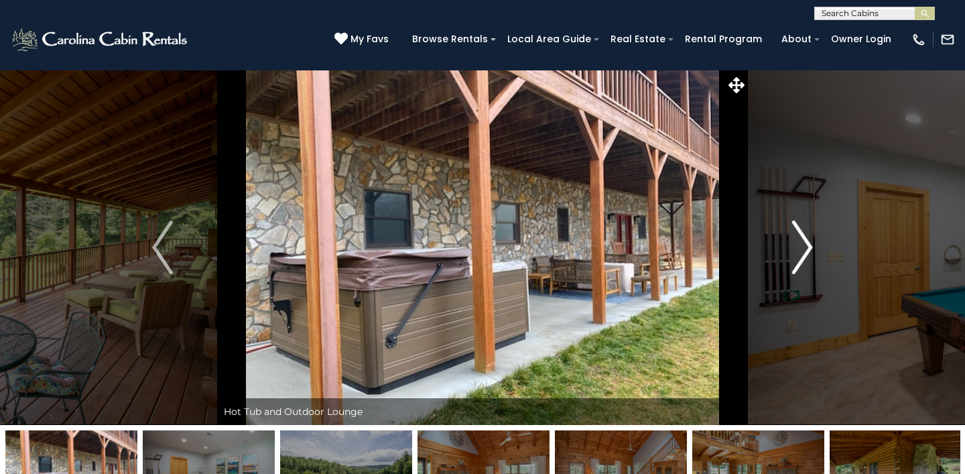
click at [802, 241] on img "Next" at bounding box center [802, 248] width 20 height 54
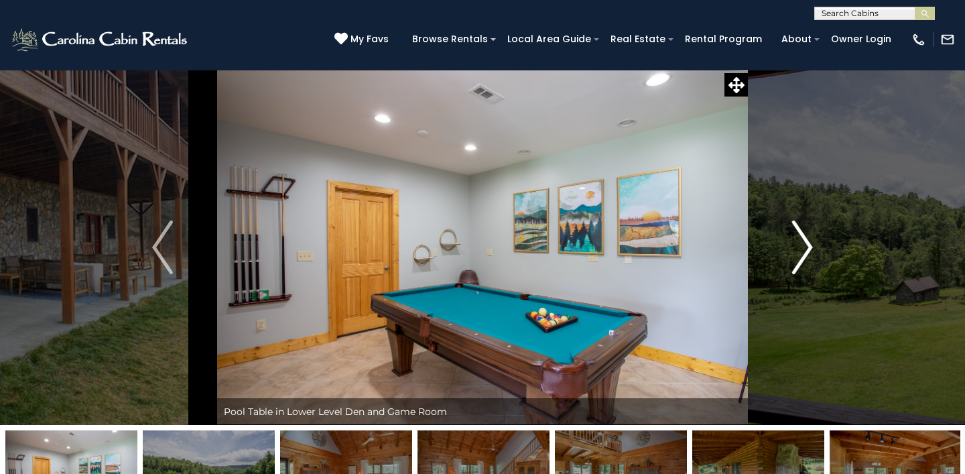
click at [803, 243] on img "Next" at bounding box center [802, 248] width 20 height 54
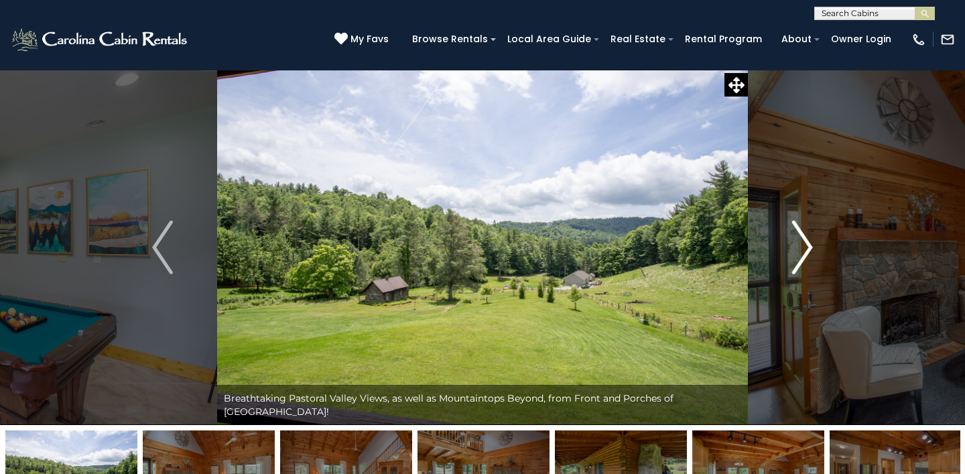
click at [804, 249] on img "Next" at bounding box center [802, 248] width 20 height 54
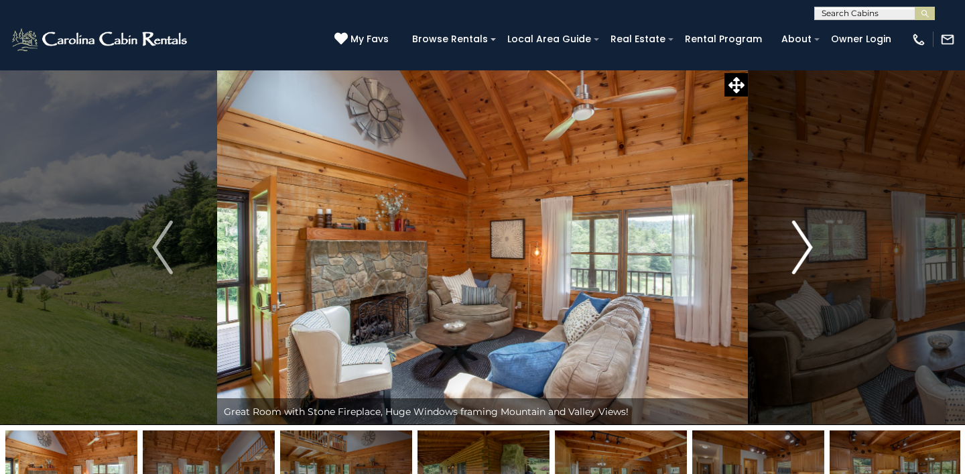
click at [804, 251] on img "Next" at bounding box center [802, 248] width 20 height 54
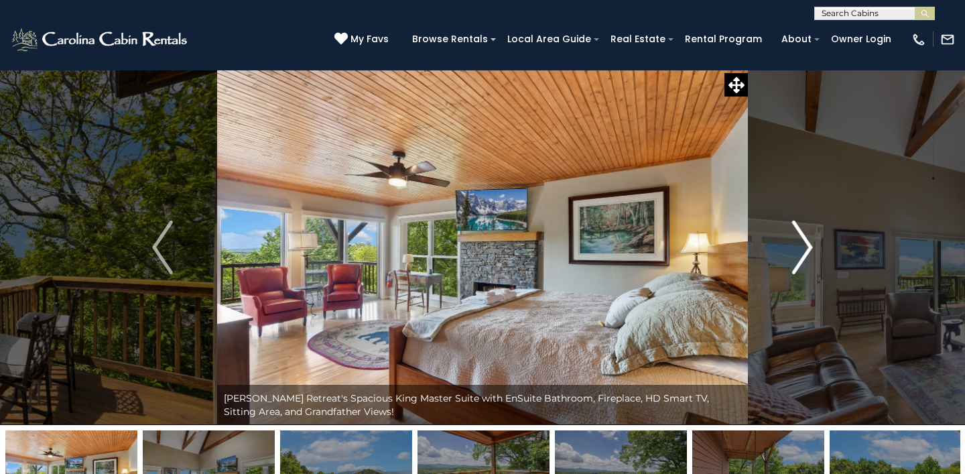
click at [800, 258] on img "Next" at bounding box center [802, 248] width 20 height 54
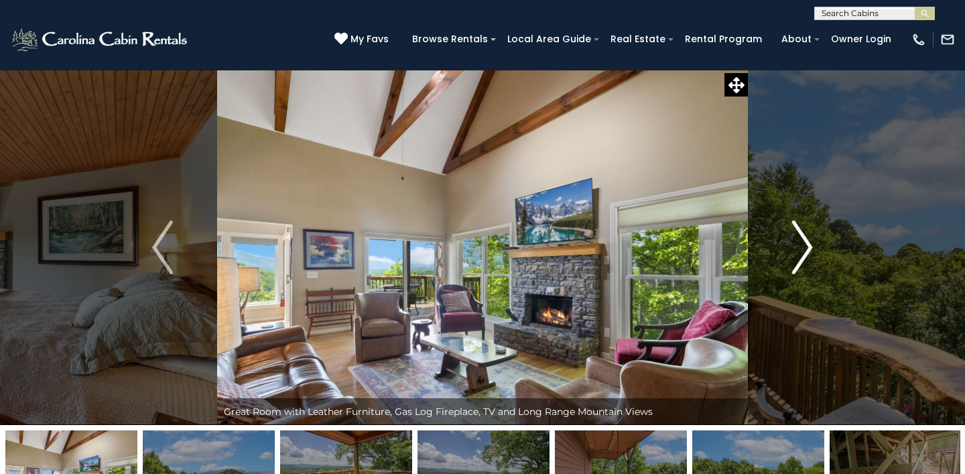
click at [800, 258] on img "Next" at bounding box center [802, 248] width 20 height 54
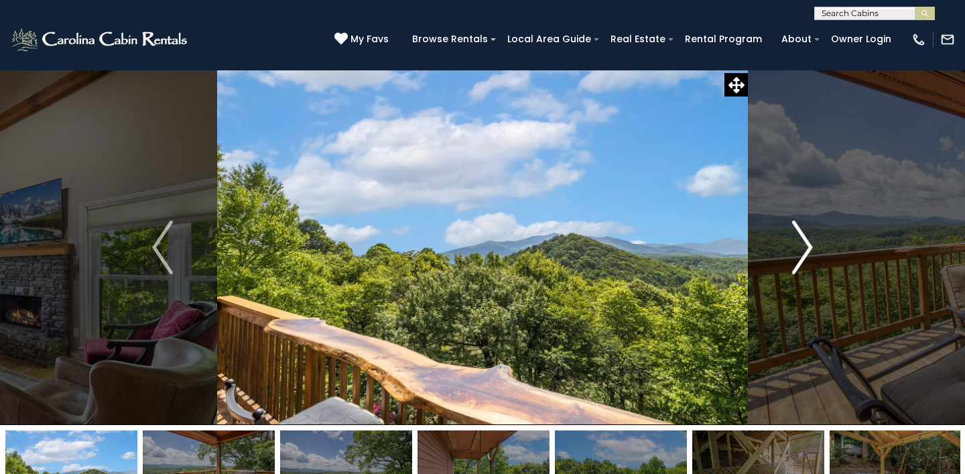
click at [807, 248] on img "Next" at bounding box center [802, 248] width 20 height 54
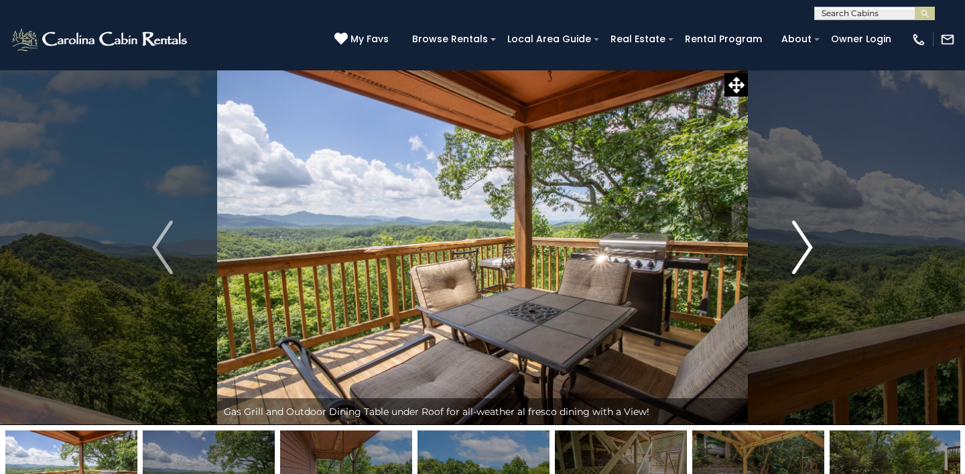
click at [807, 249] on img "Next" at bounding box center [802, 248] width 20 height 54
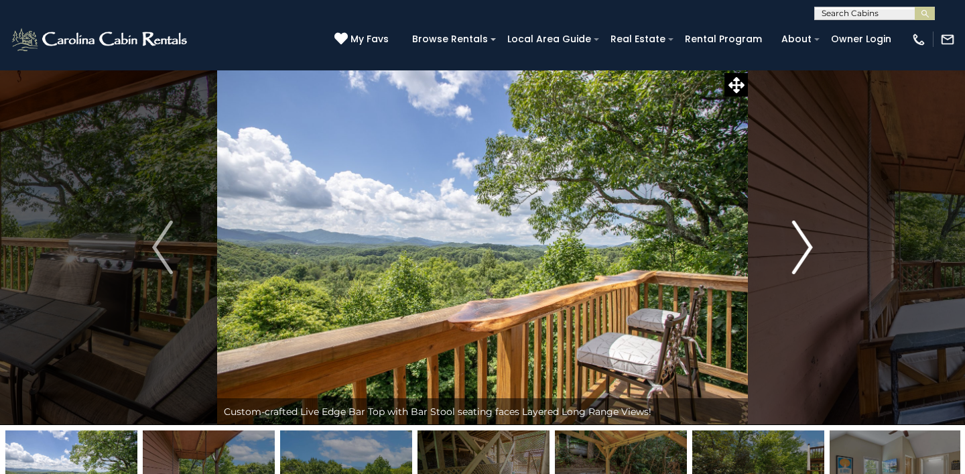
click at [807, 249] on img "Next" at bounding box center [802, 248] width 20 height 54
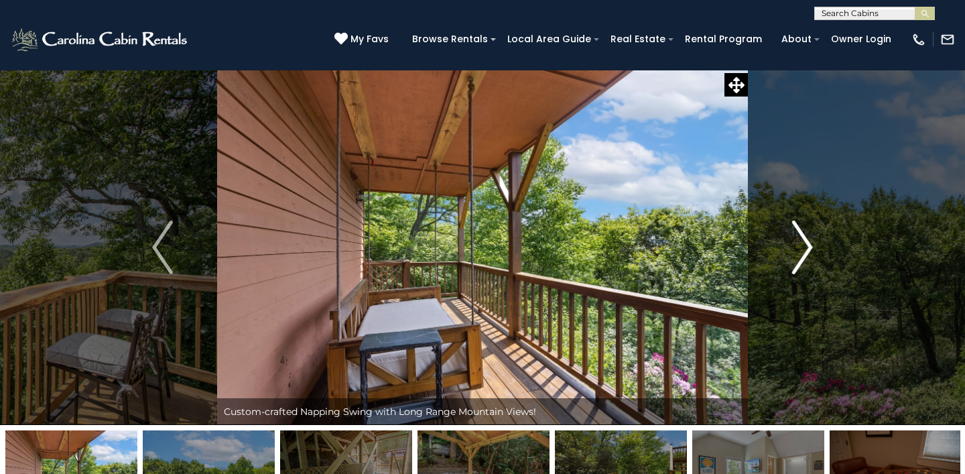
click at [807, 250] on img "Next" at bounding box center [802, 248] width 20 height 54
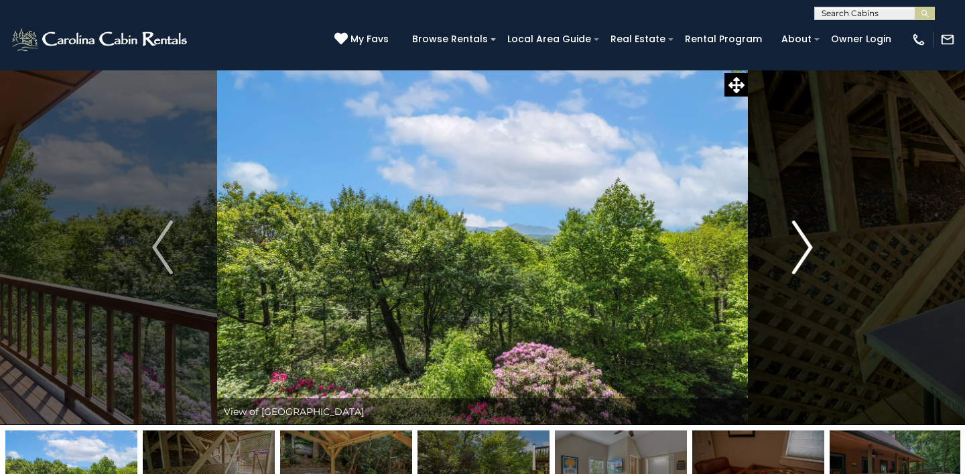
click at [807, 251] on img "Next" at bounding box center [802, 248] width 20 height 54
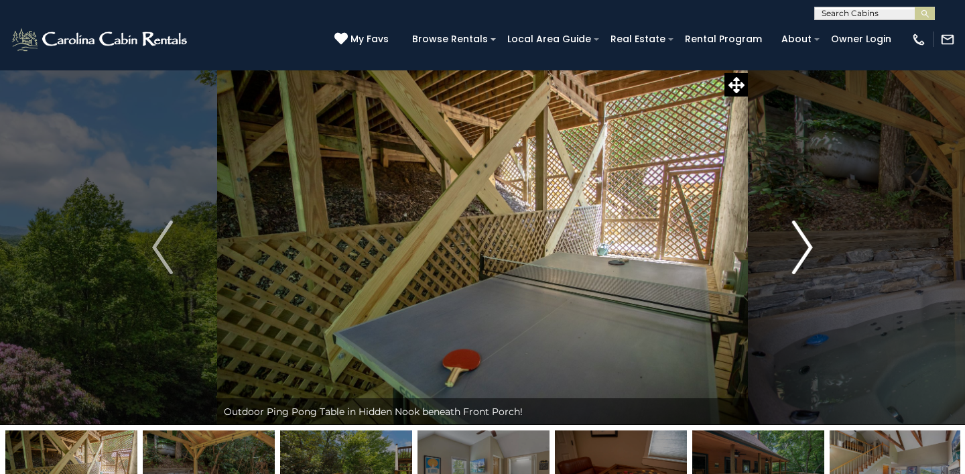
click at [807, 251] on img "Next" at bounding box center [802, 248] width 20 height 54
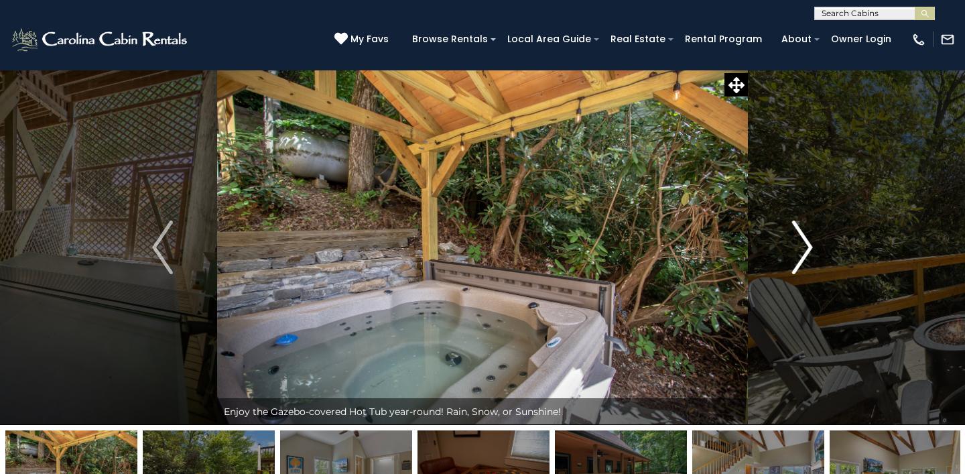
click at [807, 251] on img "Next" at bounding box center [802, 248] width 20 height 54
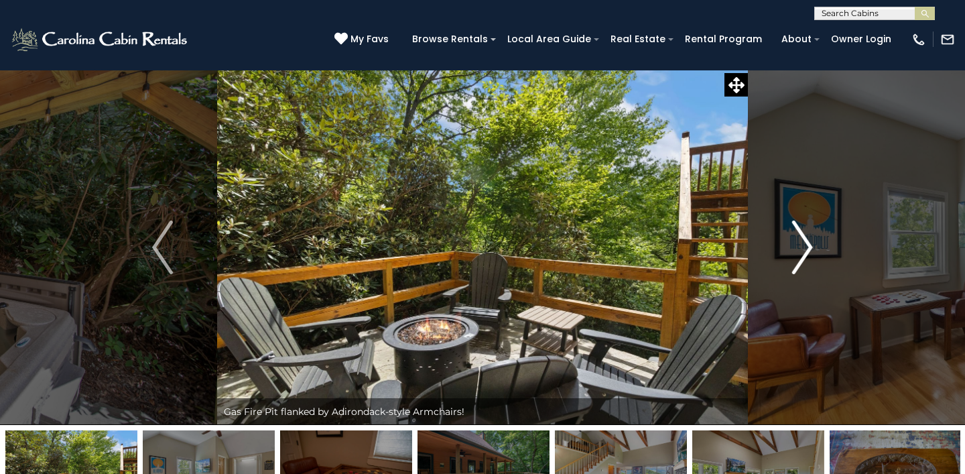
click at [807, 251] on img "Next" at bounding box center [802, 248] width 20 height 54
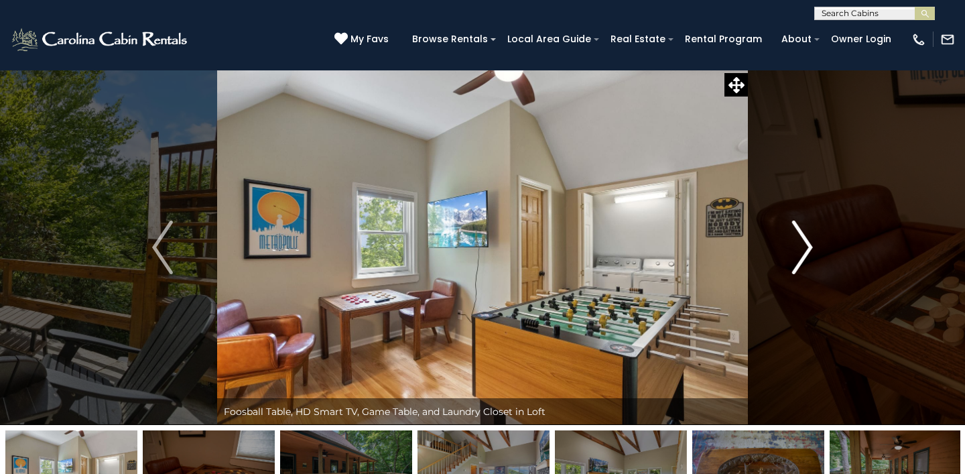
click at [807, 251] on img "Next" at bounding box center [802, 248] width 20 height 54
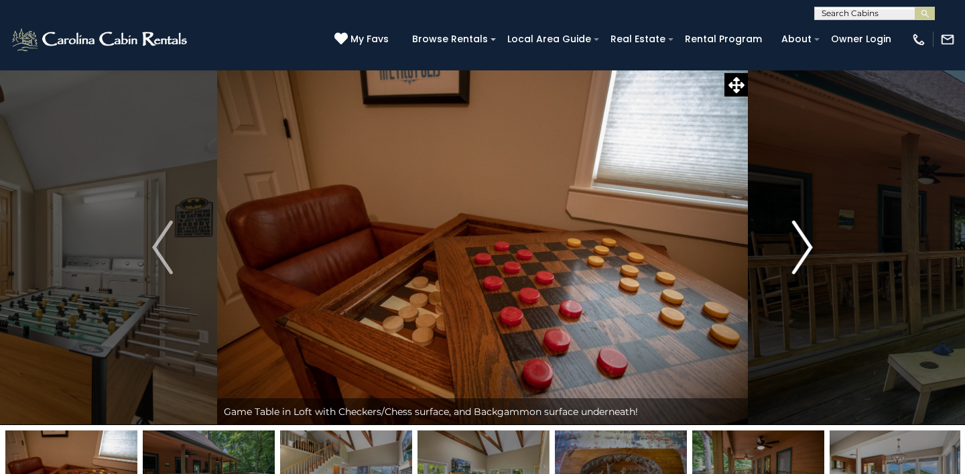
click at [807, 251] on img "Next" at bounding box center [802, 248] width 20 height 54
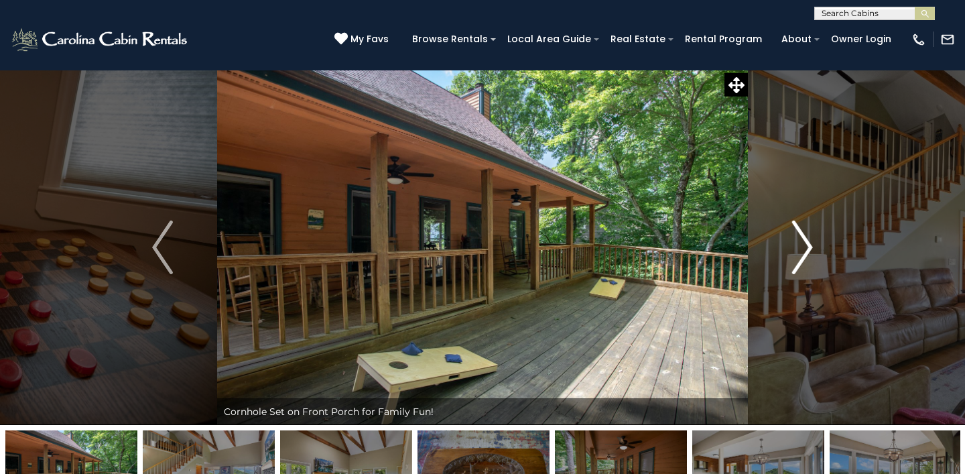
click at [807, 251] on img "Next" at bounding box center [802, 248] width 20 height 54
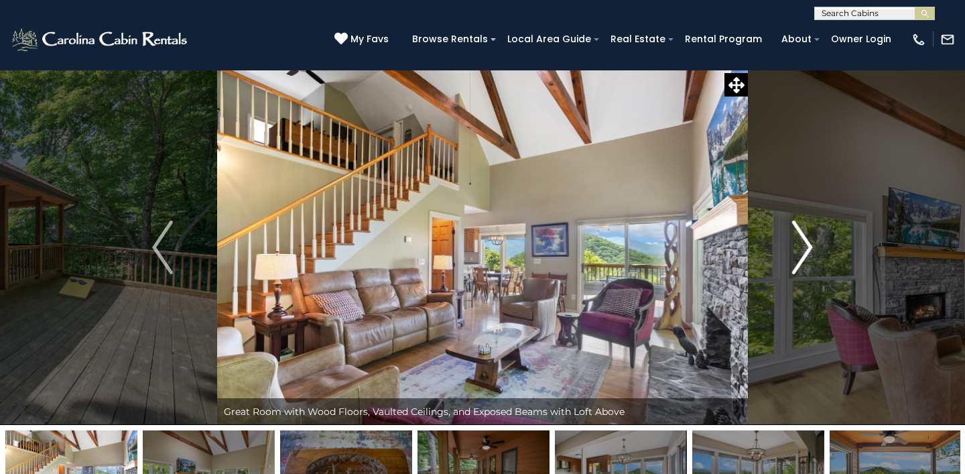
click at [807, 251] on img "Next" at bounding box center [802, 248] width 20 height 54
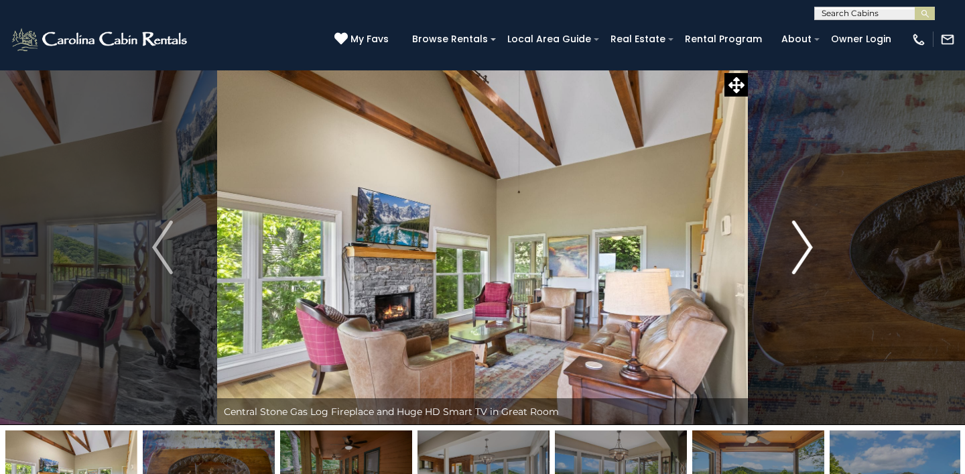
click at [807, 251] on img "Next" at bounding box center [802, 248] width 20 height 54
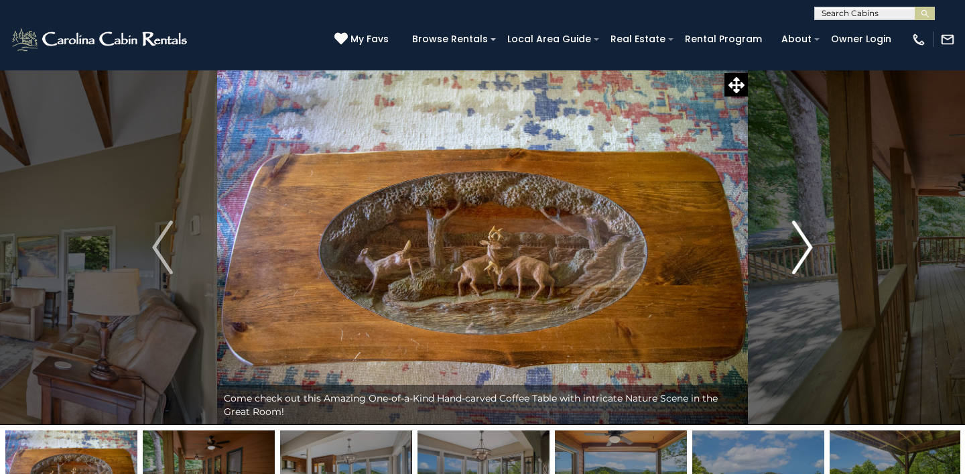
click at [807, 251] on img "Next" at bounding box center [802, 248] width 20 height 54
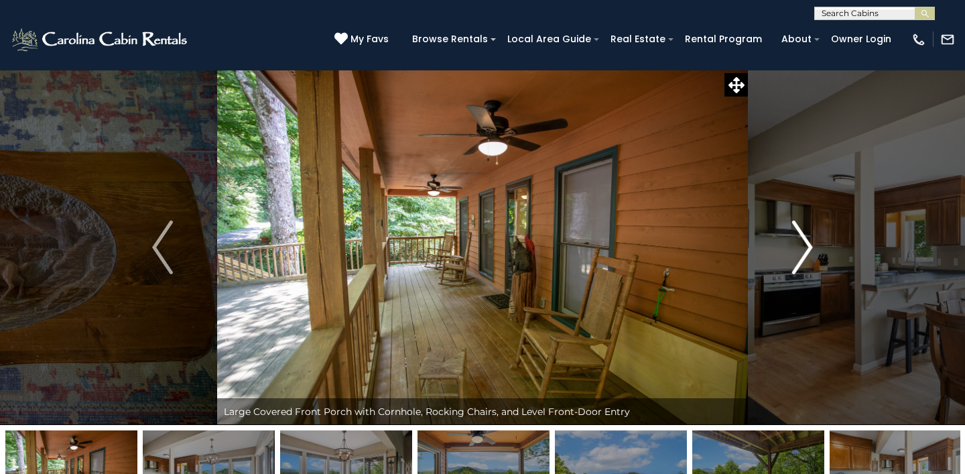
click at [807, 252] on img "Next" at bounding box center [802, 248] width 20 height 54
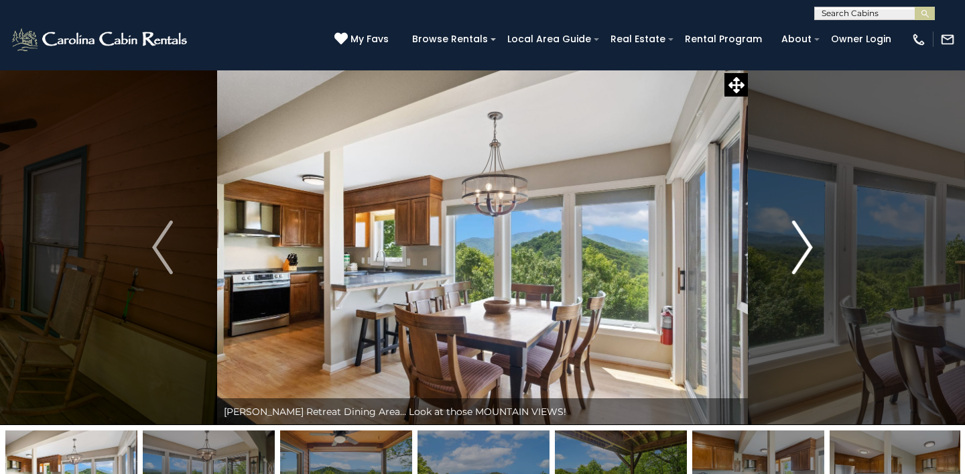
click at [807, 252] on img "Next" at bounding box center [802, 248] width 20 height 54
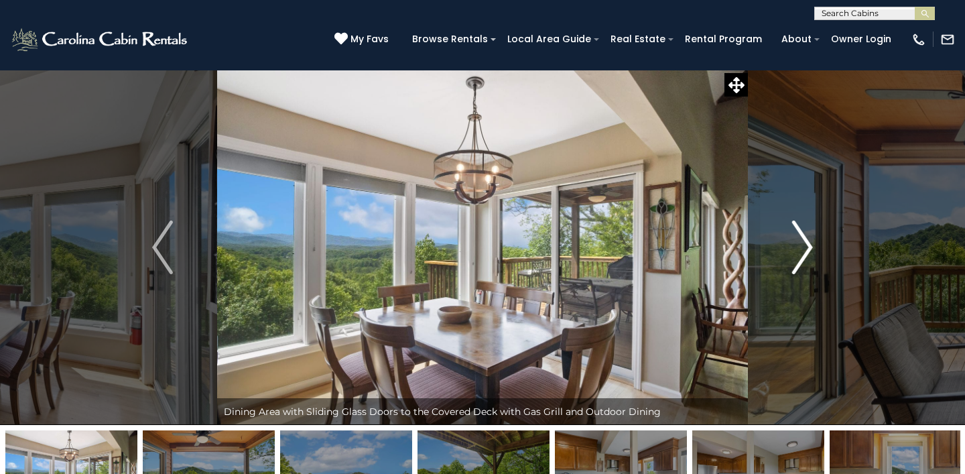
click at [807, 252] on img "Next" at bounding box center [802, 248] width 20 height 54
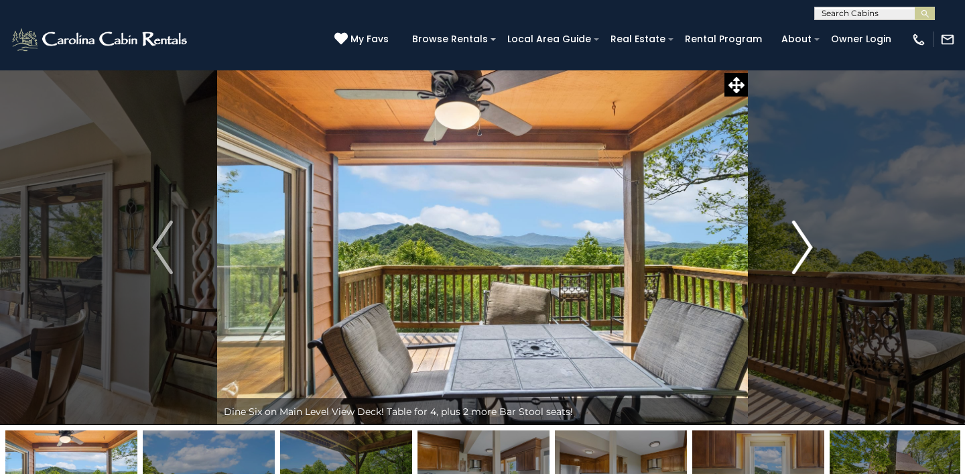
click at [807, 253] on img "Next" at bounding box center [802, 248] width 20 height 54
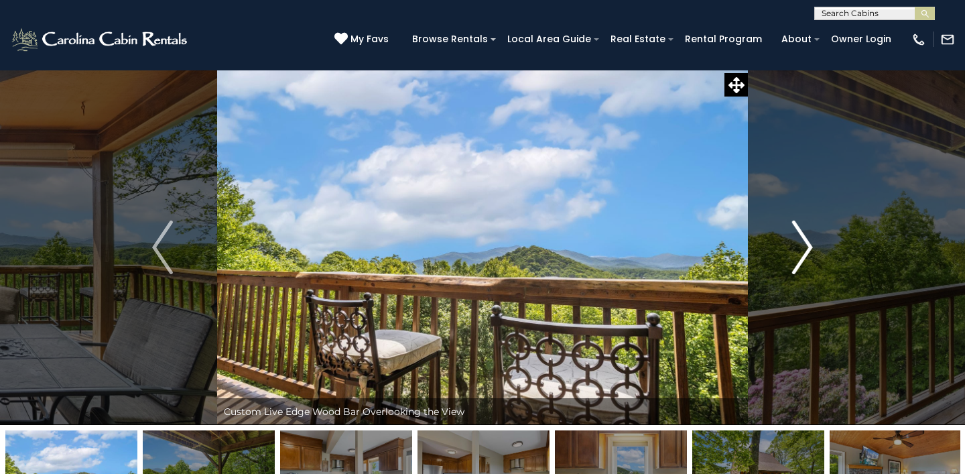
click at [807, 253] on img "Next" at bounding box center [802, 248] width 20 height 54
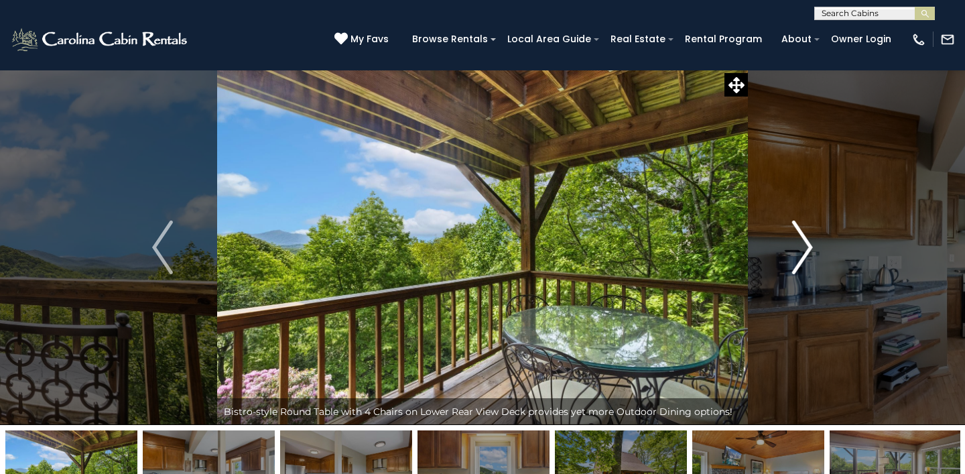
click at [807, 253] on img "Next" at bounding box center [802, 248] width 20 height 54
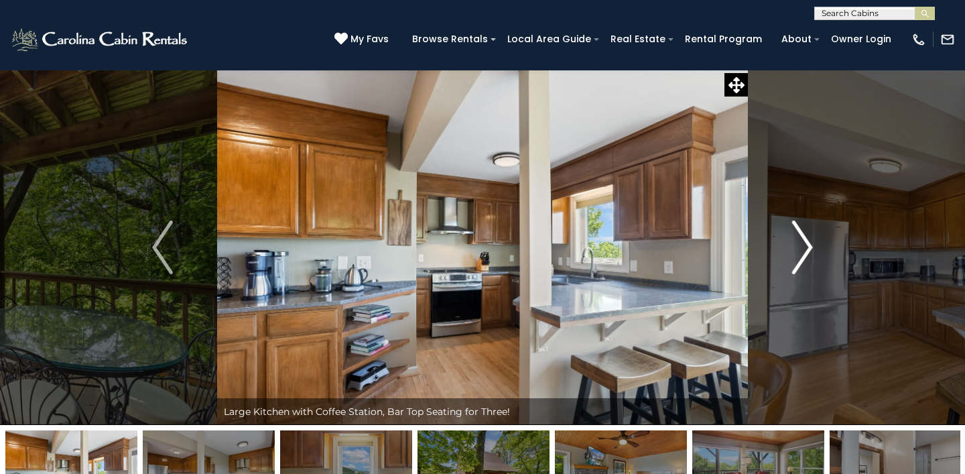
click at [807, 253] on img "Next" at bounding box center [802, 248] width 20 height 54
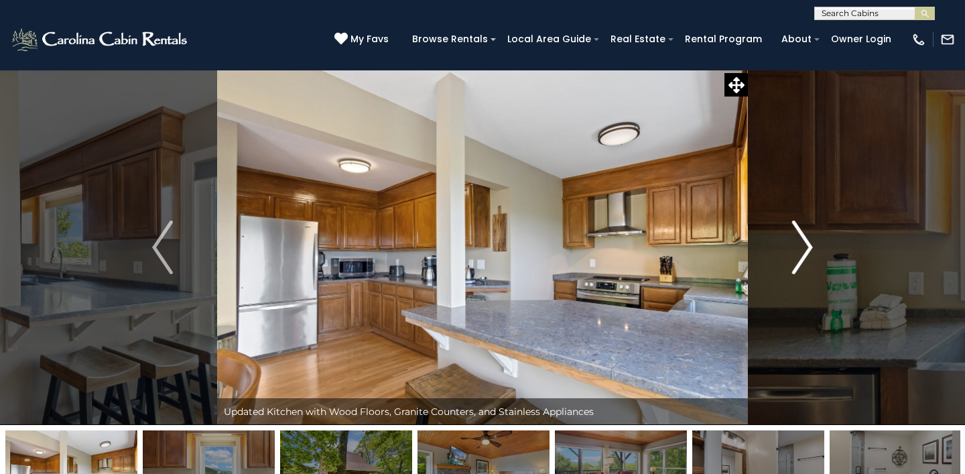
click at [807, 254] on img "Next" at bounding box center [802, 248] width 20 height 54
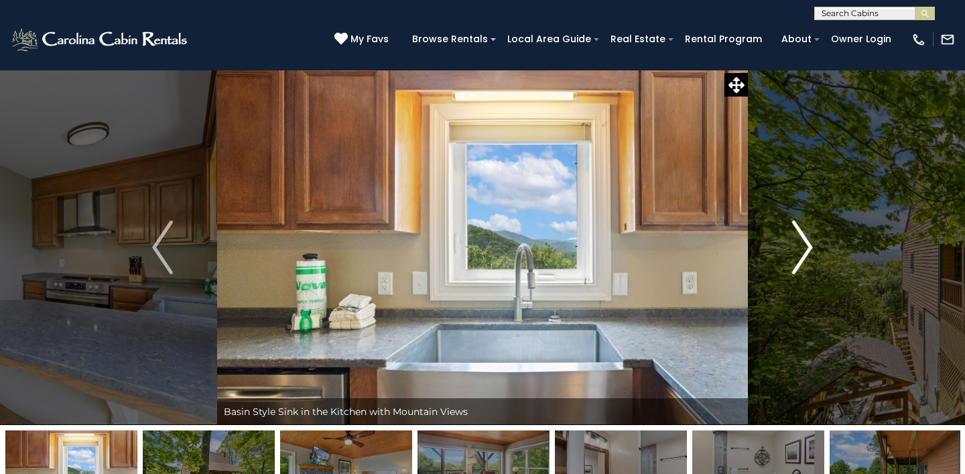
click at [807, 254] on img "Next" at bounding box center [802, 248] width 20 height 54
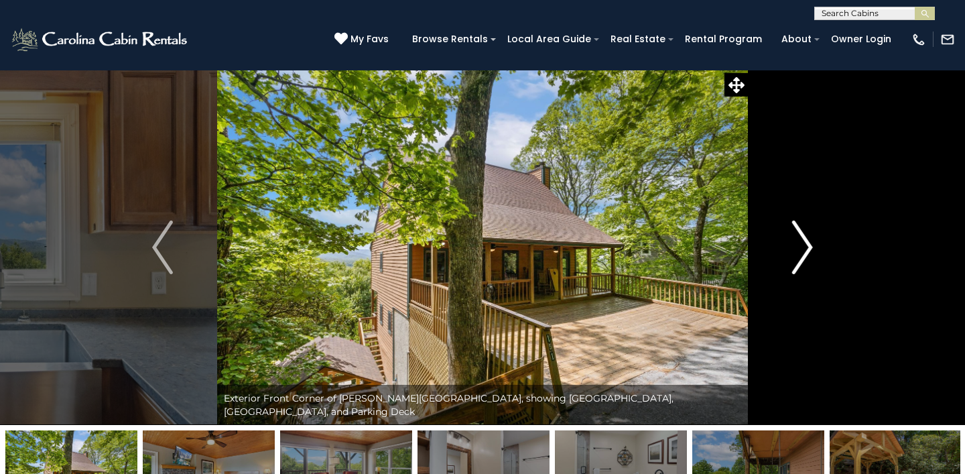
click at [807, 255] on img "Next" at bounding box center [802, 248] width 20 height 54
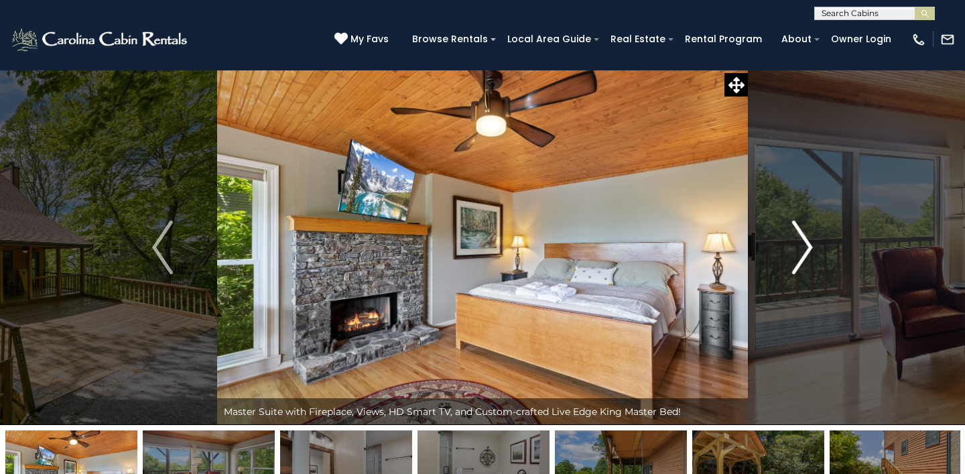
click at [807, 255] on img "Next" at bounding box center [802, 248] width 20 height 54
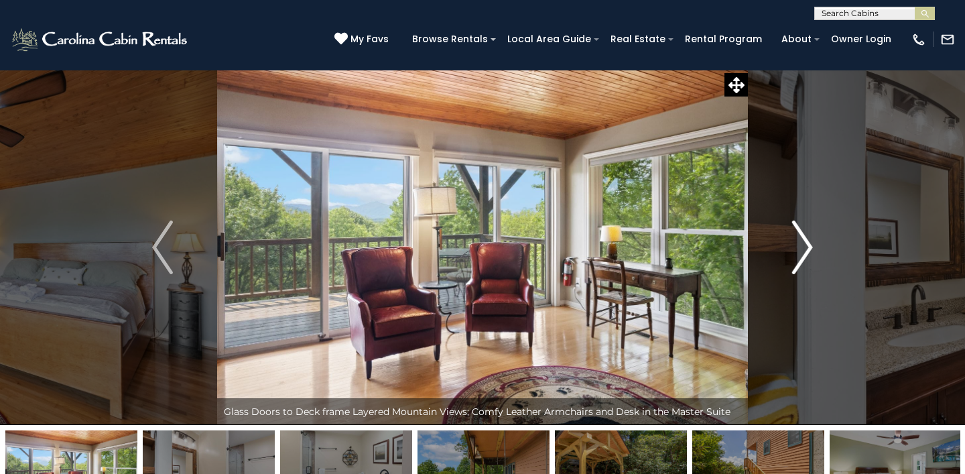
click at [807, 255] on img "Next" at bounding box center [802, 248] width 20 height 54
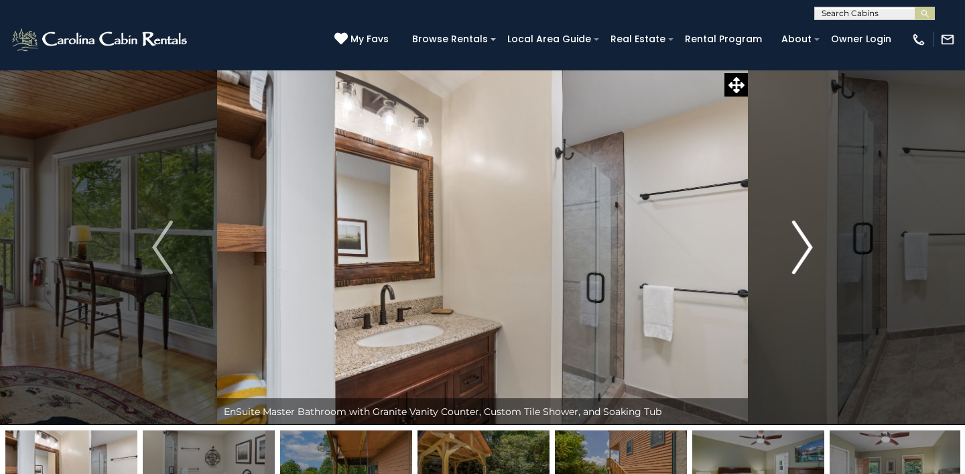
click at [805, 251] on img "Next" at bounding box center [802, 248] width 20 height 54
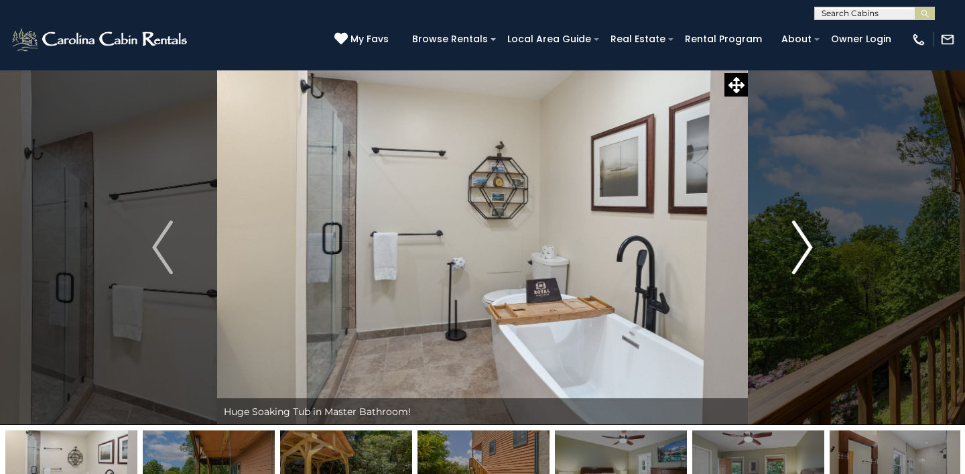
click at [805, 251] on img "Next" at bounding box center [802, 248] width 20 height 54
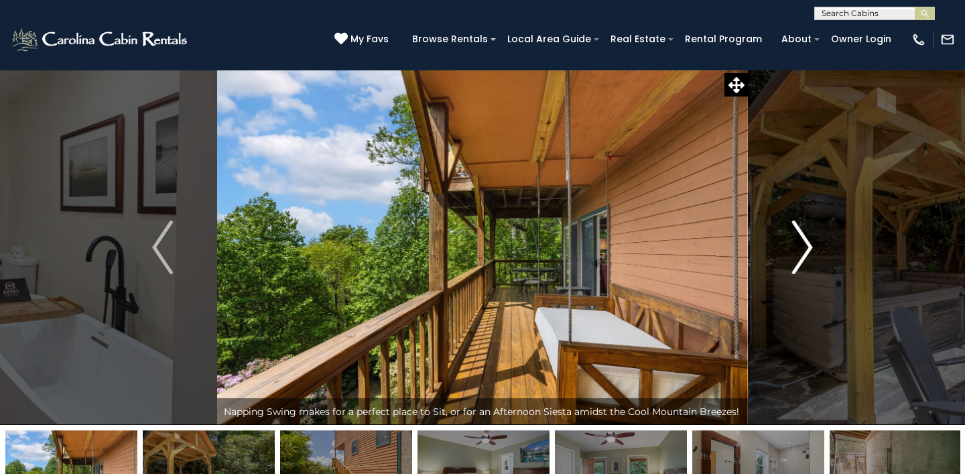
click at [805, 251] on img "Next" at bounding box center [802, 248] width 20 height 54
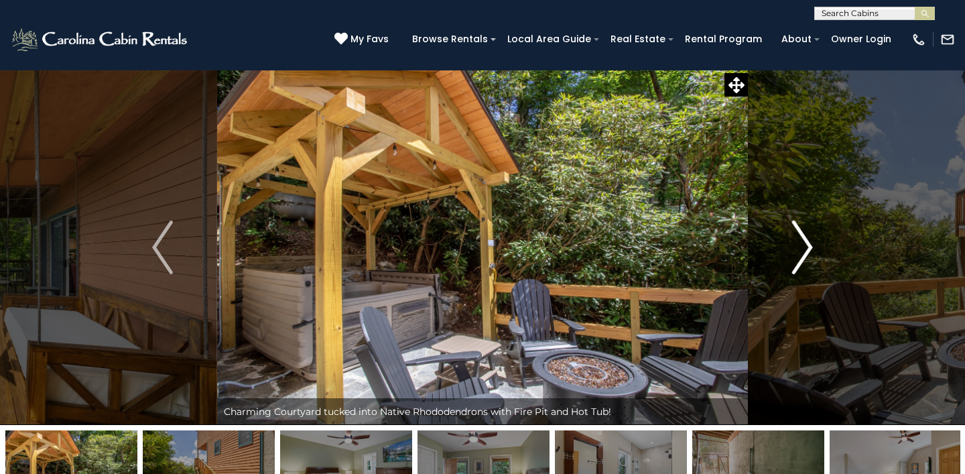
click at [805, 251] on img "Next" at bounding box center [802, 248] width 20 height 54
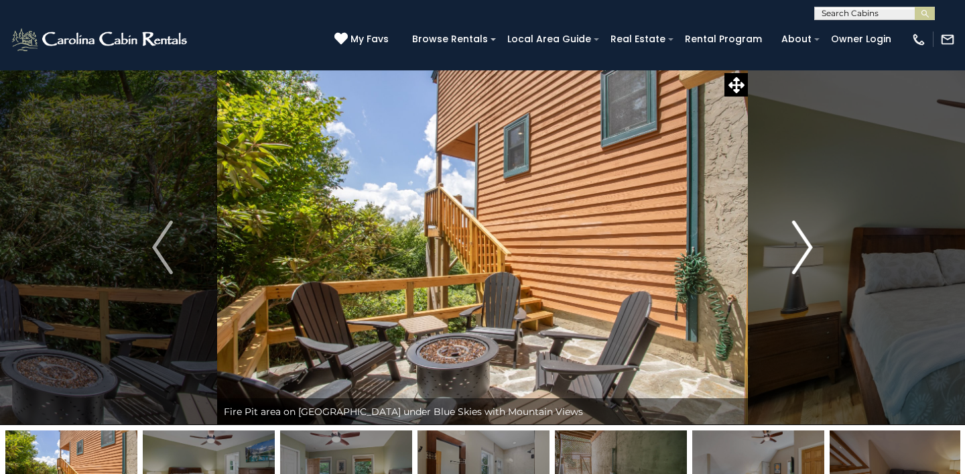
click at [805, 251] on img "Next" at bounding box center [802, 248] width 20 height 54
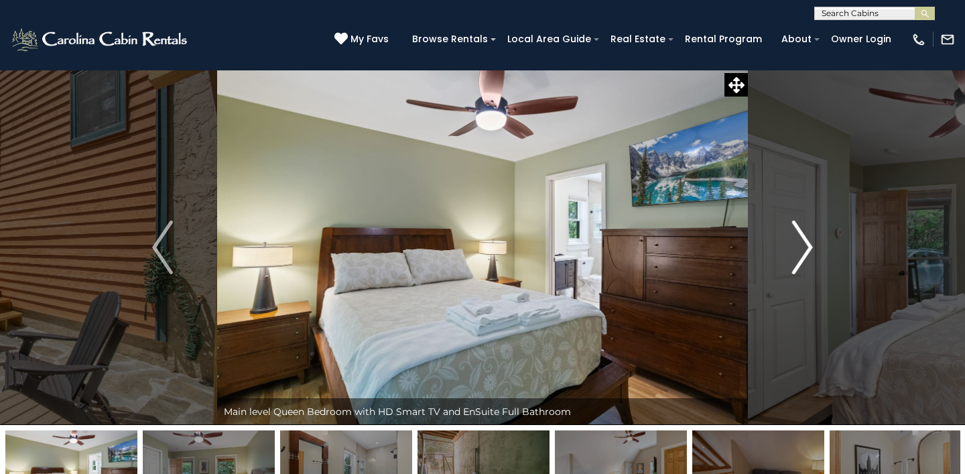
click at [805, 251] on img "Next" at bounding box center [802, 248] width 20 height 54
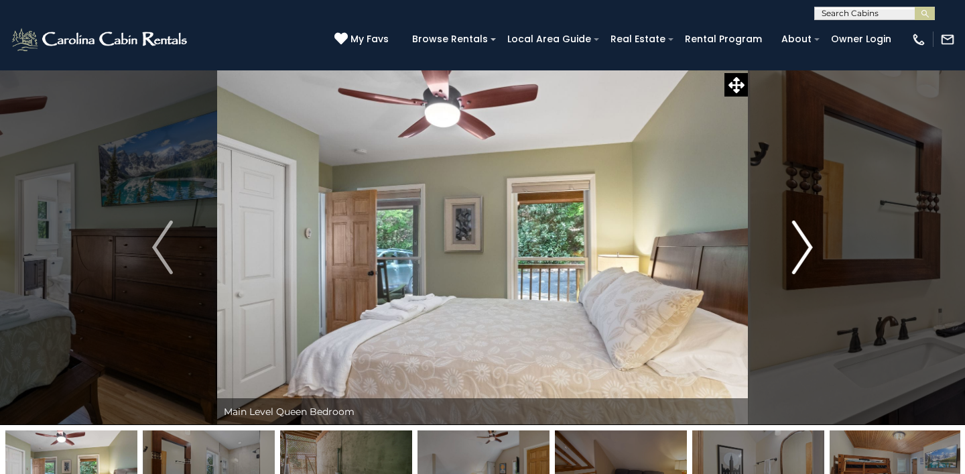
click at [805, 251] on img "Next" at bounding box center [802, 248] width 20 height 54
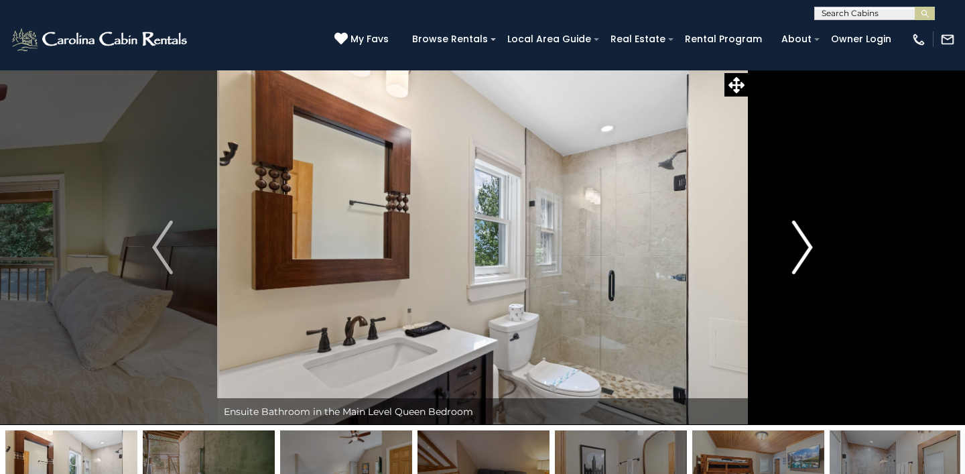
click at [805, 251] on img "Next" at bounding box center [802, 248] width 20 height 54
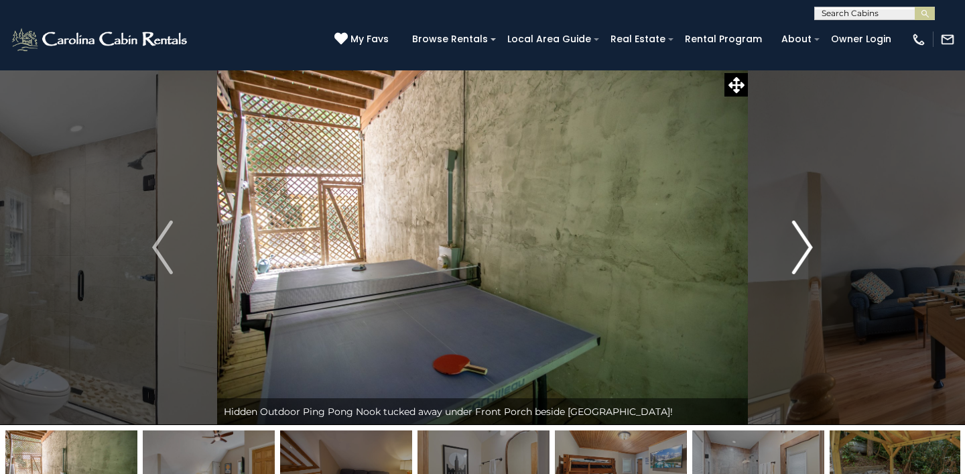
click at [805, 251] on img "Next" at bounding box center [802, 248] width 20 height 54
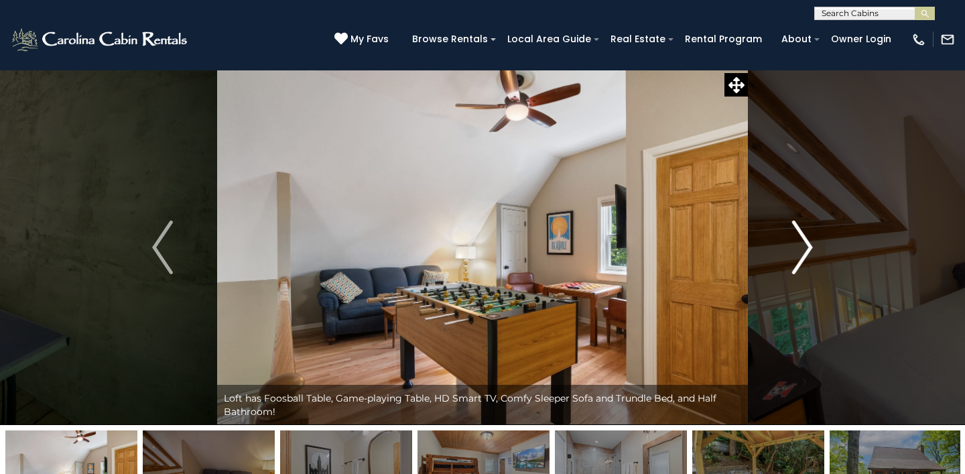
click at [805, 251] on img "Next" at bounding box center [802, 248] width 20 height 54
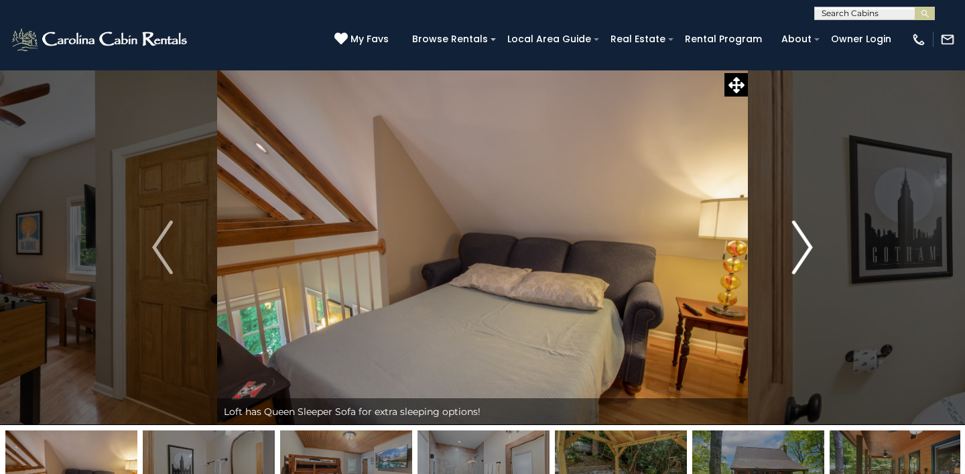
click at [805, 251] on img "Next" at bounding box center [802, 248] width 20 height 54
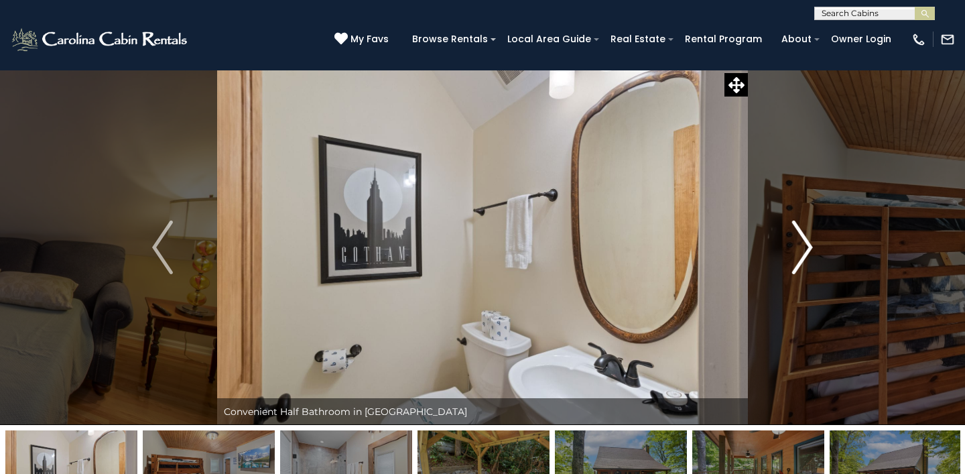
click at [805, 251] on img "Next" at bounding box center [802, 248] width 20 height 54
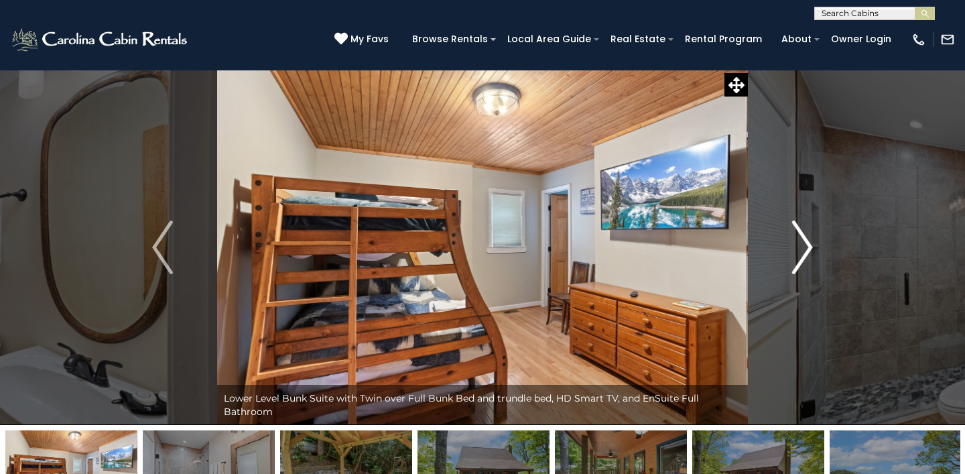
click at [805, 251] on img "Next" at bounding box center [802, 248] width 20 height 54
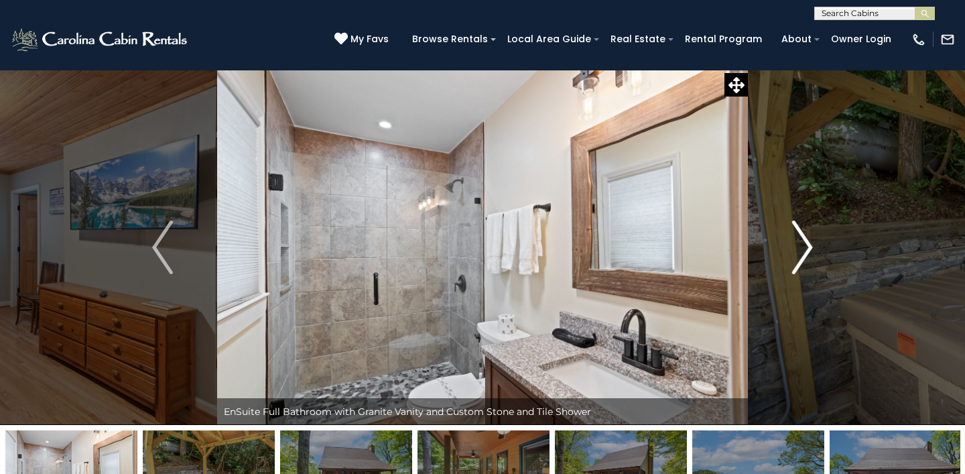
click at [805, 251] on img "Next" at bounding box center [802, 248] width 20 height 54
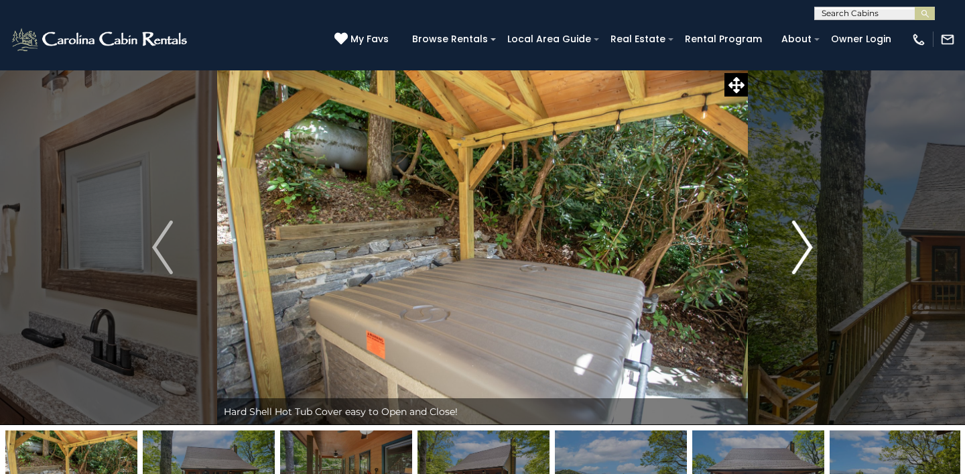
click at [805, 252] on img "Next" at bounding box center [802, 248] width 20 height 54
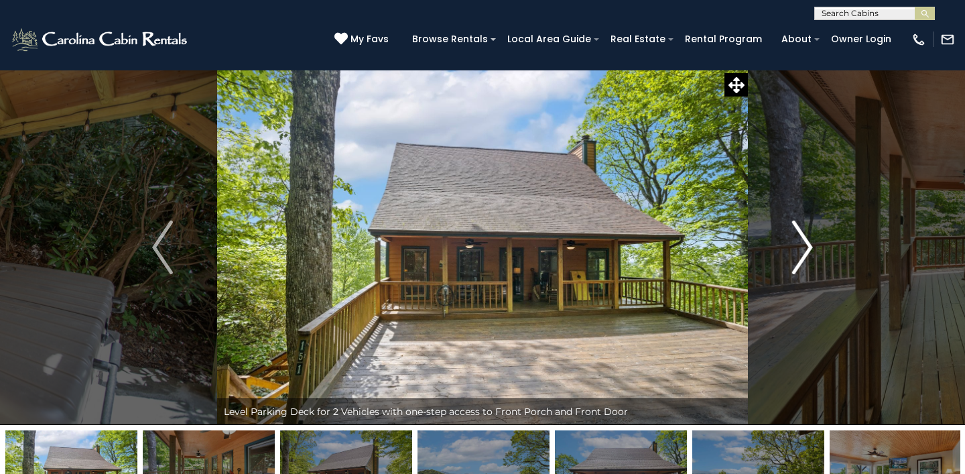
click at [805, 252] on img "Next" at bounding box center [802, 248] width 20 height 54
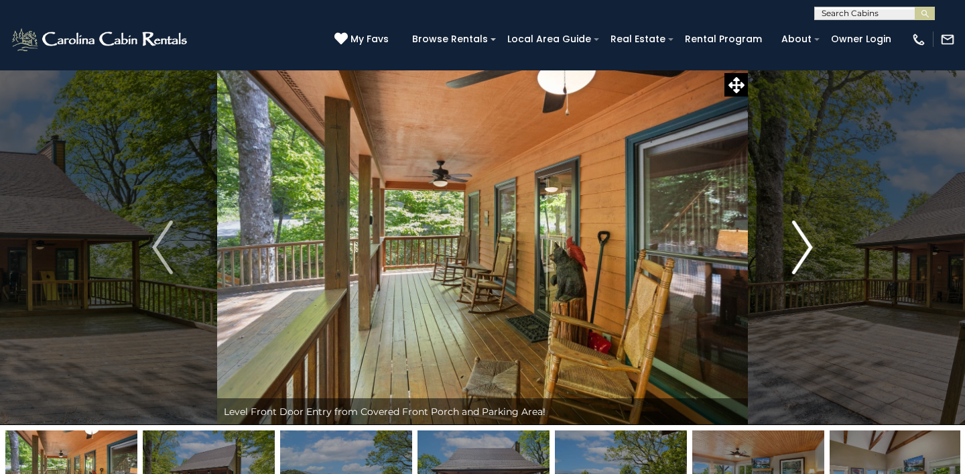
click at [806, 252] on img "Next" at bounding box center [802, 248] width 20 height 54
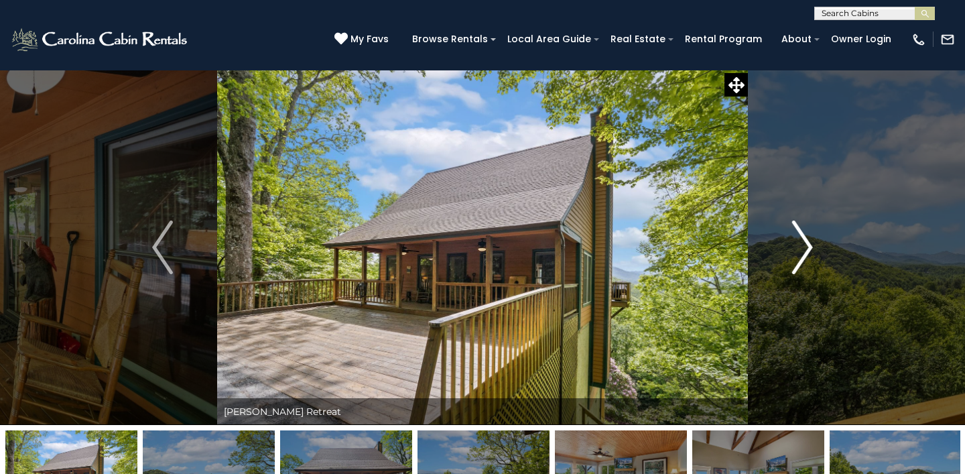
click at [806, 252] on img "Next" at bounding box center [802, 248] width 20 height 54
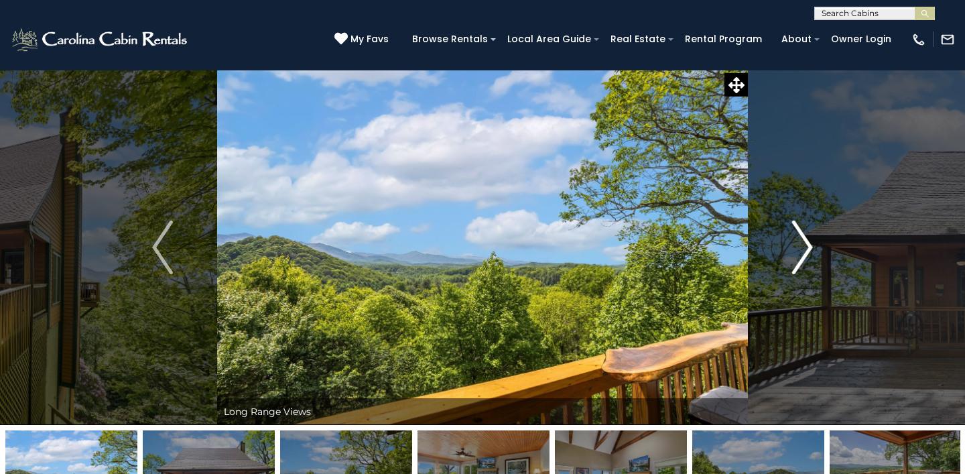
click at [806, 252] on img "Next" at bounding box center [802, 248] width 20 height 54
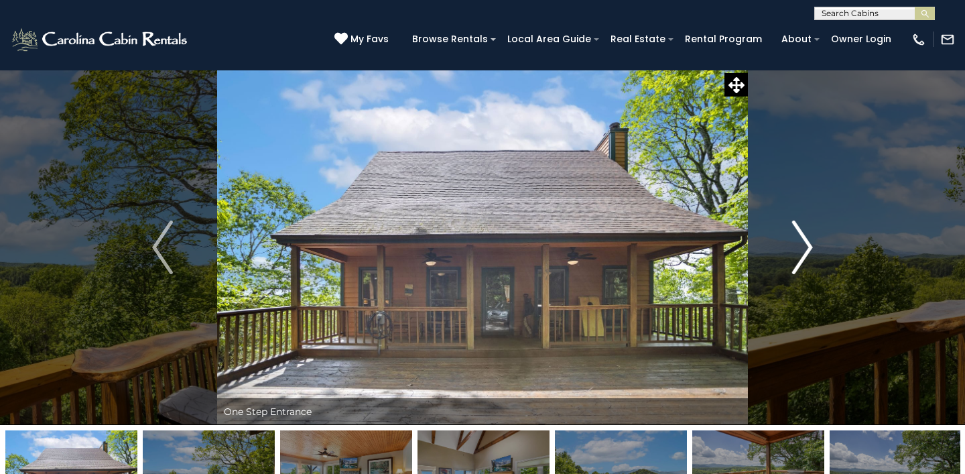
click at [806, 252] on img "Next" at bounding box center [802, 248] width 20 height 54
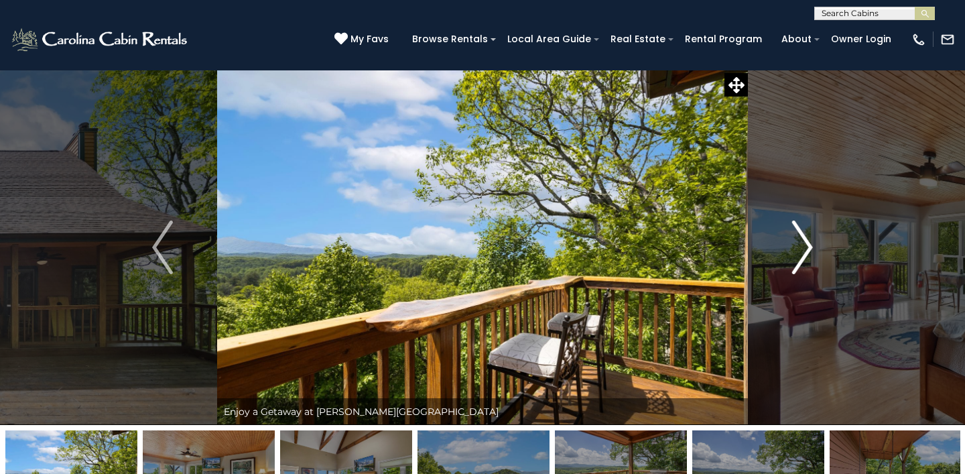
click at [806, 252] on img "Next" at bounding box center [802, 248] width 20 height 54
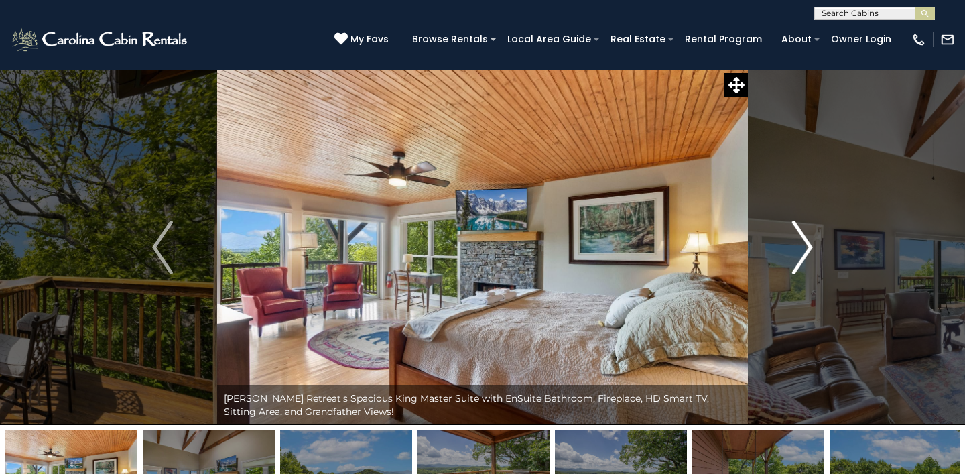
click at [806, 252] on img "Next" at bounding box center [802, 248] width 20 height 54
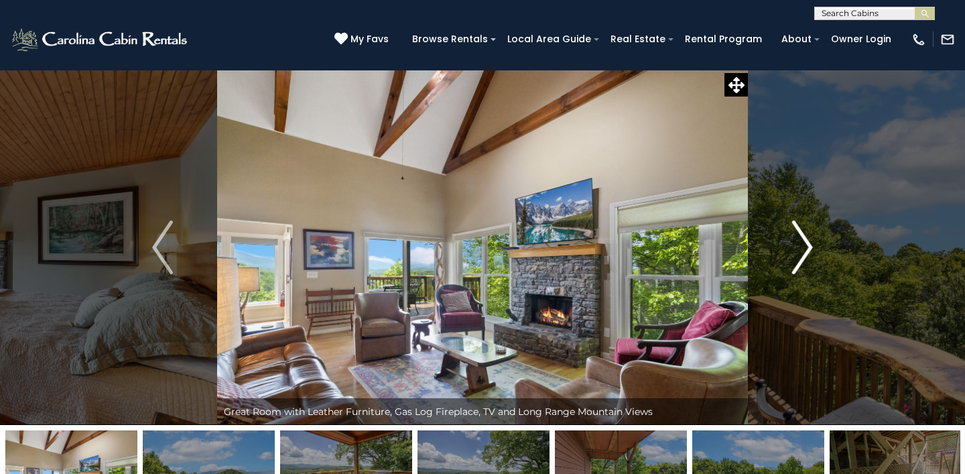
click at [806, 252] on img "Next" at bounding box center [802, 248] width 20 height 54
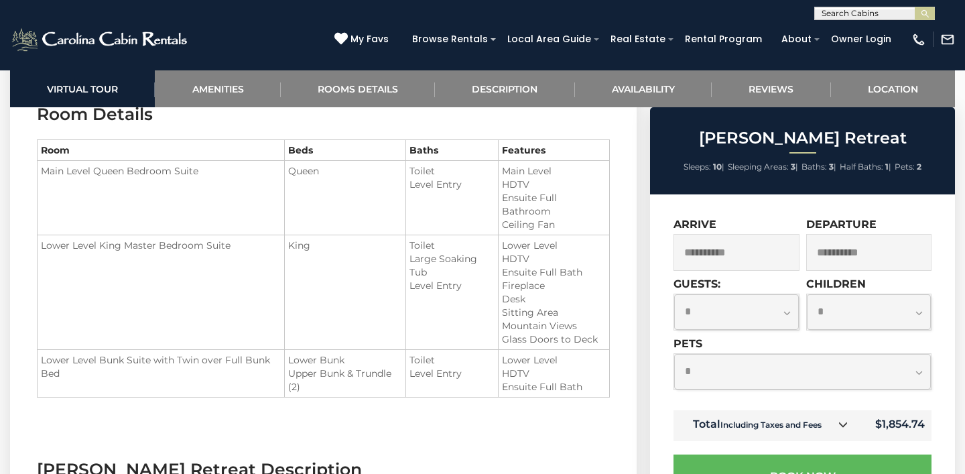
scroll to position [1699, 0]
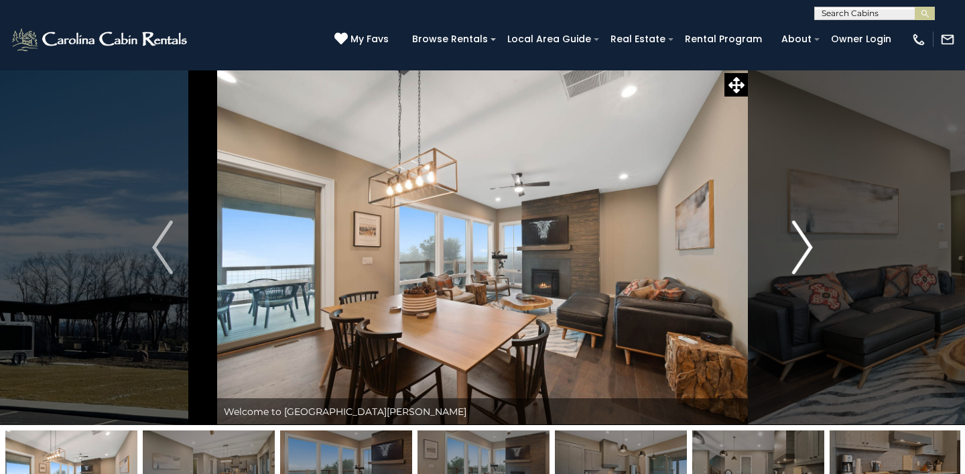
click at [807, 253] on img "Next" at bounding box center [802, 248] width 20 height 54
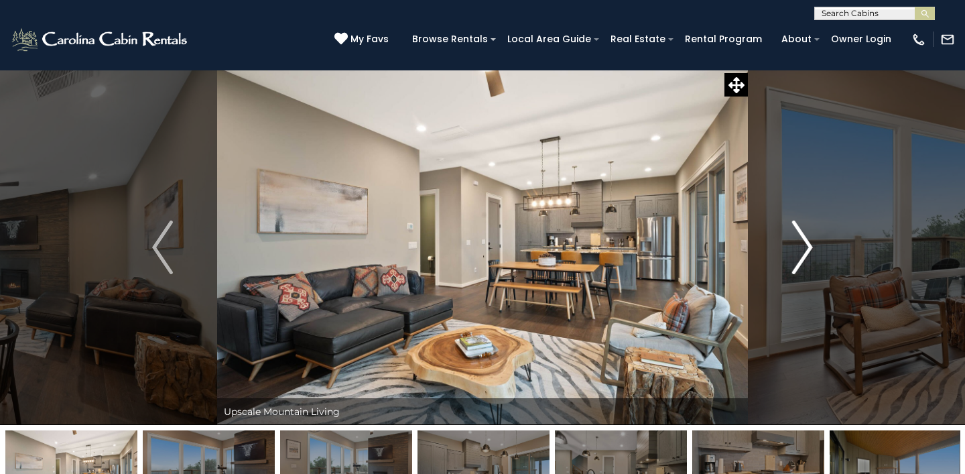
click at [807, 253] on img "Next" at bounding box center [802, 248] width 20 height 54
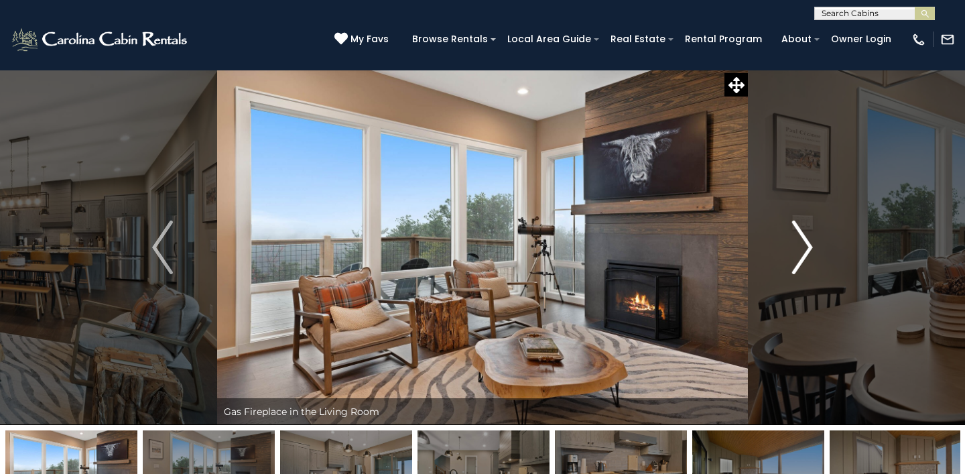
click at [807, 255] on img "Next" at bounding box center [802, 248] width 20 height 54
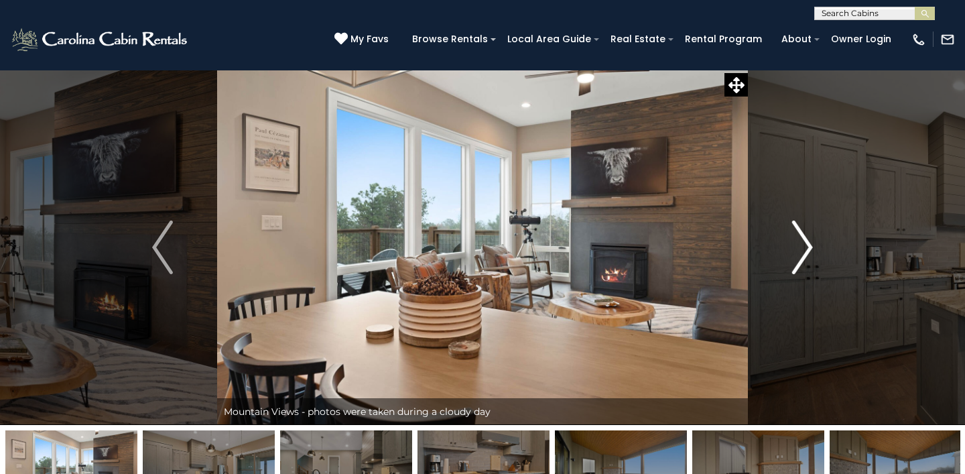
click at [808, 256] on img "Next" at bounding box center [802, 248] width 20 height 54
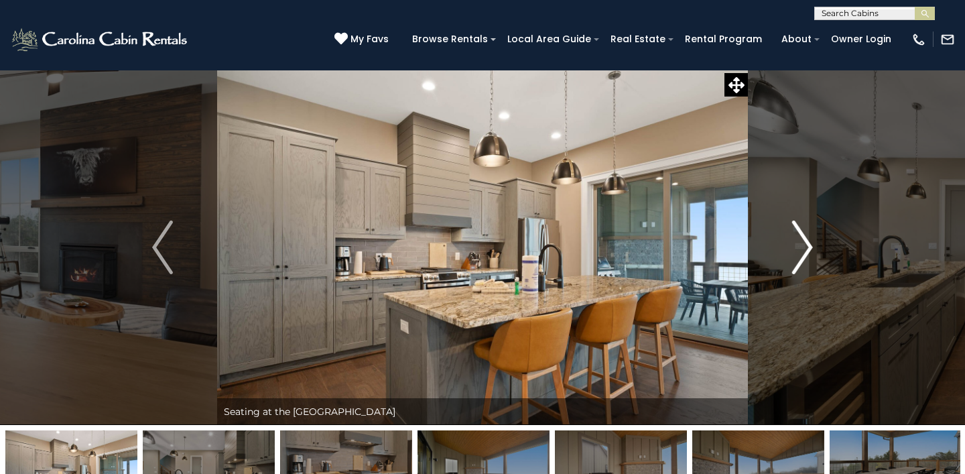
click at [808, 256] on img "Next" at bounding box center [802, 248] width 20 height 54
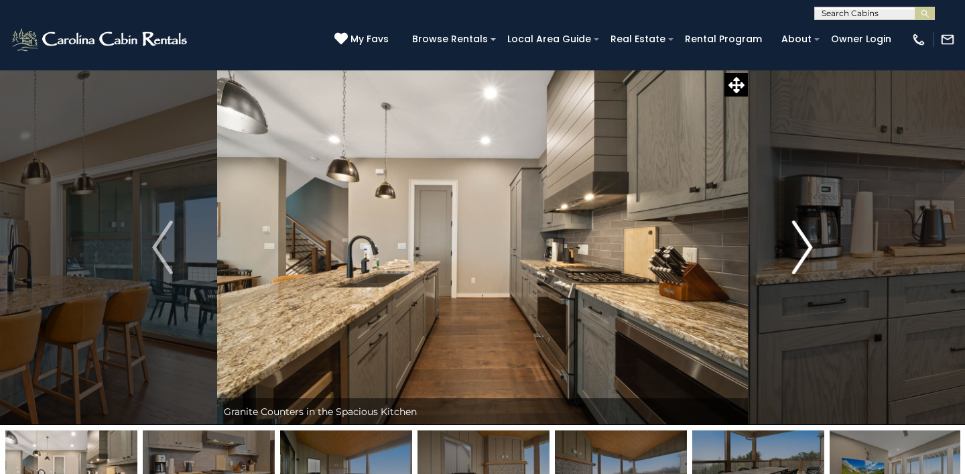
click at [808, 258] on img "Next" at bounding box center [802, 248] width 20 height 54
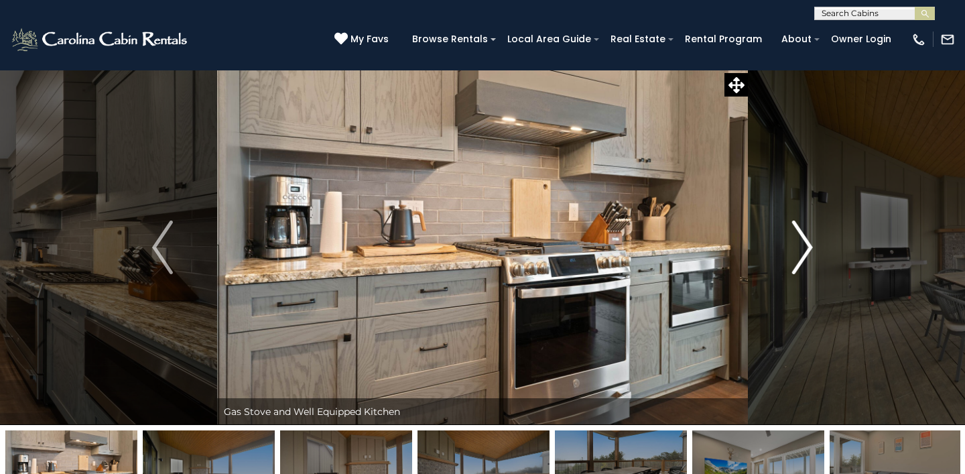
click at [808, 259] on img "Next" at bounding box center [802, 248] width 20 height 54
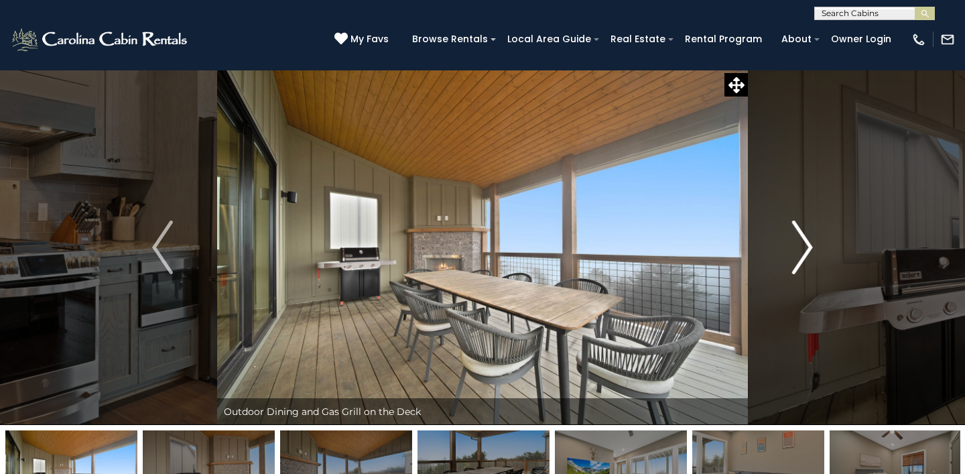
click at [808, 259] on img "Next" at bounding box center [802, 248] width 20 height 54
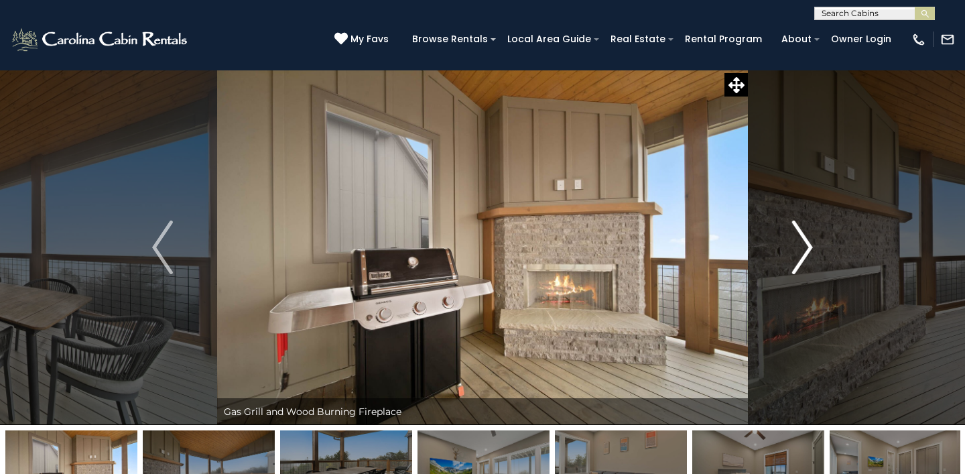
click at [808, 259] on img "Next" at bounding box center [802, 248] width 20 height 54
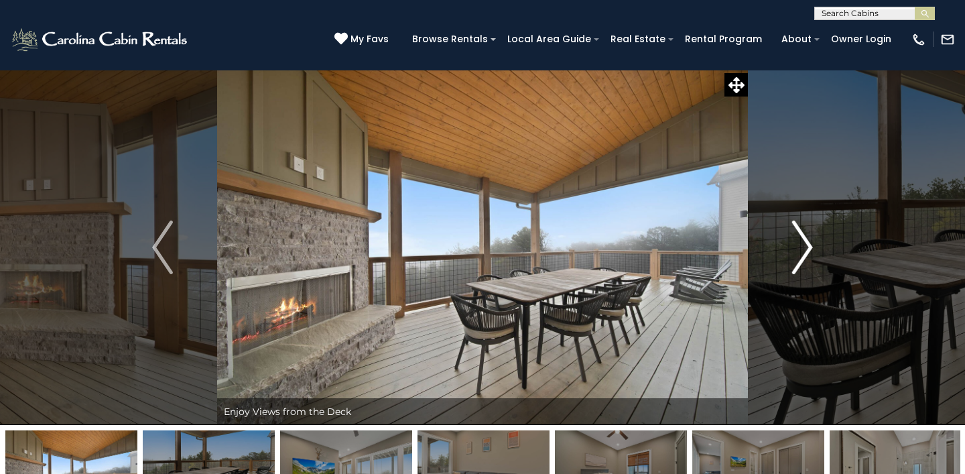
click at [808, 260] on img "Next" at bounding box center [802, 248] width 20 height 54
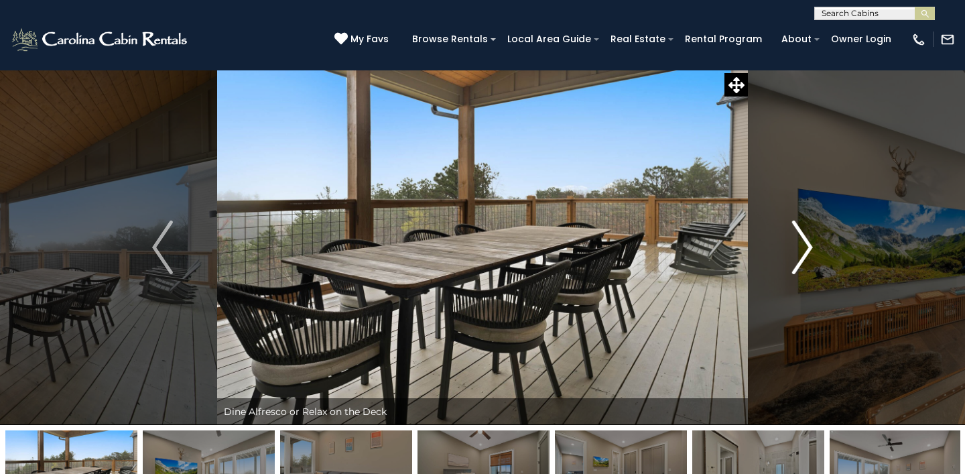
click at [809, 262] on img "Next" at bounding box center [802, 248] width 20 height 54
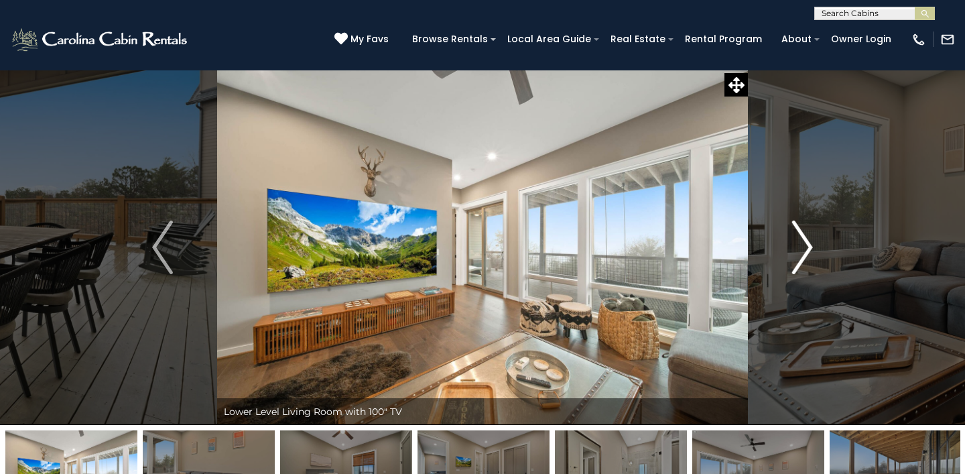
click at [809, 263] on img "Next" at bounding box center [802, 248] width 20 height 54
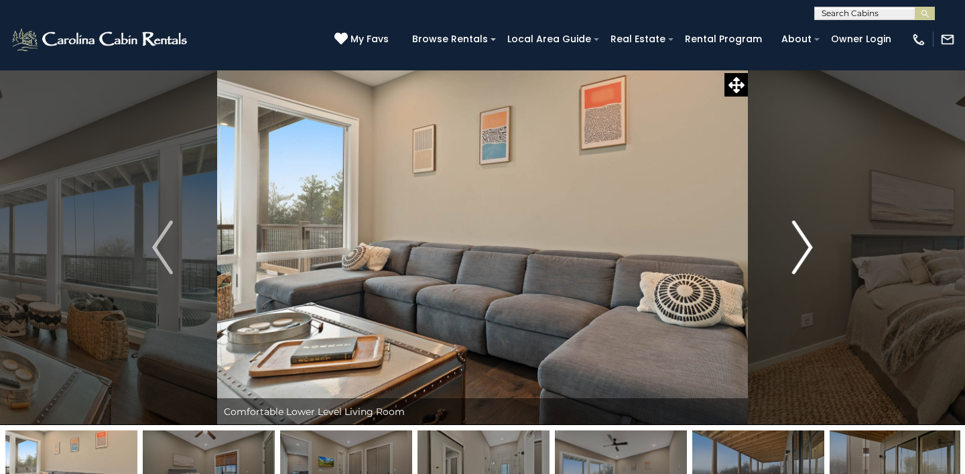
click at [809, 265] on img "Next" at bounding box center [802, 248] width 20 height 54
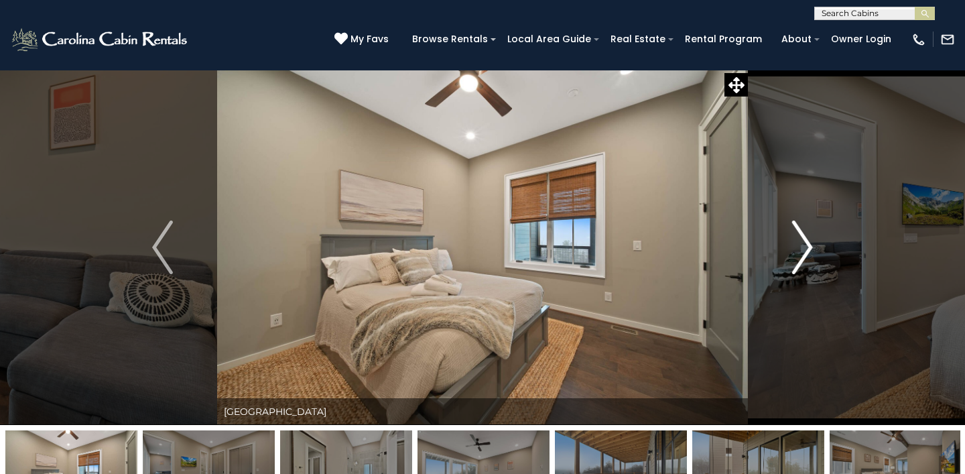
click at [809, 266] on img "Next" at bounding box center [802, 248] width 20 height 54
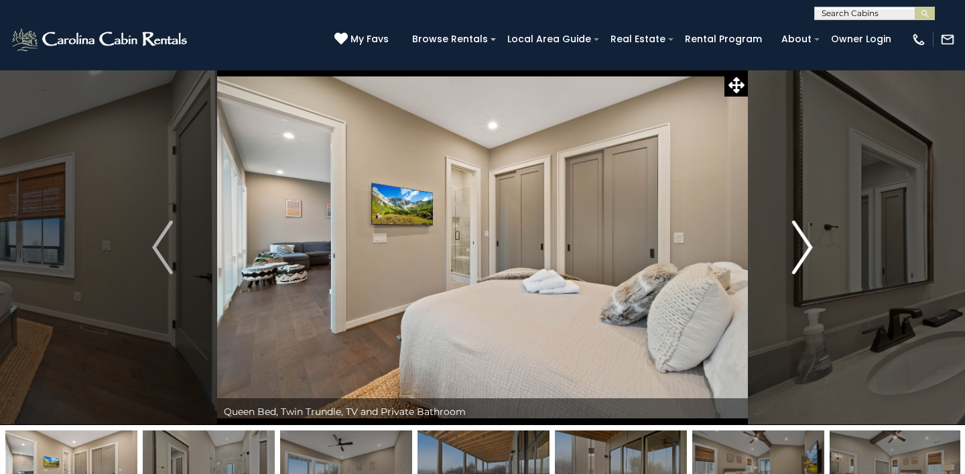
click at [809, 267] on img "Next" at bounding box center [802, 248] width 20 height 54
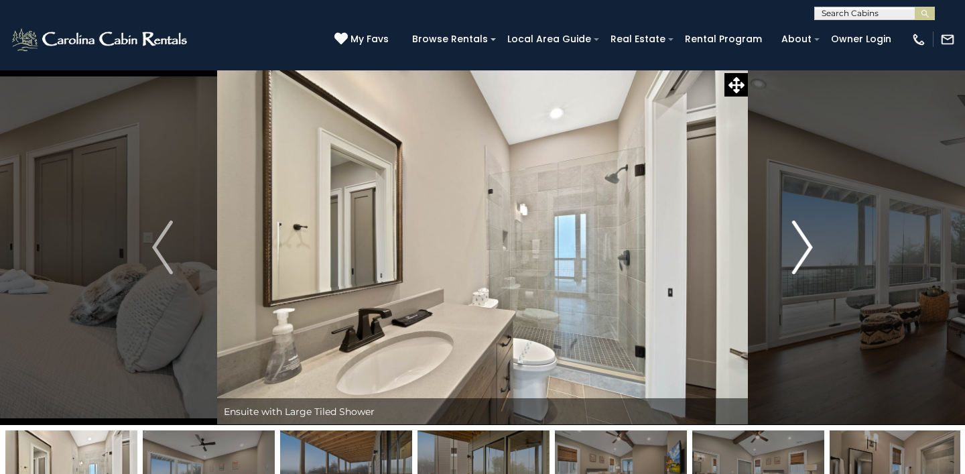
click at [809, 267] on img "Next" at bounding box center [802, 248] width 20 height 54
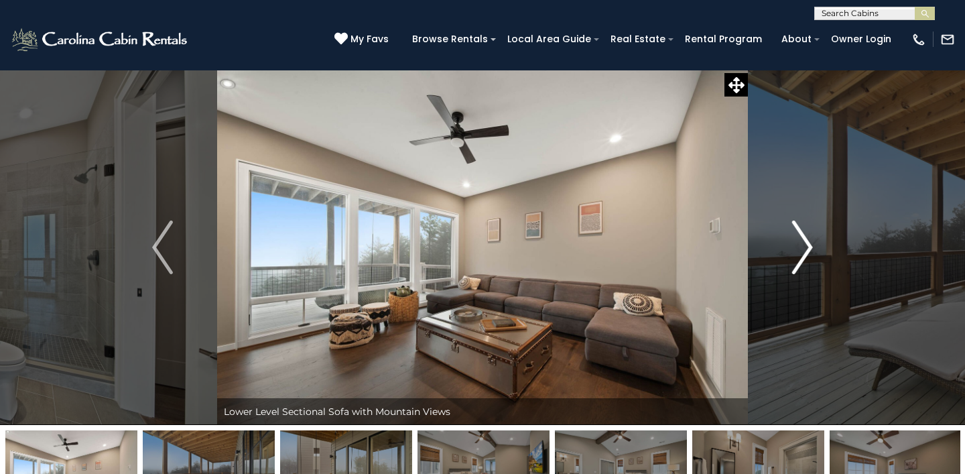
click at [809, 268] on img "Next" at bounding box center [802, 248] width 20 height 54
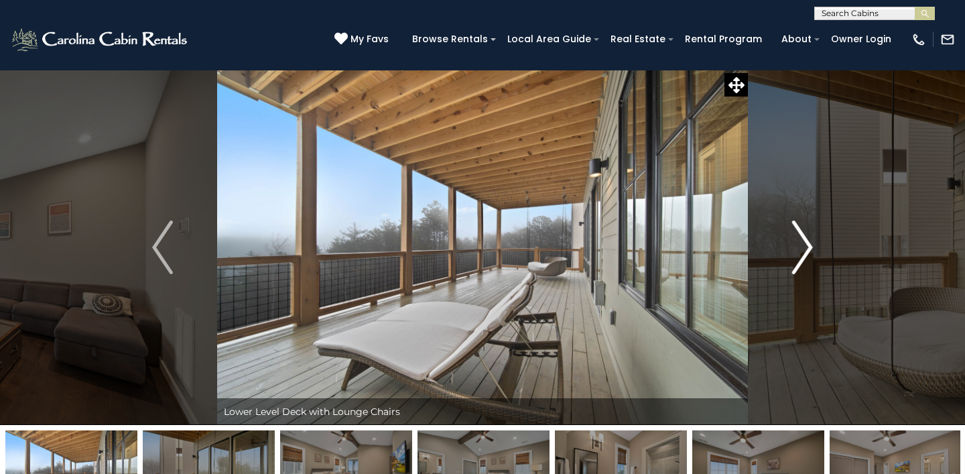
click at [809, 268] on img "Next" at bounding box center [802, 248] width 20 height 54
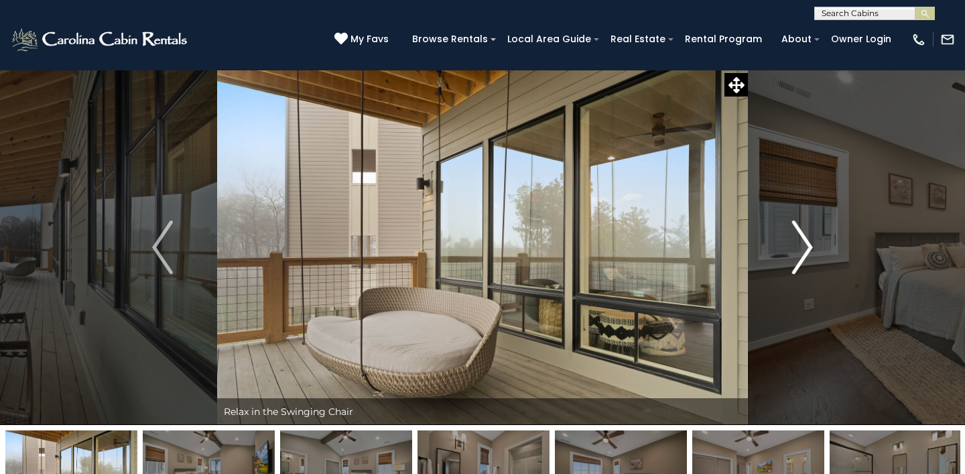
click at [809, 268] on img "Next" at bounding box center [802, 248] width 20 height 54
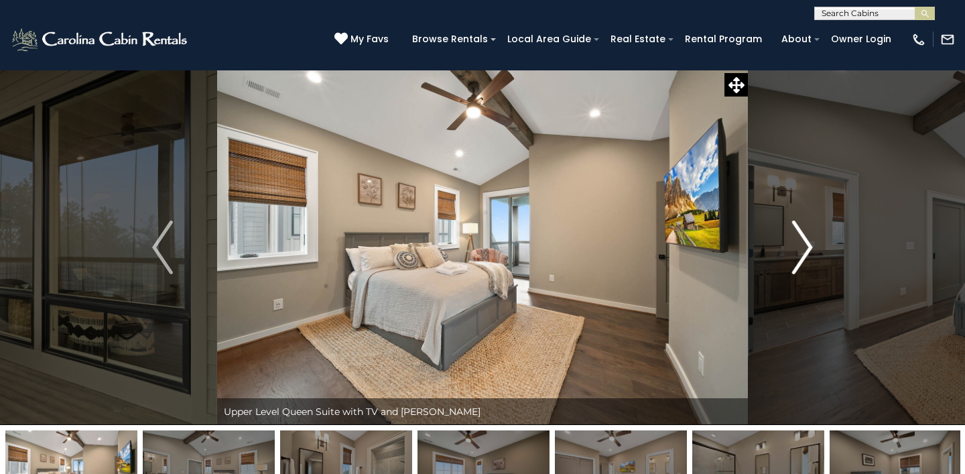
click at [809, 268] on img "Next" at bounding box center [802, 248] width 20 height 54
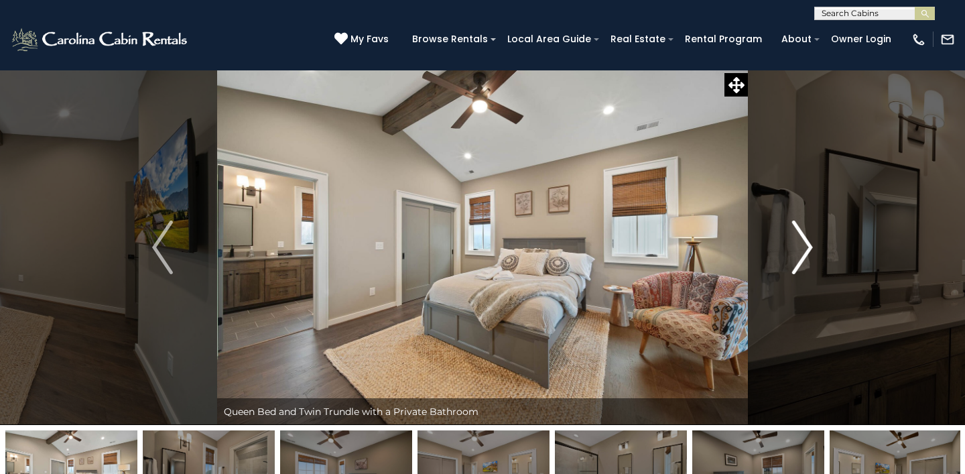
click at [809, 269] on img "Next" at bounding box center [802, 248] width 20 height 54
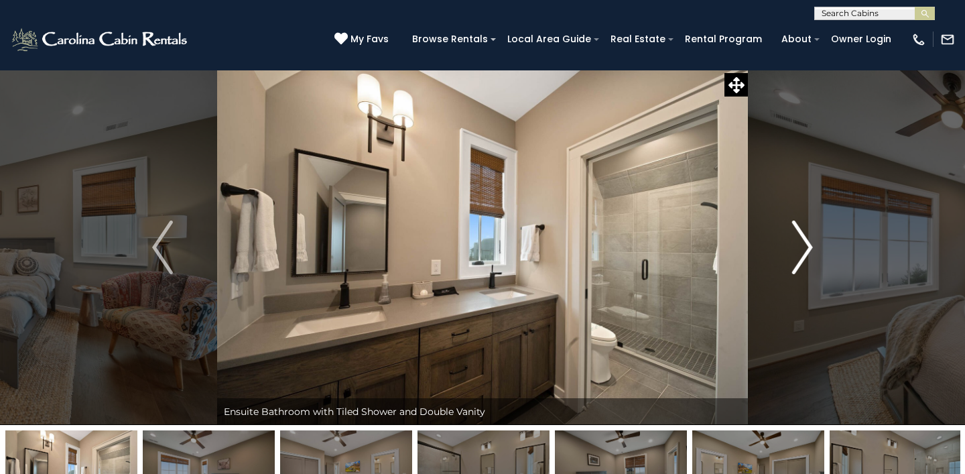
click at [809, 270] on img "Next" at bounding box center [802, 248] width 20 height 54
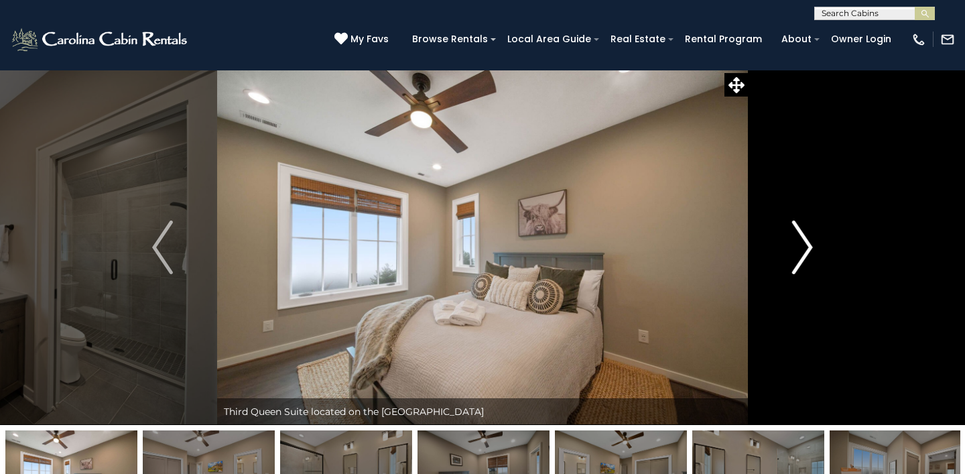
click at [809, 270] on img "Next" at bounding box center [802, 248] width 20 height 54
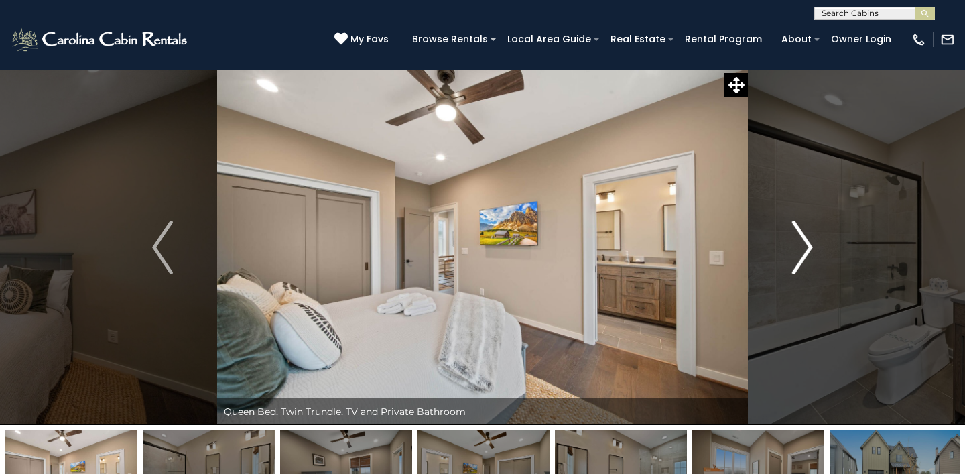
click at [809, 270] on img "Next" at bounding box center [802, 248] width 20 height 54
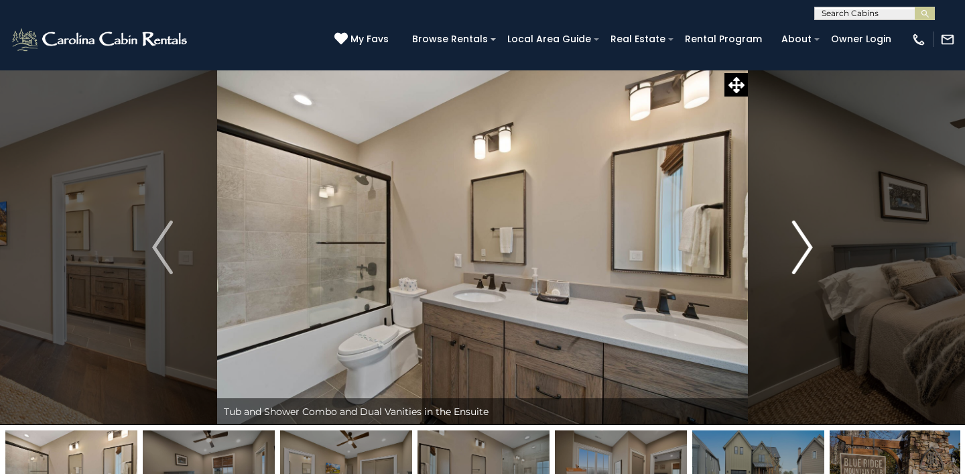
click at [809, 270] on img "Next" at bounding box center [802, 248] width 20 height 54
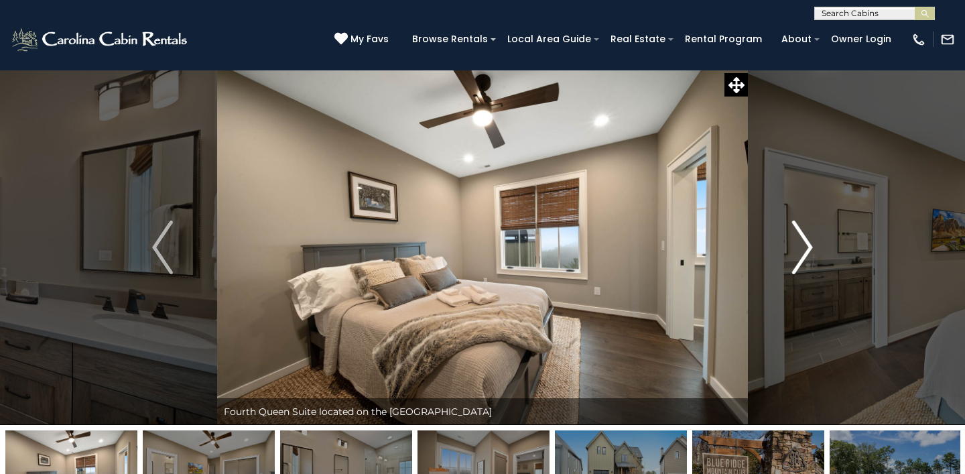
click at [809, 270] on img "Next" at bounding box center [802, 248] width 20 height 54
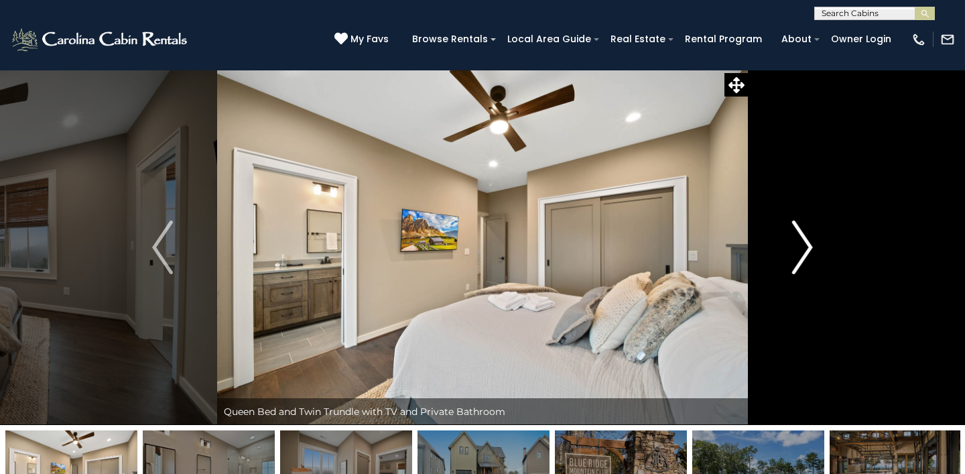
click at [808, 263] on img "Next" at bounding box center [802, 248] width 20 height 54
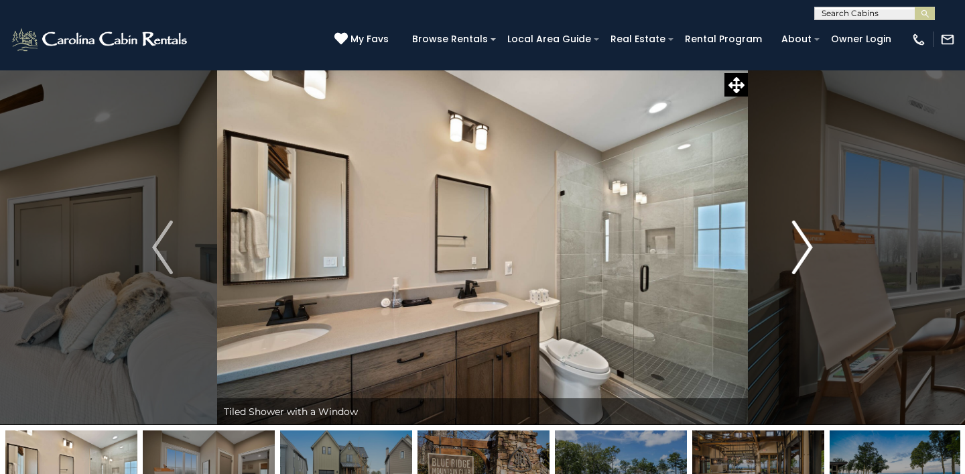
click at [807, 255] on img "Next" at bounding box center [802, 248] width 20 height 54
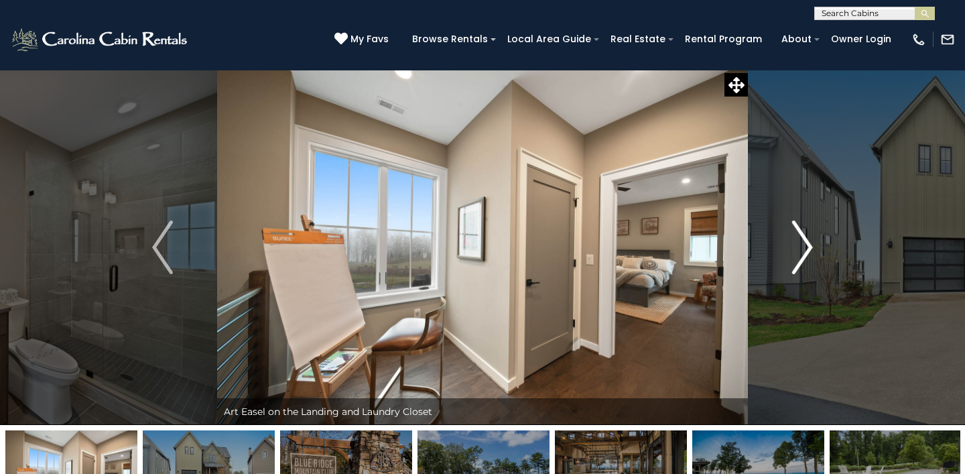
click at [807, 255] on img "Next" at bounding box center [802, 248] width 20 height 54
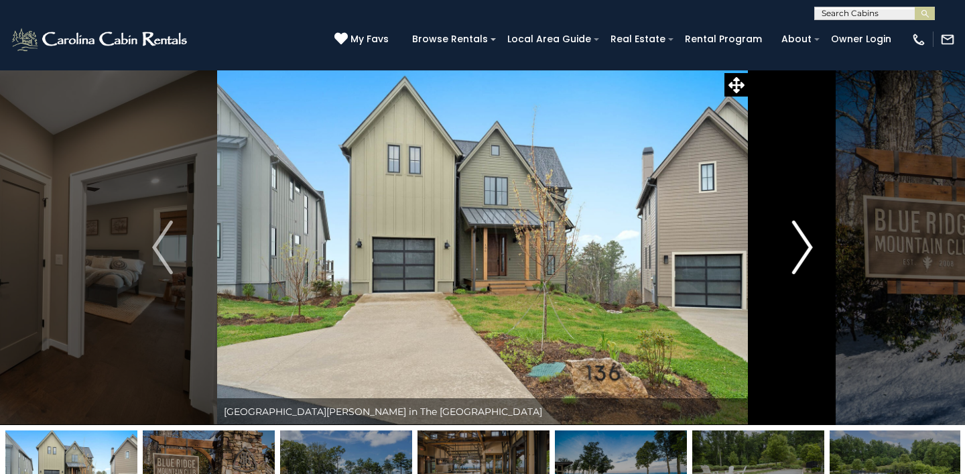
click at [807, 255] on img "Next" at bounding box center [802, 248] width 20 height 54
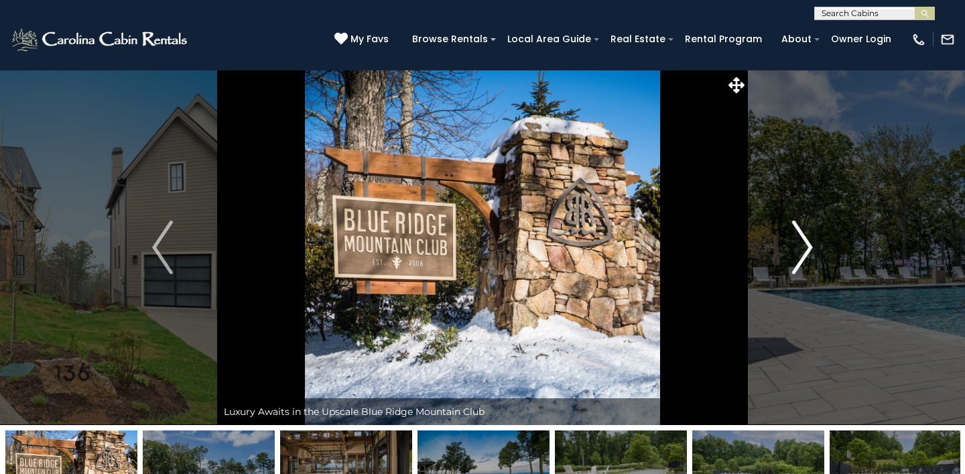
click at [807, 255] on img "Next" at bounding box center [802, 248] width 20 height 54
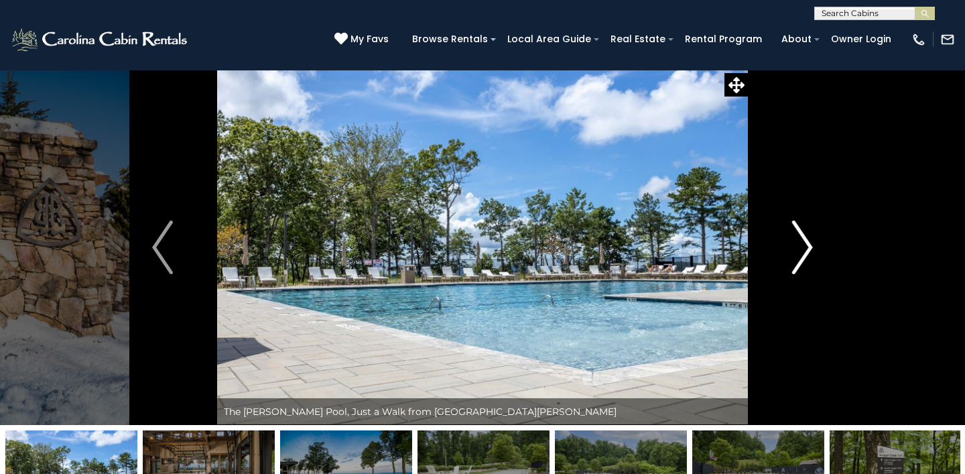
click at [807, 255] on img "Next" at bounding box center [802, 248] width 20 height 54
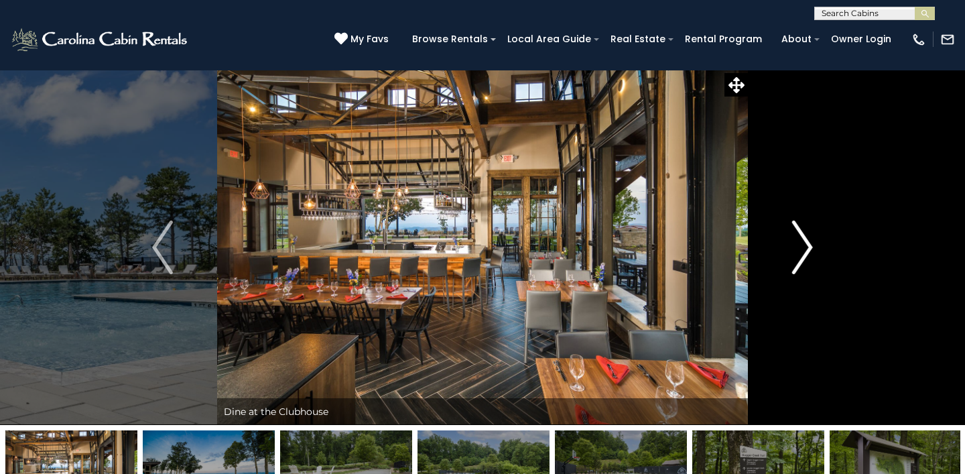
click at [807, 255] on img "Next" at bounding box center [802, 248] width 20 height 54
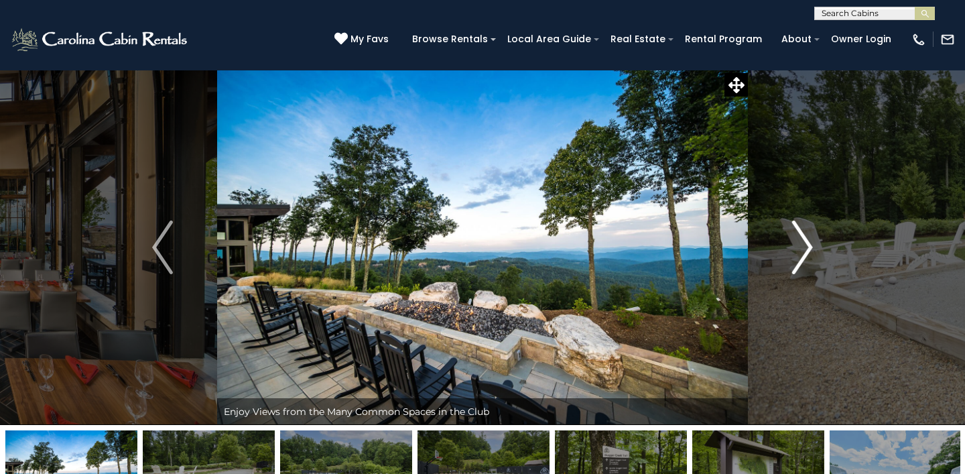
click at [807, 245] on img "Next" at bounding box center [802, 248] width 20 height 54
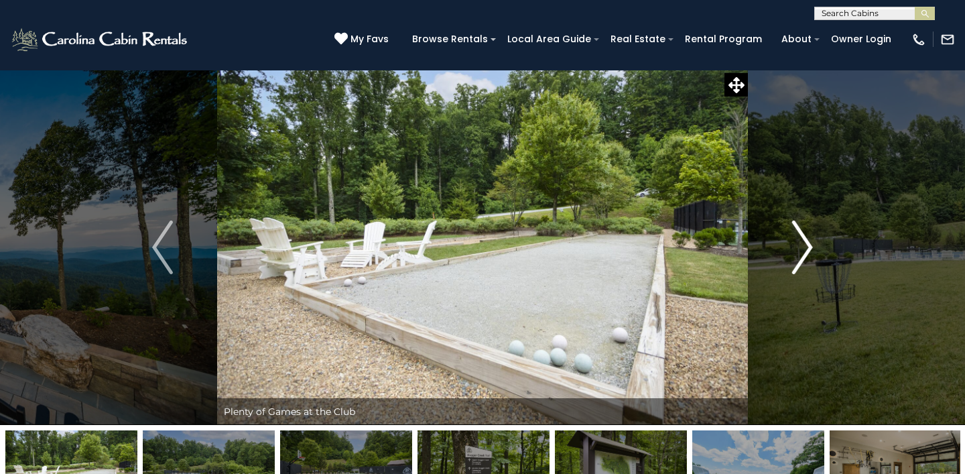
click at [807, 245] on img "Next" at bounding box center [802, 248] width 20 height 54
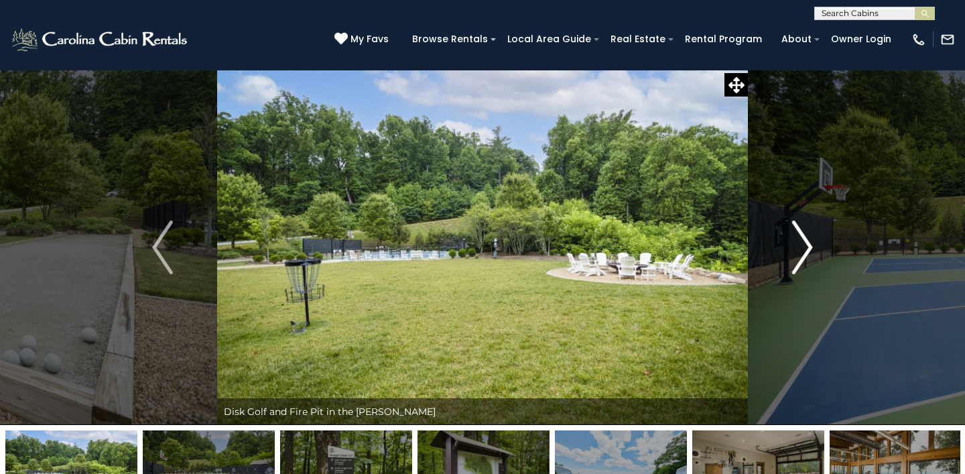
click at [807, 245] on img "Next" at bounding box center [802, 248] width 20 height 54
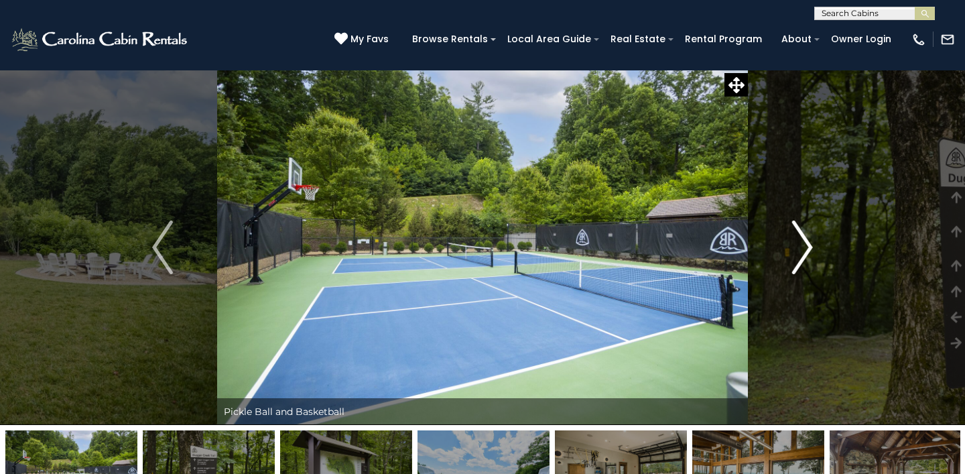
click at [807, 246] on img "Next" at bounding box center [802, 248] width 20 height 54
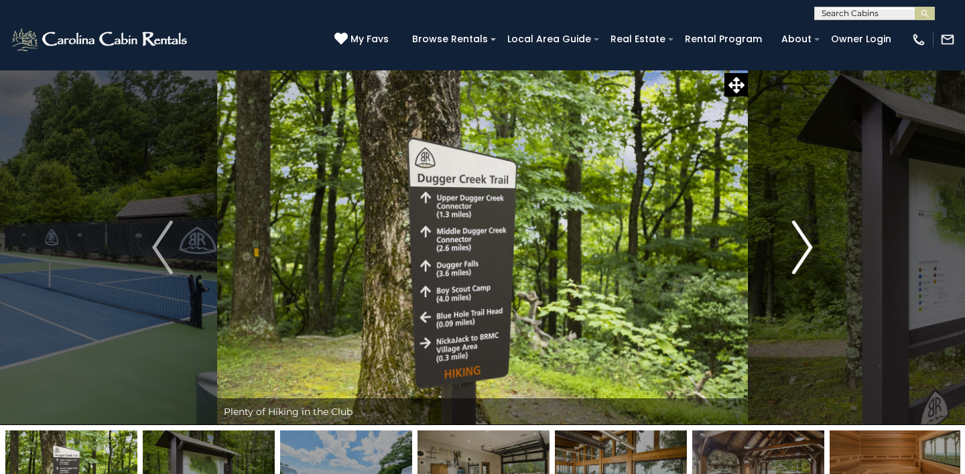
click at [808, 247] on img "Next" at bounding box center [802, 248] width 20 height 54
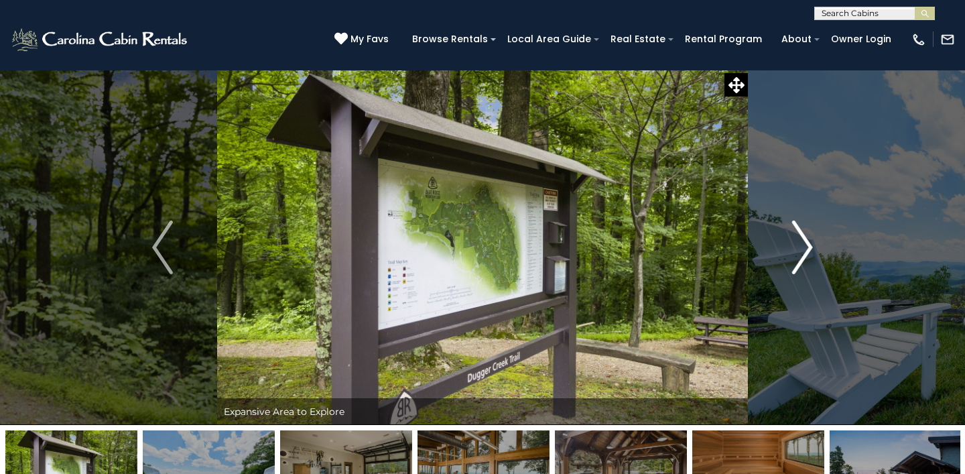
click at [808, 247] on img "Next" at bounding box center [802, 248] width 20 height 54
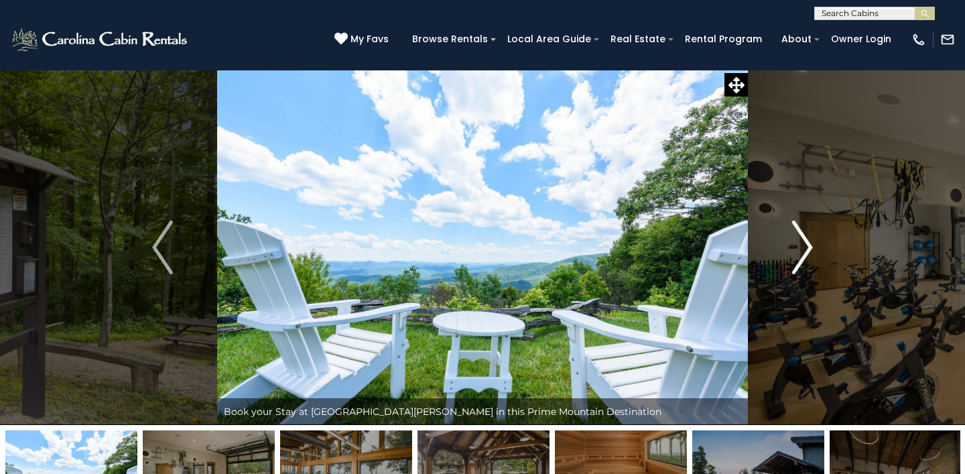
click at [808, 247] on img "Next" at bounding box center [802, 248] width 20 height 54
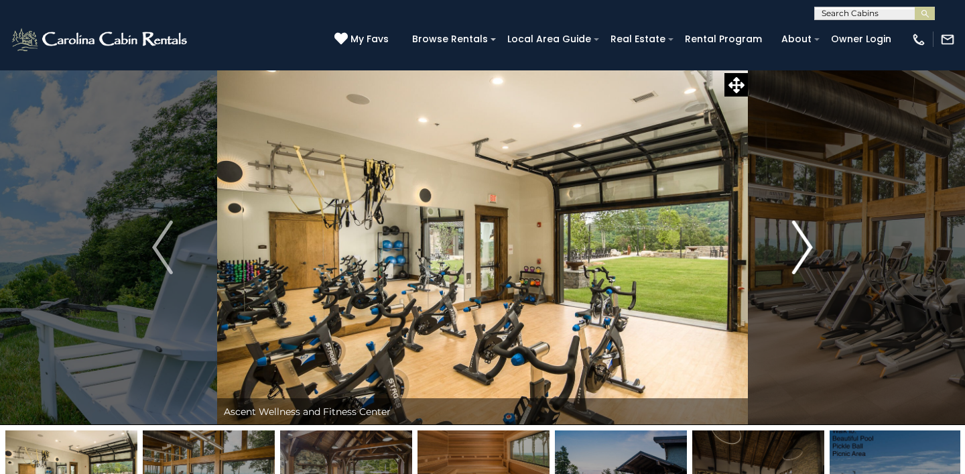
click at [808, 247] on img "Next" at bounding box center [802, 248] width 20 height 54
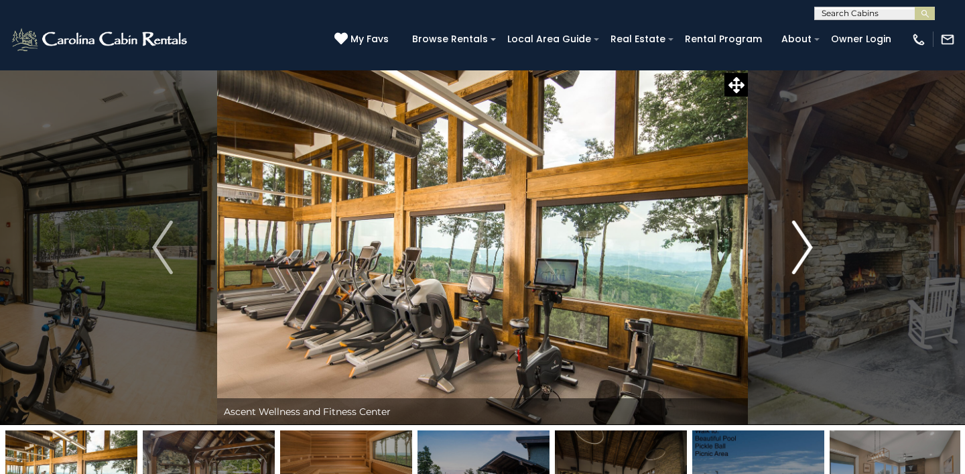
click at [808, 247] on img "Next" at bounding box center [802, 248] width 20 height 54
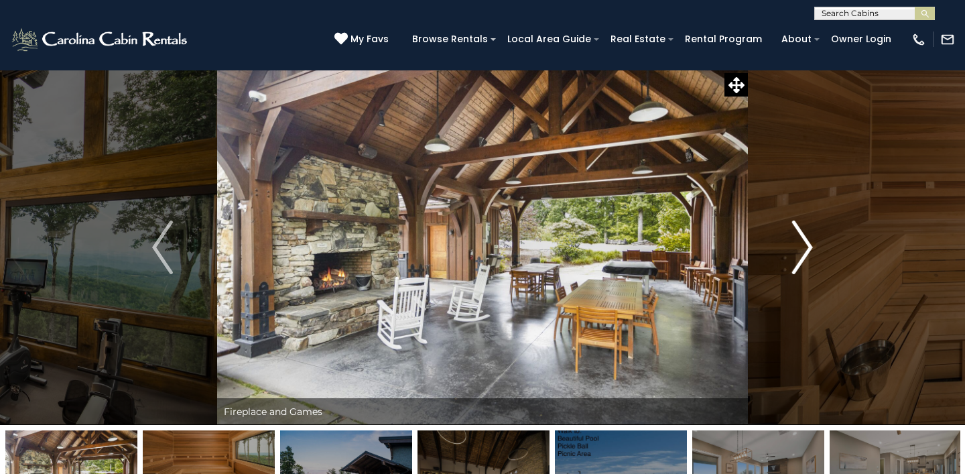
click at [808, 247] on img "Next" at bounding box center [802, 248] width 20 height 54
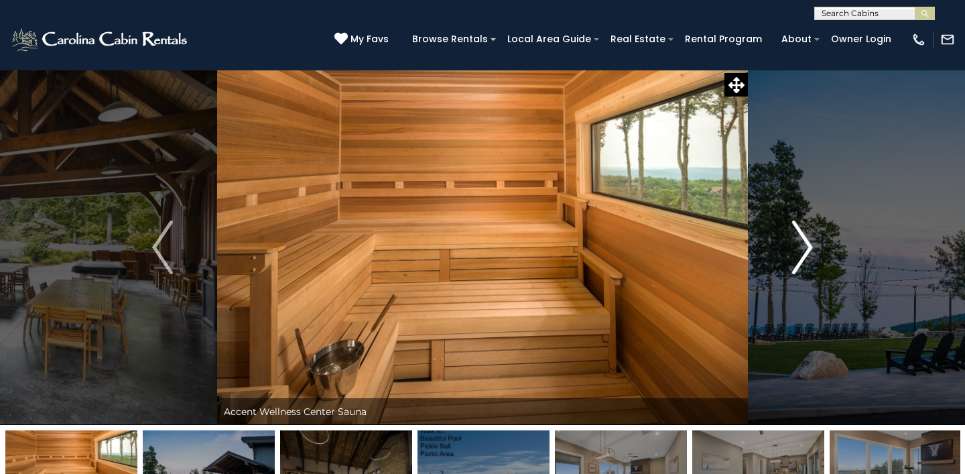
click at [808, 247] on img "Next" at bounding box center [802, 248] width 20 height 54
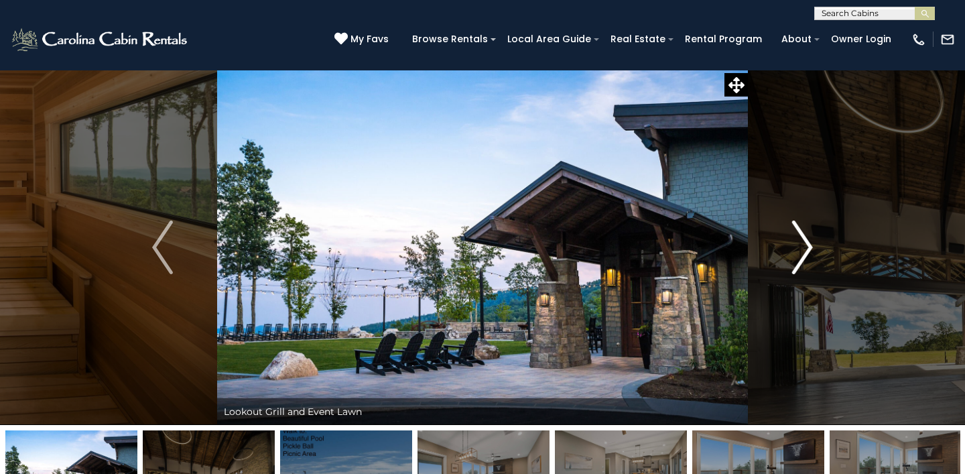
click at [809, 248] on img "Next" at bounding box center [802, 248] width 20 height 54
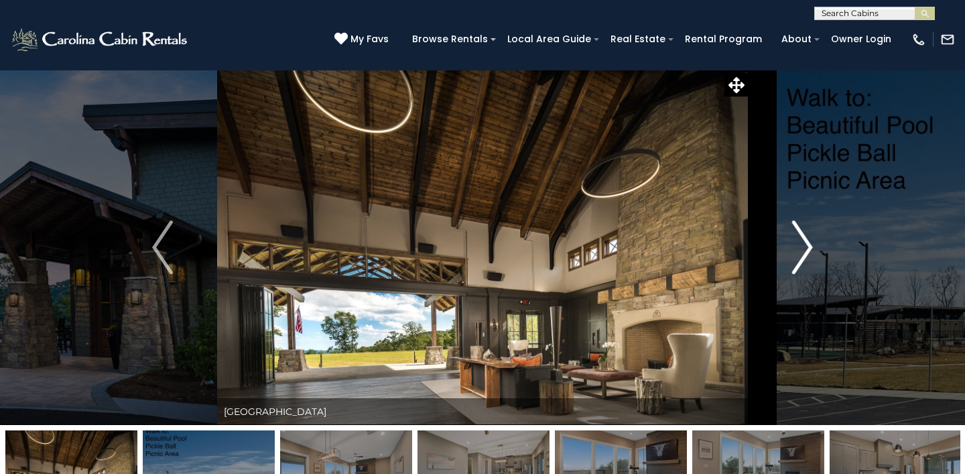
click at [809, 248] on img "Next" at bounding box center [802, 248] width 20 height 54
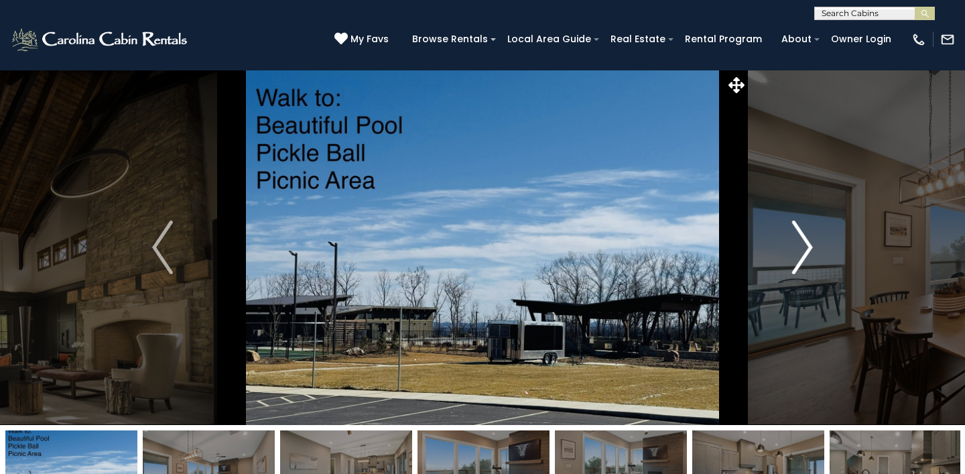
click at [809, 248] on img "Next" at bounding box center [802, 248] width 20 height 54
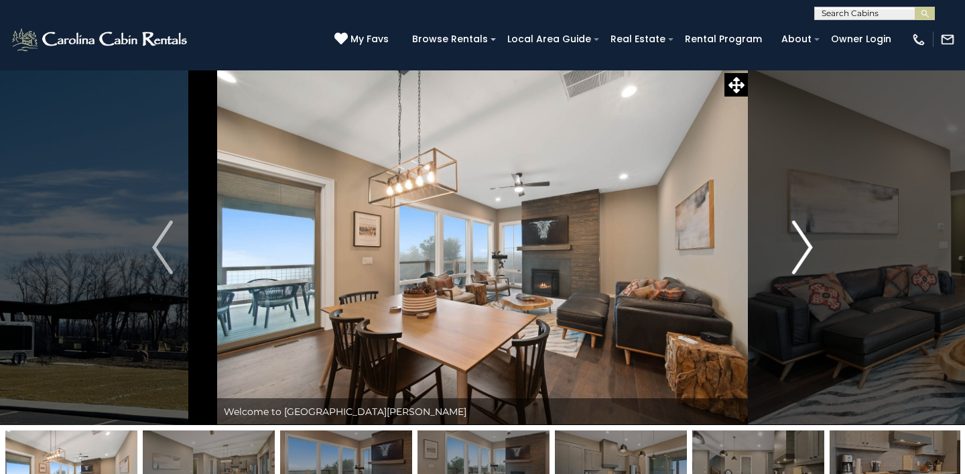
click at [809, 248] on img "Next" at bounding box center [802, 248] width 20 height 54
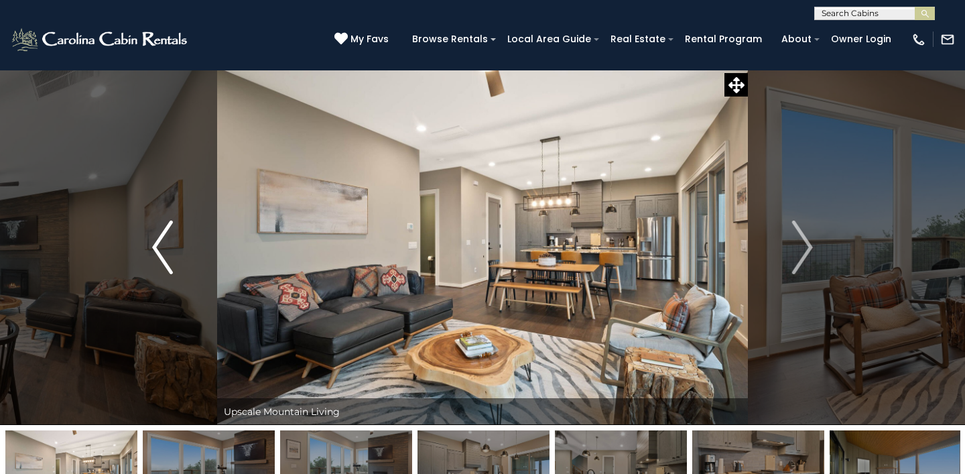
click at [161, 244] on img "Previous" at bounding box center [162, 248] width 20 height 54
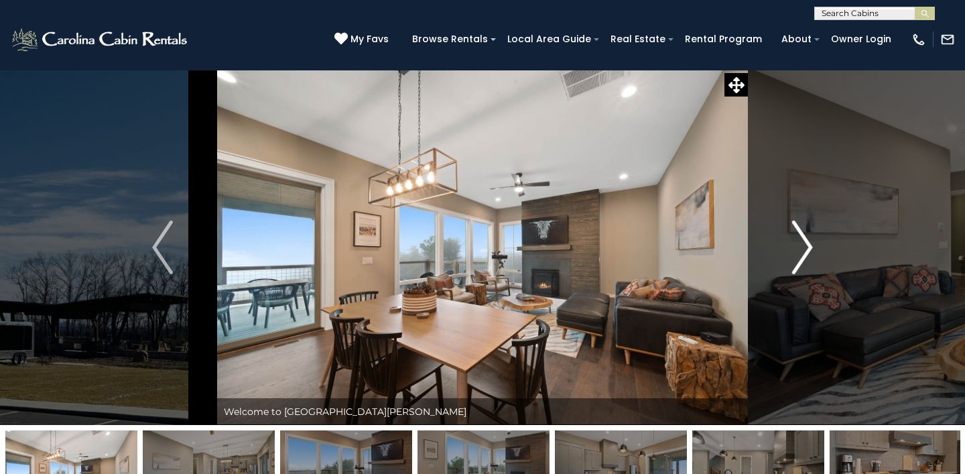
click at [801, 249] on img "Next" at bounding box center [802, 248] width 20 height 54
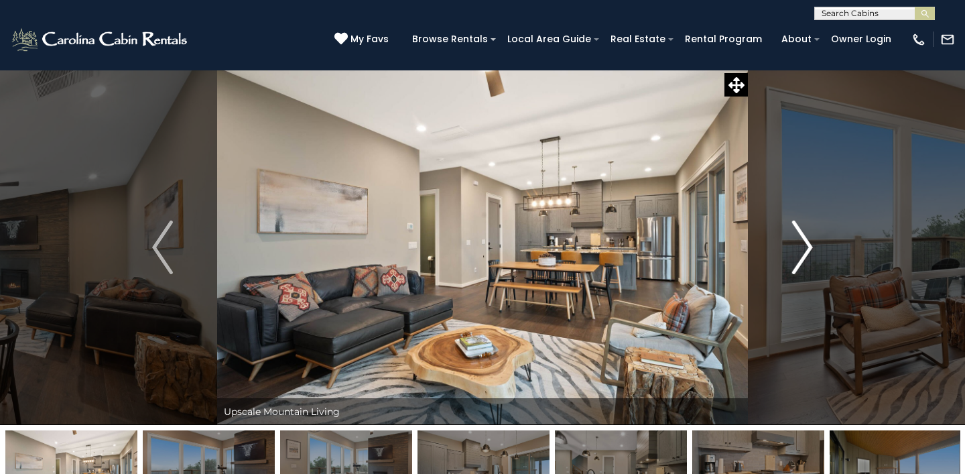
click at [801, 249] on img "Next" at bounding box center [802, 248] width 20 height 54
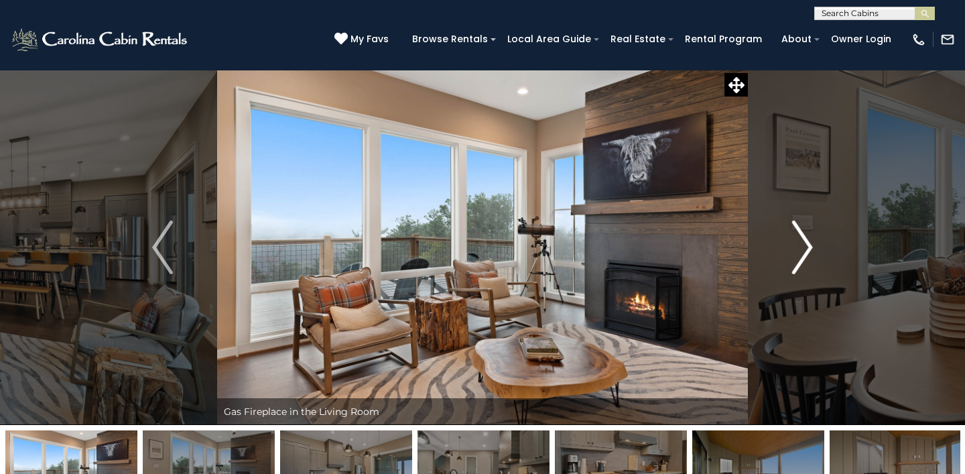
click at [806, 249] on img "Next" at bounding box center [802, 248] width 20 height 54
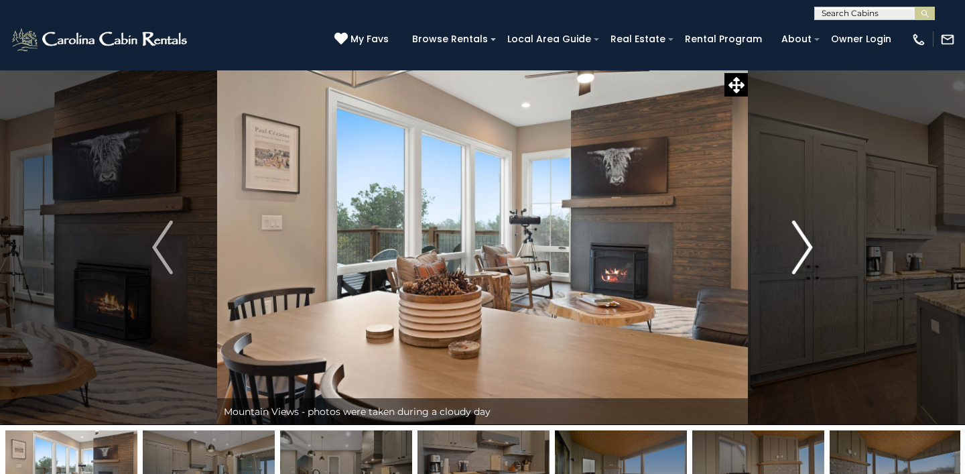
click at [806, 249] on img "Next" at bounding box center [802, 248] width 20 height 54
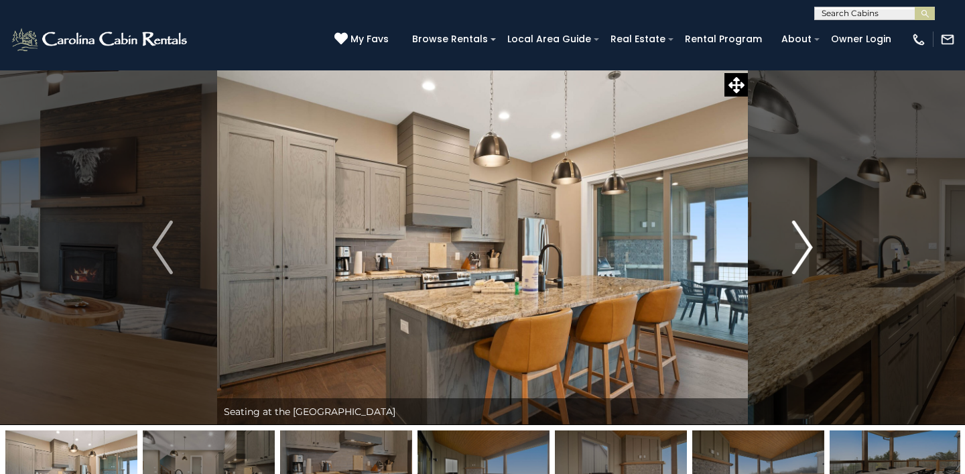
click at [806, 249] on img "Next" at bounding box center [802, 248] width 20 height 54
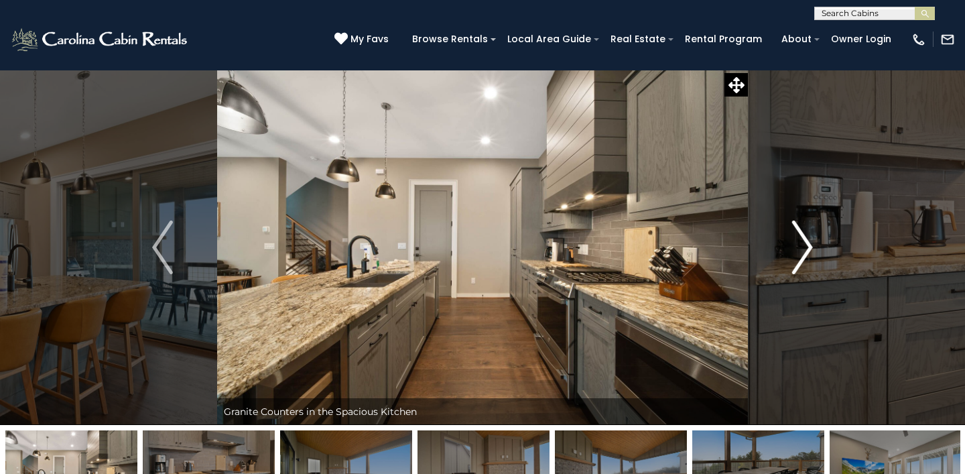
click at [806, 249] on img "Next" at bounding box center [802, 248] width 20 height 54
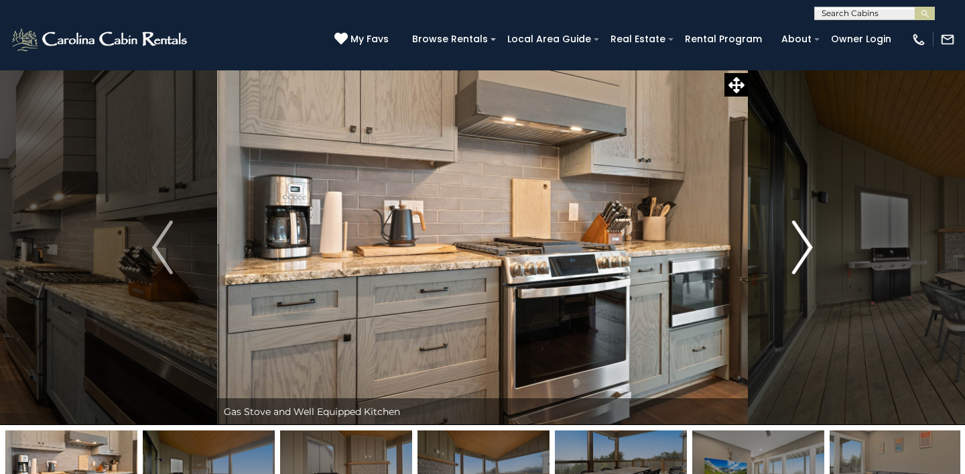
click at [806, 250] on img "Next" at bounding box center [802, 248] width 20 height 54
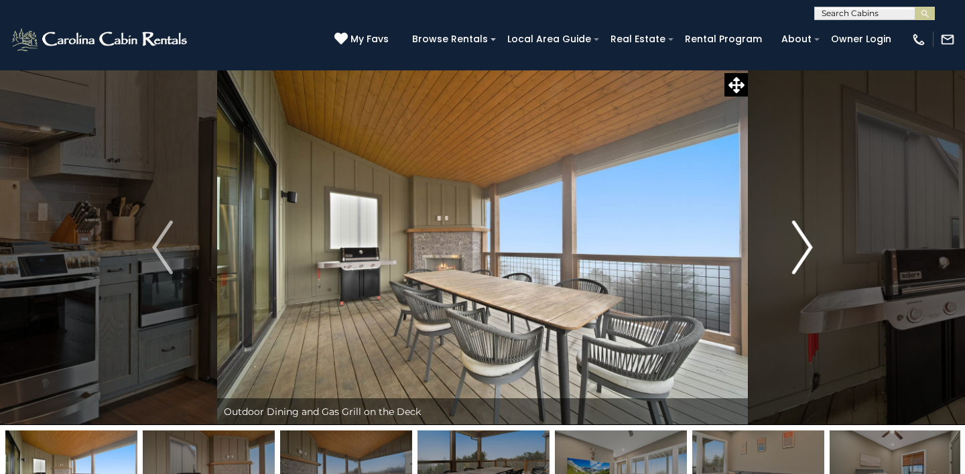
click at [806, 250] on img "Next" at bounding box center [802, 248] width 20 height 54
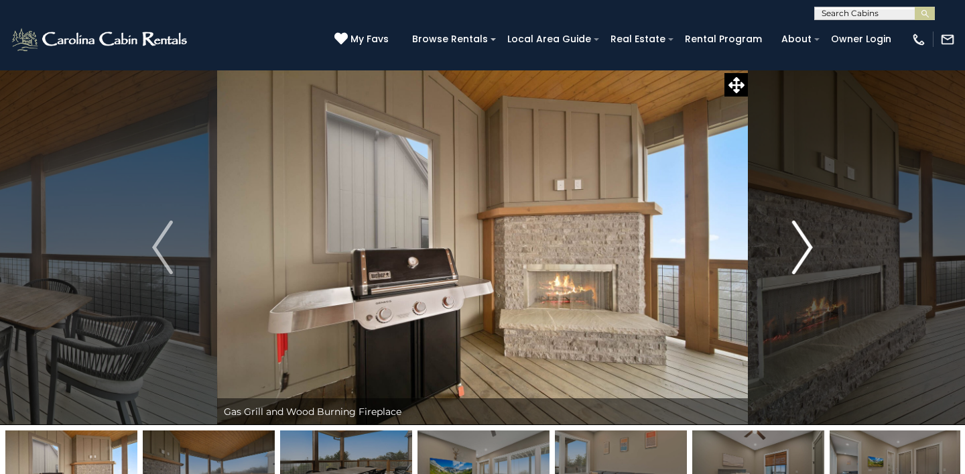
click at [806, 251] on img "Next" at bounding box center [802, 248] width 20 height 54
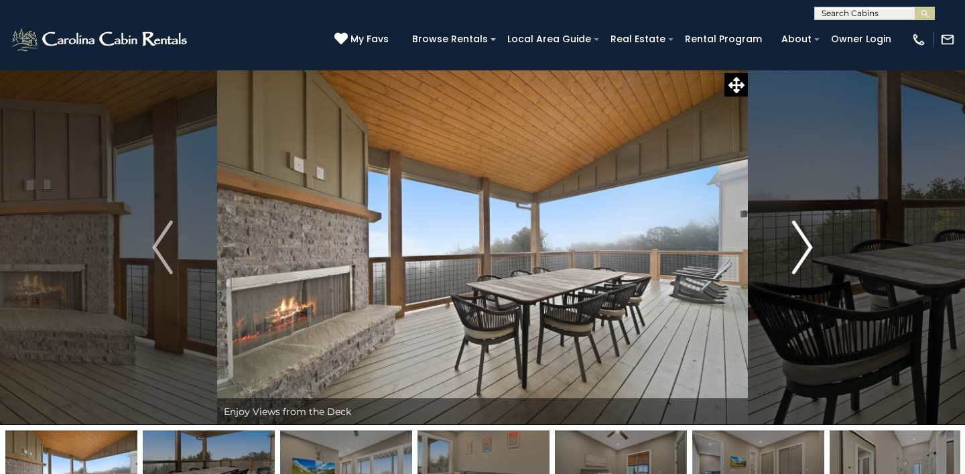
click at [806, 252] on img "Next" at bounding box center [802, 248] width 20 height 54
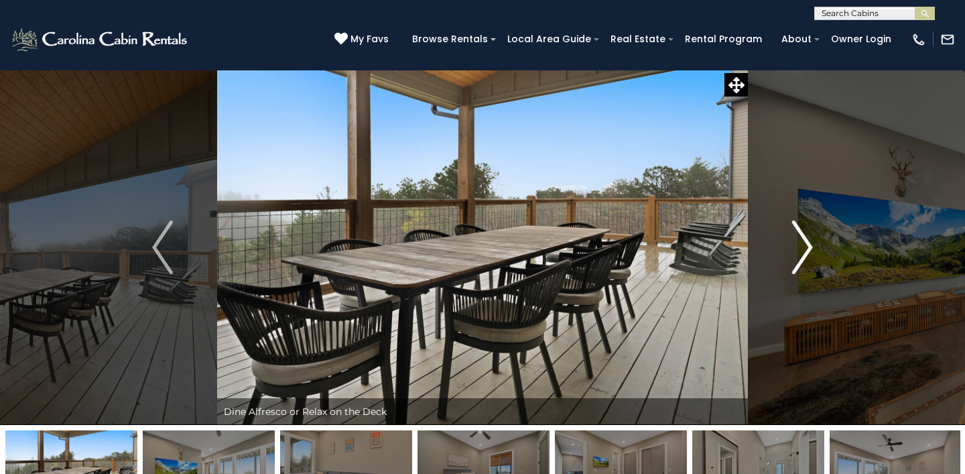
click at [807, 253] on img "Next" at bounding box center [802, 248] width 20 height 54
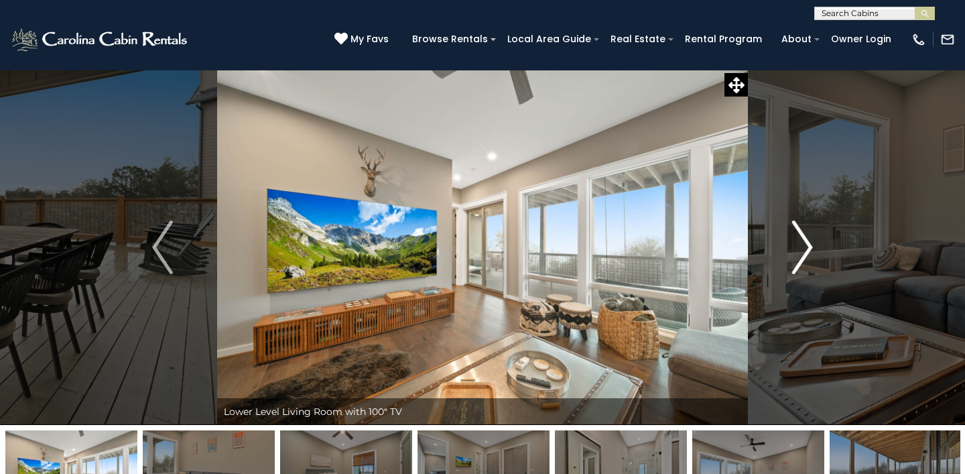
click at [807, 255] on img "Next" at bounding box center [802, 248] width 20 height 54
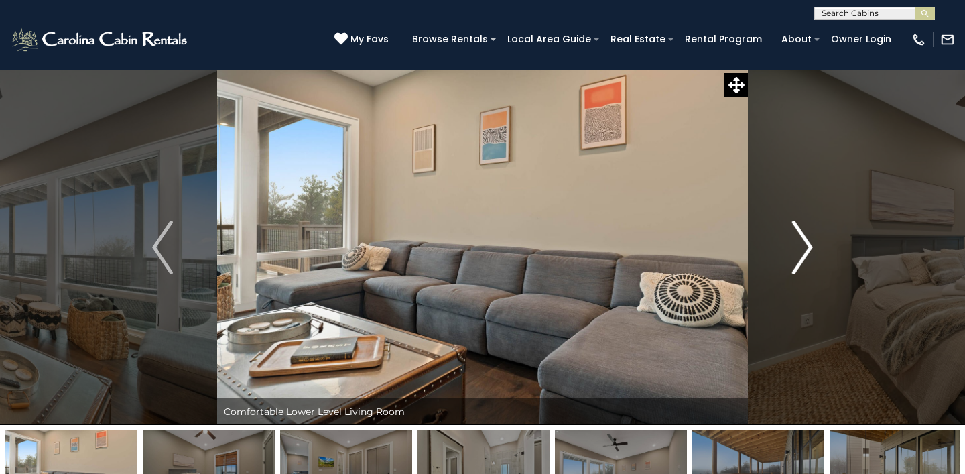
click at [807, 255] on img "Next" at bounding box center [802, 248] width 20 height 54
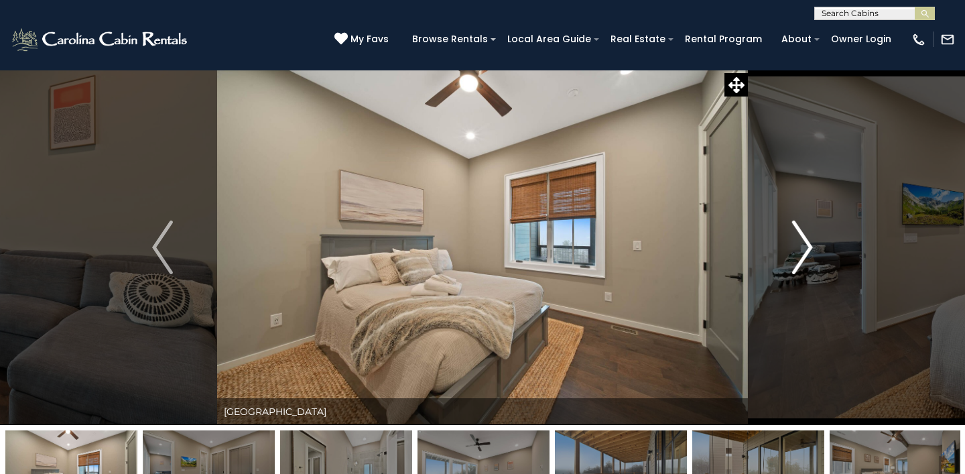
click at [807, 255] on img "Next" at bounding box center [802, 248] width 20 height 54
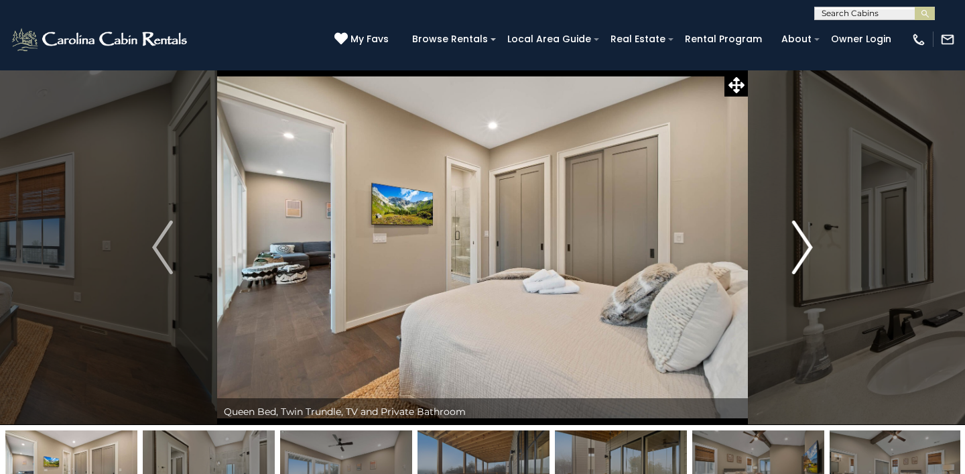
click at [807, 255] on img "Next" at bounding box center [802, 248] width 20 height 54
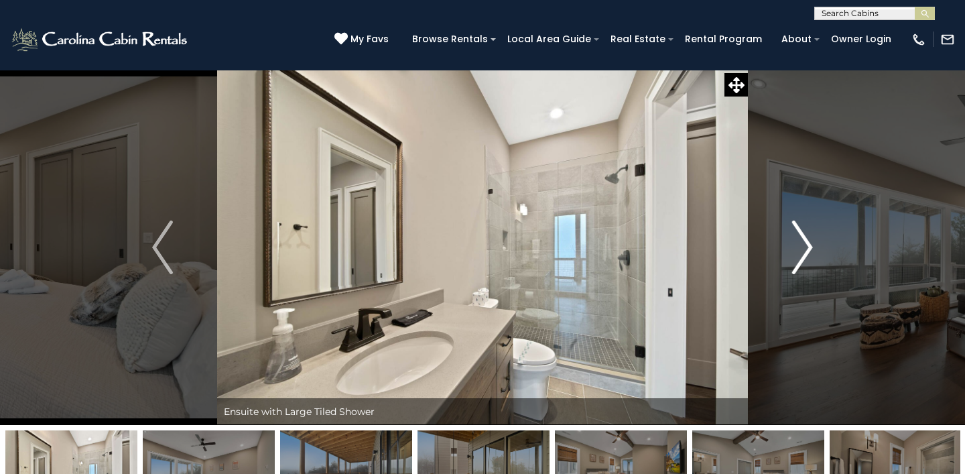
click at [807, 255] on img "Next" at bounding box center [802, 248] width 20 height 54
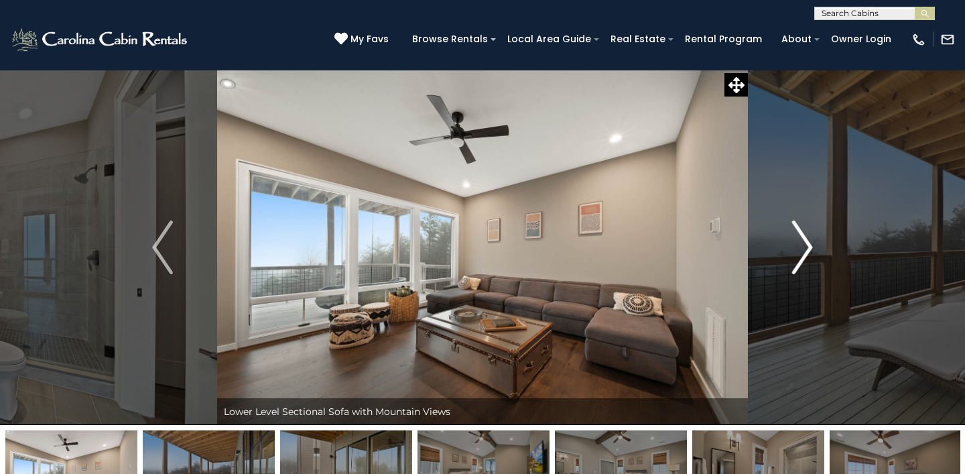
click at [807, 255] on img "Next" at bounding box center [802, 248] width 20 height 54
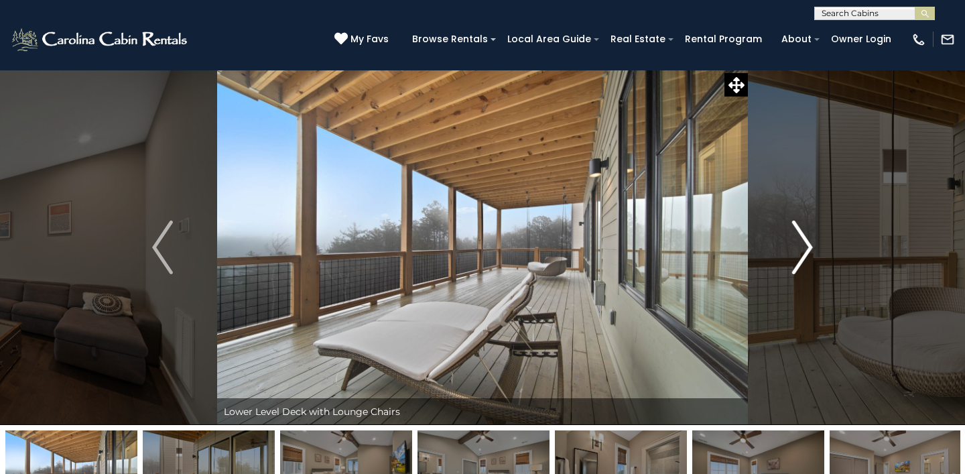
click at [807, 255] on img "Next" at bounding box center [802, 248] width 20 height 54
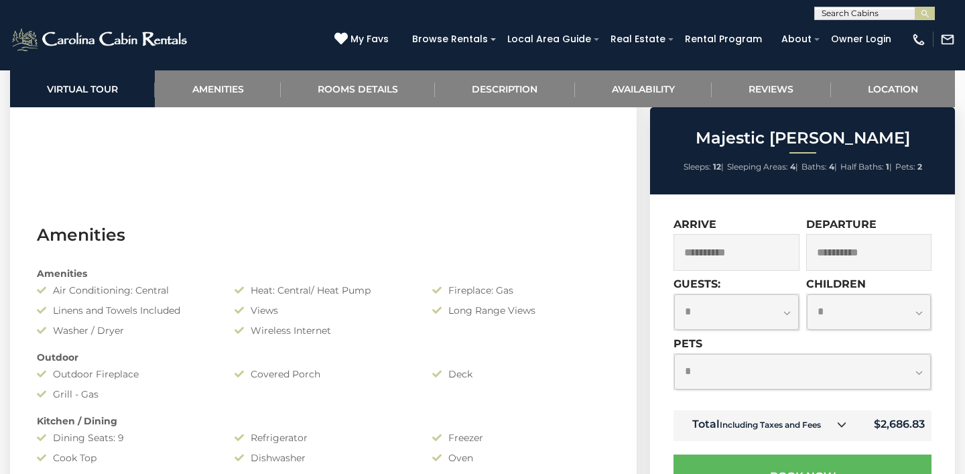
scroll to position [865, 0]
